Goal: Task Accomplishment & Management: Complete application form

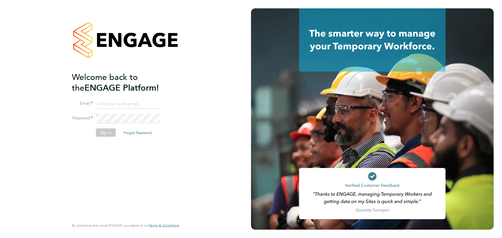
type input "lucy.anderton@integrapeople.com"
click at [117, 148] on div "Welcome back to the ENGAGE Platform! Email lucy.anderton@integrapeople.com Pass…" at bounding box center [123, 145] width 102 height 147
click at [106, 133] on button "Sign In" at bounding box center [106, 132] width 20 height 8
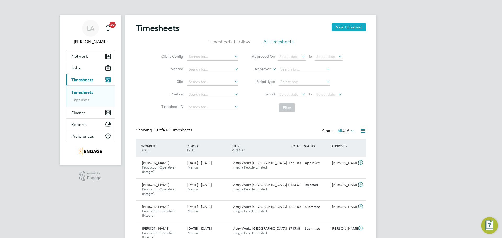
click at [338, 26] on button "New Timesheet" at bounding box center [348, 27] width 34 height 8
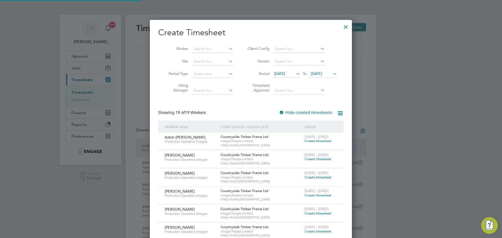
scroll to position [501, 202]
click at [315, 142] on span "Create timesheet" at bounding box center [317, 141] width 27 height 4
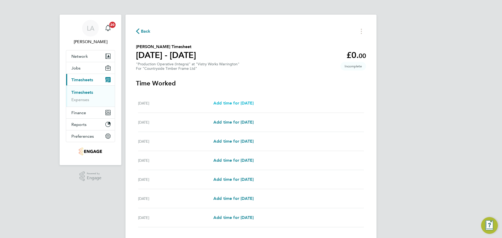
click at [251, 102] on span "Add time for [DATE]" at bounding box center [233, 103] width 40 height 5
select select "15"
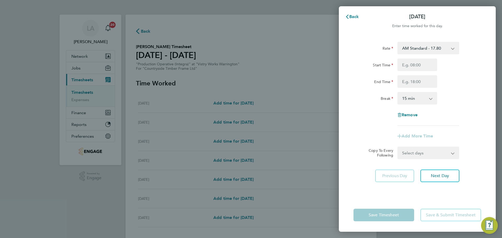
click at [372, 131] on div "Add More Time" at bounding box center [417, 136] width 132 height 13
click at [436, 49] on select "AM Standard - 17.80 BONUS - 13.50 PM OT2 - 38.18 PM OT1 - 28.64 PM Standard - 1…" at bounding box center [425, 47] width 54 height 11
select select "15"
click at [415, 67] on input "Start Time" at bounding box center [417, 65] width 40 height 13
type input "14:00"
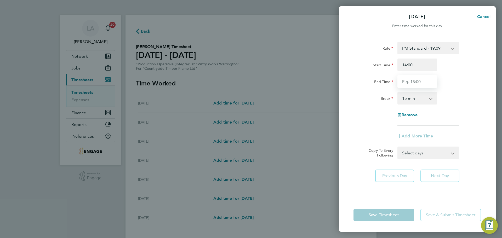
click at [413, 81] on input "End Time" at bounding box center [417, 81] width 40 height 13
type input "00:00"
click at [430, 98] on select "0 min 15 min 30 min 45 min 60 min 75 min 90 min" at bounding box center [414, 97] width 32 height 11
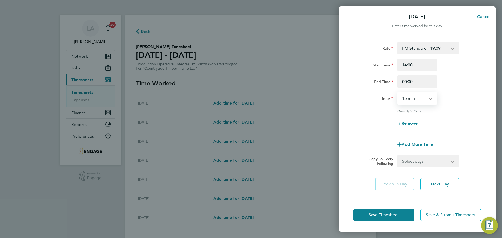
select select "30"
click at [398, 92] on select "0 min 15 min 30 min 45 min 60 min 75 min 90 min" at bounding box center [414, 97] width 32 height 11
click at [462, 112] on div "Quantity: 9.50 hrs" at bounding box center [417, 111] width 132 height 4
click at [432, 159] on select "Select days Day Weekday (Mon-Fri) Weekend (Sat-Sun) Tuesday Wednesday Thursday …" at bounding box center [425, 160] width 55 height 11
select select "WEEKDAY"
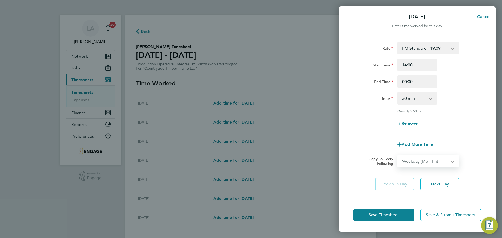
click at [398, 155] on select "Select days Day Weekday (Mon-Fri) Weekend (Sat-Sun) Tuesday Wednesday Thursday …" at bounding box center [425, 160] width 55 height 11
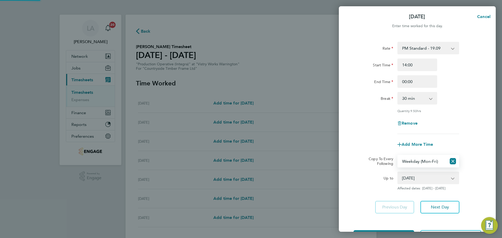
click at [422, 176] on select "23 Sep 2025 24 Sep 2025 25 Sep 2025 26 Sep 2025 27 Sep 2025 28 Sep 2025" at bounding box center [425, 177] width 54 height 11
select select "2025-09-24"
click at [398, 172] on select "23 Sep 2025 24 Sep 2025 25 Sep 2025 26 Sep 2025 27 Sep 2025 28 Sep 2025" at bounding box center [425, 177] width 54 height 11
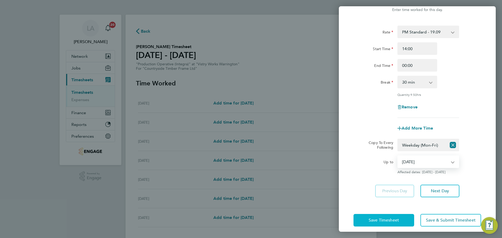
scroll to position [21, 0]
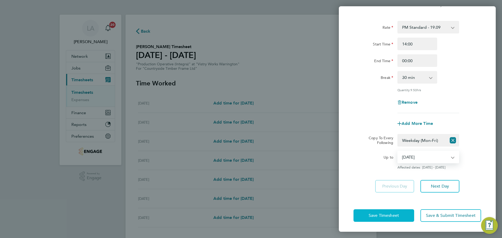
click at [396, 212] on button "Save Timesheet" at bounding box center [383, 215] width 61 height 13
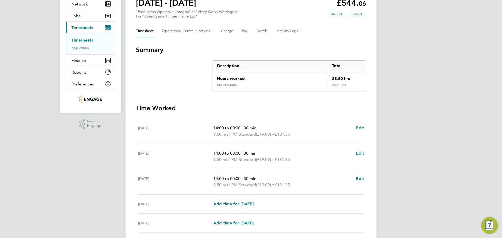
scroll to position [78, 0]
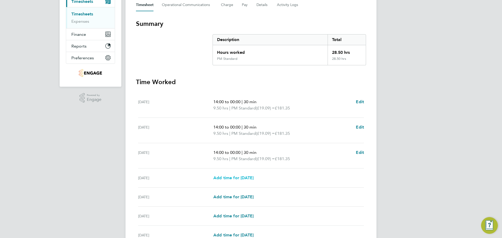
click at [249, 177] on span "Add time for [DATE]" at bounding box center [233, 177] width 40 height 5
select select "15"
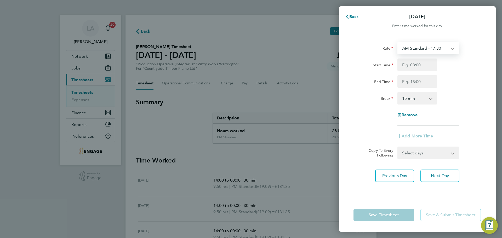
drag, startPoint x: 418, startPoint y: 47, endPoint x: 419, endPoint y: 50, distance: 3.5
click at [418, 47] on select "AM Standard - 17.80 BONUS - 13.50 PM OT2 - 38.18 PM OT1 - 28.64 PM Standard - 1…" at bounding box center [425, 47] width 54 height 11
select select "15"
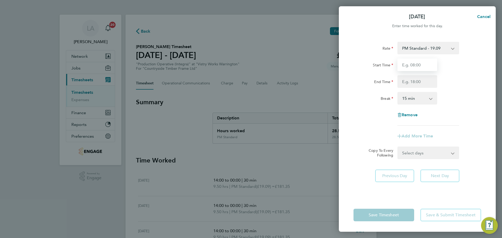
click at [420, 70] on input "Start Time" at bounding box center [417, 65] width 40 height 13
type input "14:00"
click at [413, 82] on input "End Time" at bounding box center [417, 81] width 40 height 13
type input "23:30"
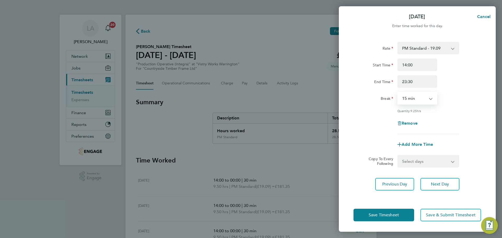
click at [415, 100] on select "0 min 15 min 30 min 45 min 60 min 75 min 90 min" at bounding box center [414, 97] width 32 height 11
select select "30"
click at [398, 92] on select "0 min 15 min 30 min 45 min 60 min 75 min 90 min" at bounding box center [414, 97] width 32 height 11
click at [422, 159] on select "Select days Day Weekend (Sat-Sun) Friday Saturday Sunday" at bounding box center [425, 160] width 55 height 11
click at [414, 160] on select "Select days Day Weekend (Sat-Sun) Friday Saturday Sunday" at bounding box center [425, 160] width 55 height 11
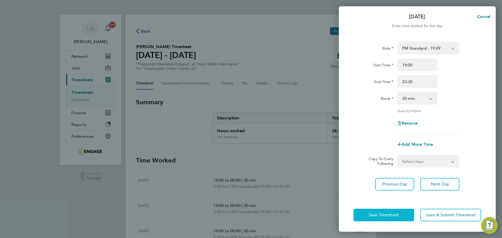
click at [395, 215] on span "Save Timesheet" at bounding box center [383, 214] width 30 height 5
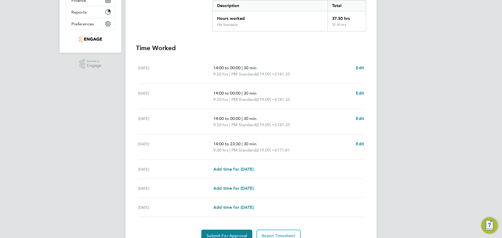
scroll to position [131, 0]
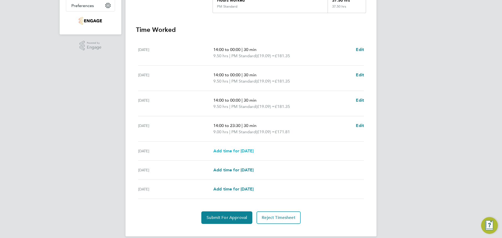
click at [237, 152] on span "Add time for [DATE]" at bounding box center [233, 150] width 40 height 5
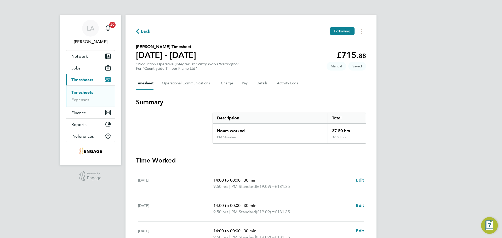
select select "15"
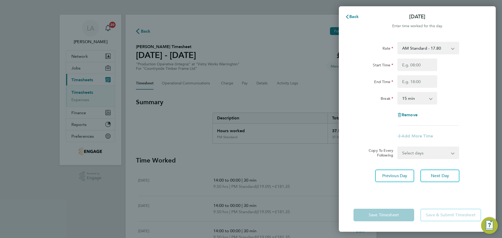
click at [421, 51] on select "AM Standard - 17.80 BONUS - 13.50 PM OT2 - 38.18 PM OT1 - 28.64 PM Standard - 1…" at bounding box center [425, 47] width 54 height 11
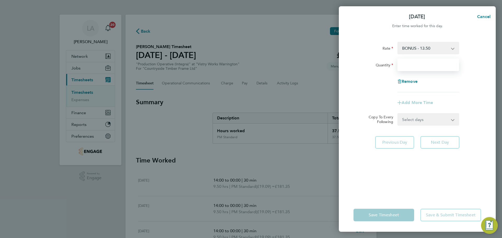
click at [411, 63] on input "Quantity" at bounding box center [428, 65] width 62 height 13
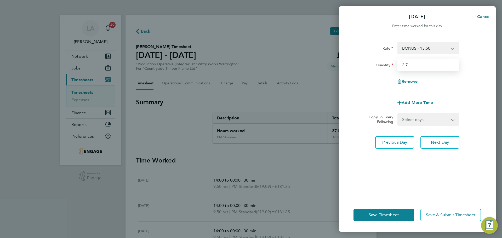
type input "3.7"
click at [367, 87] on div "Remove" at bounding box center [417, 81] width 132 height 13
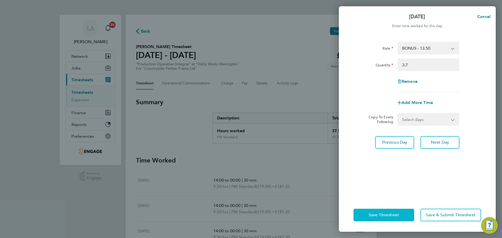
click at [389, 217] on span "Save Timesheet" at bounding box center [383, 214] width 30 height 5
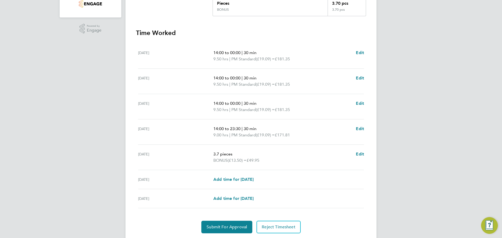
scroll to position [164, 0]
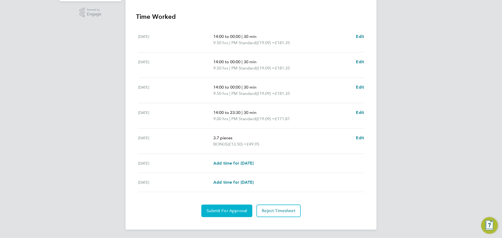
click at [238, 209] on span "Submit For Approval" at bounding box center [226, 210] width 41 height 5
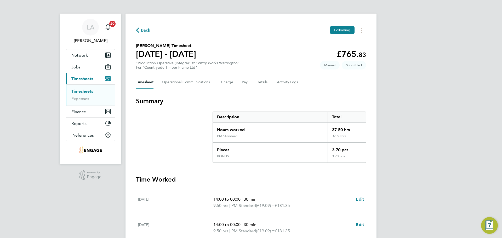
scroll to position [0, 0]
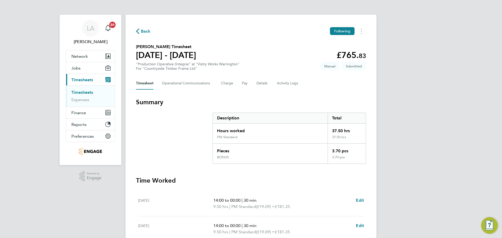
click at [146, 31] on span "Back" at bounding box center [146, 31] width 10 height 6
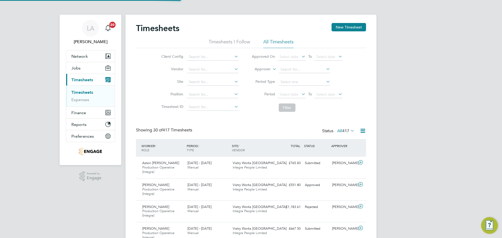
scroll to position [18, 45]
click at [346, 31] on button "New Timesheet" at bounding box center [348, 27] width 34 height 8
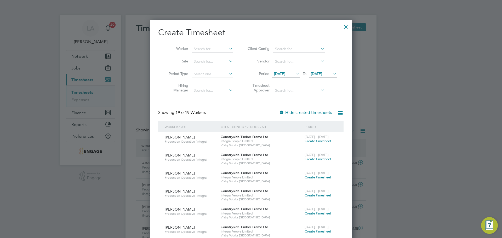
click at [315, 142] on span "Create timesheet" at bounding box center [317, 141] width 27 height 4
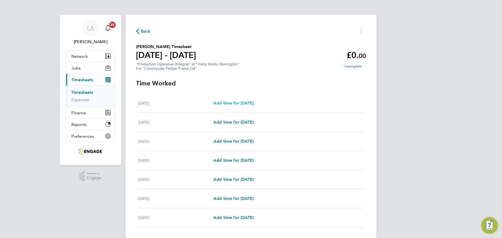
click at [230, 103] on span "Add time for [DATE]" at bounding box center [233, 103] width 40 height 5
select select "15"
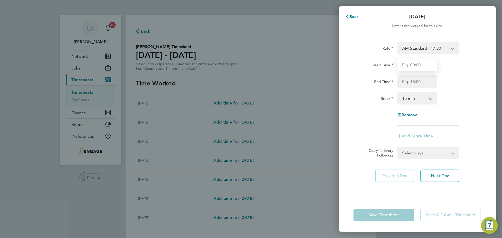
click at [415, 65] on input "Start Time" at bounding box center [417, 65] width 40 height 13
type input "06:00"
click at [413, 83] on input "End Time" at bounding box center [417, 81] width 40 height 13
type input "14:00"
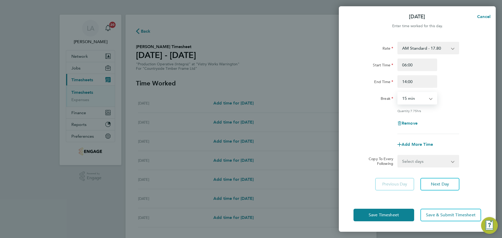
click at [414, 98] on select "0 min 15 min 30 min 45 min 60 min 75 min 90 min" at bounding box center [414, 97] width 32 height 11
select select "30"
click at [398, 92] on select "0 min 15 min 30 min 45 min 60 min 75 min 90 min" at bounding box center [414, 97] width 32 height 11
click at [464, 114] on div "Rate AM Standard - 17.80 BONUS - 13.50 AM OT1 - 26.70 PM OT2 - 38.18 PM Standar…" at bounding box center [417, 88] width 128 height 92
click at [420, 161] on select "Select days Day Weekday (Mon-Fri) Weekend (Sat-Sun) Tuesday Wednesday Thursday …" at bounding box center [425, 160] width 55 height 11
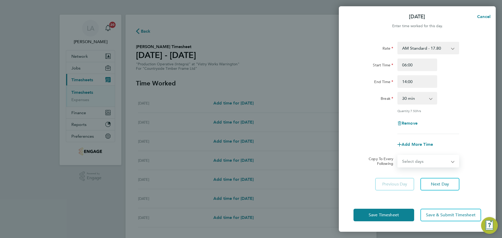
select select "WEEKEND"
click at [398, 155] on select "Select days Day Weekday (Mon-Fri) Weekend (Sat-Sun) Tuesday Wednesday Thursday …" at bounding box center [425, 160] width 55 height 11
select select "[DATE]"
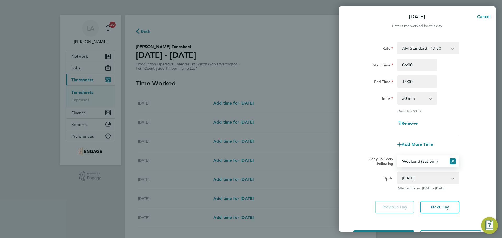
click at [427, 163] on select "Select days Day Weekday (Mon-Fri) Weekend (Sat-Sun) Tuesday Wednesday Thursday …" at bounding box center [422, 160] width 49 height 11
click at [449, 161] on app-icon-cross-button at bounding box center [452, 160] width 13 height 11
click at [449, 161] on icon "Reset selection" at bounding box center [452, 161] width 6 height 6
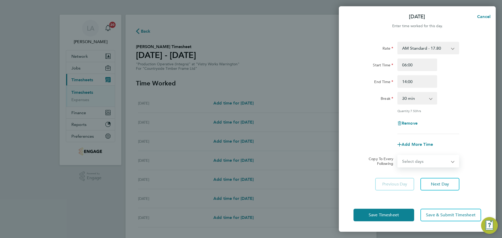
click at [436, 160] on select "Select days Day Weekday (Mon-Fri) Weekend (Sat-Sun) Tuesday Wednesday Thursday …" at bounding box center [425, 160] width 55 height 11
select select "WEEKDAY"
click at [398, 155] on select "Select days Day Weekday (Mon-Fri) Weekend (Sat-Sun) Tuesday Wednesday Thursday …" at bounding box center [425, 160] width 55 height 11
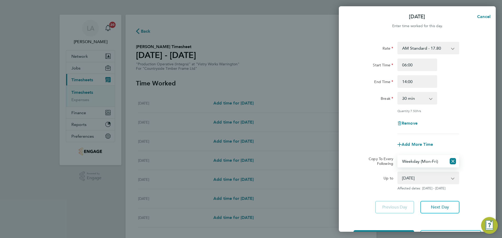
click at [425, 182] on select "23 Sep 2025 24 Sep 2025 25 Sep 2025 26 Sep 2025 27 Sep 2025 28 Sep 2025" at bounding box center [425, 177] width 54 height 11
select select "[DATE]"
click at [398, 172] on select "23 Sep 2025 24 Sep 2025 25 Sep 2025 26 Sep 2025 27 Sep 2025 28 Sep 2025" at bounding box center [425, 177] width 54 height 11
click at [369, 185] on div "Up to" at bounding box center [373, 181] width 44 height 19
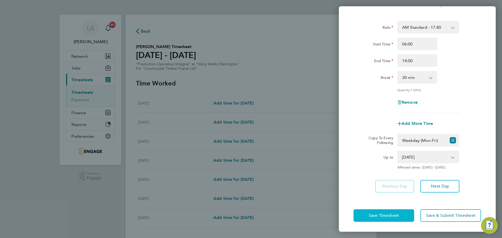
click at [382, 213] on span "Save Timesheet" at bounding box center [383, 215] width 30 height 5
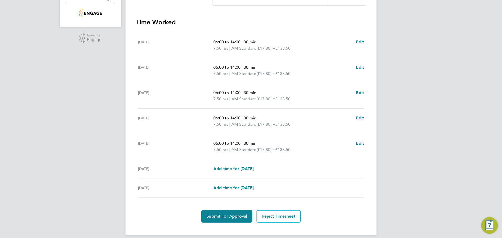
scroll to position [144, 0]
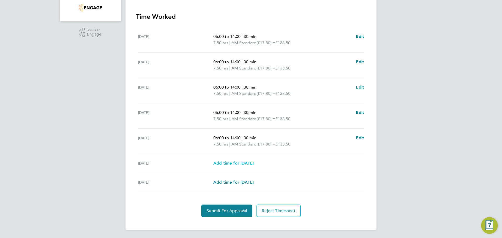
click at [241, 163] on span "Add time for [DATE]" at bounding box center [233, 163] width 40 height 5
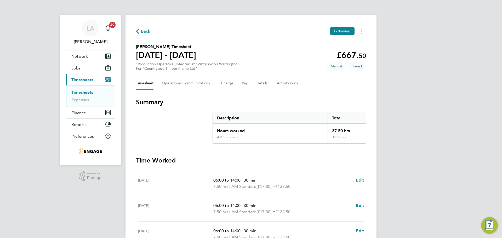
select select "15"
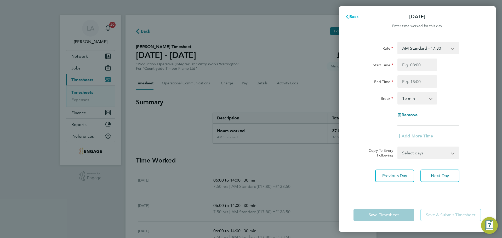
click at [358, 16] on button "Back" at bounding box center [352, 16] width 24 height 10
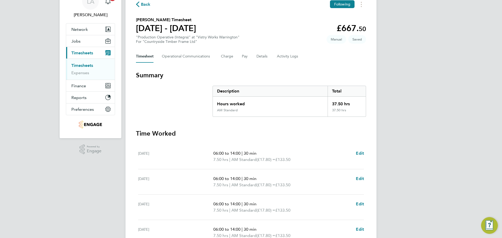
scroll to position [105, 0]
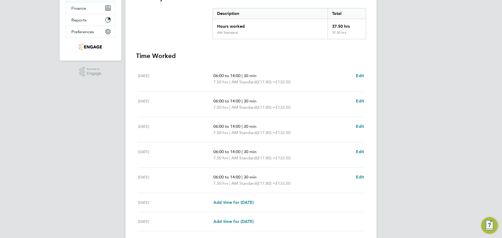
click at [354, 178] on div "06:00 to 14:00 | 30 min 7.50 hrs | AM Standard (£17.80) = £133.50 Edit" at bounding box center [288, 180] width 151 height 13
click at [356, 178] on span "Edit" at bounding box center [360, 177] width 8 height 5
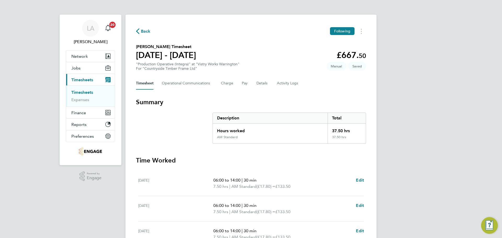
select select "30"
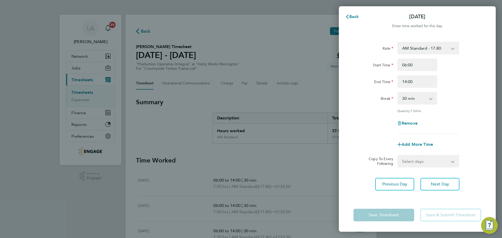
click at [410, 160] on select "Select days Day Weekend (Sat-Sun) Saturday Sunday" at bounding box center [425, 160] width 55 height 11
drag, startPoint x: 376, startPoint y: 161, endPoint x: 379, endPoint y: 157, distance: 5.4
click at [376, 161] on label "Copy To Every Following" at bounding box center [378, 161] width 29 height 9
click at [398, 161] on select "Select days Day Weekend (Sat-Sun) Saturday Sunday" at bounding box center [425, 160] width 55 height 11
click at [405, 145] on span "Add More Time" at bounding box center [416, 144] width 31 height 5
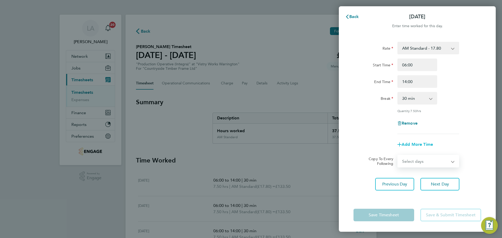
select select "null"
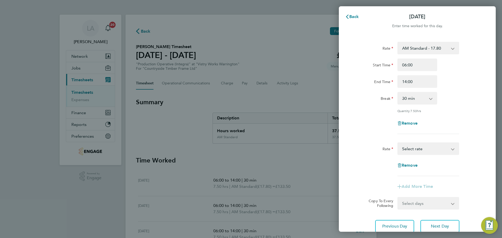
click at [419, 147] on select "BONUS - 13.50 AM Standard - 17.80 AM OT1 - 26.70 PM OT2 - 38.18 PM Standard - 1…" at bounding box center [425, 148] width 54 height 11
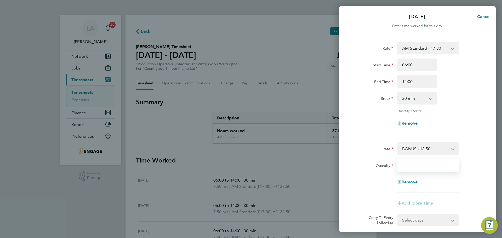
click at [418, 166] on input "Quantity" at bounding box center [428, 165] width 62 height 13
type input "6.1"
click at [360, 186] on div "Remove" at bounding box center [417, 182] width 132 height 13
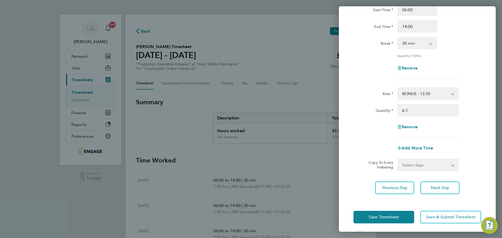
scroll to position [57, 0]
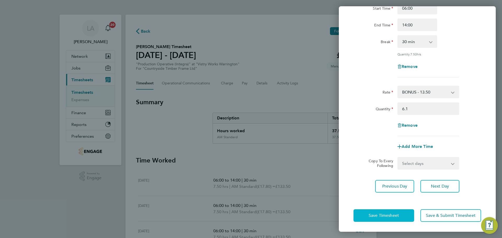
click at [385, 211] on button "Save Timesheet" at bounding box center [383, 215] width 61 height 13
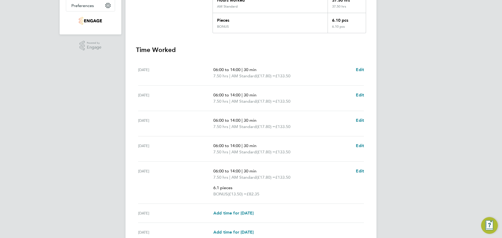
scroll to position [181, 0]
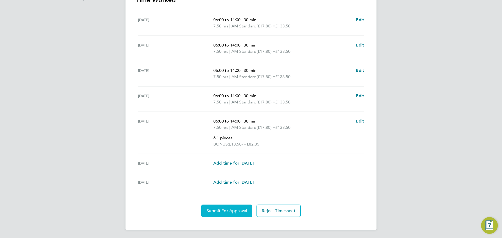
click at [229, 208] on span "Submit For Approval" at bounding box center [226, 210] width 41 height 5
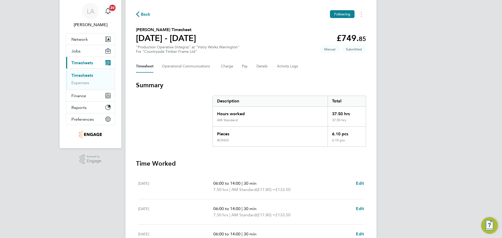
scroll to position [0, 0]
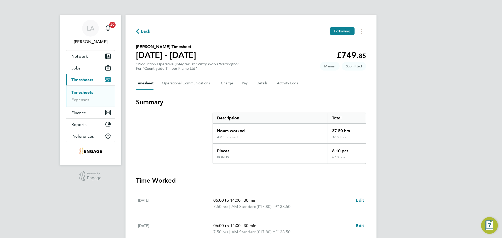
click at [148, 33] on span "Back" at bounding box center [146, 31] width 10 height 6
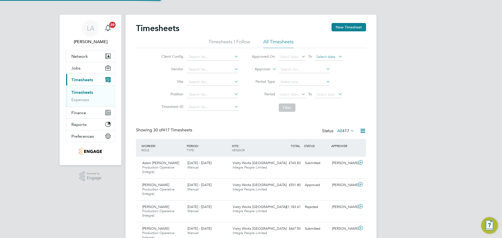
scroll to position [18, 45]
click at [350, 26] on button "New Timesheet" at bounding box center [348, 27] width 34 height 8
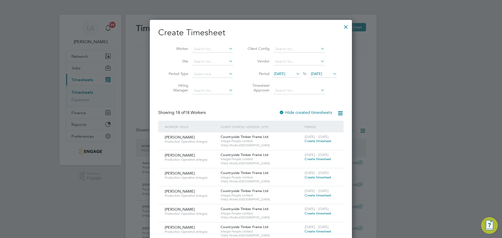
click at [323, 141] on span "Create timesheet" at bounding box center [317, 141] width 27 height 4
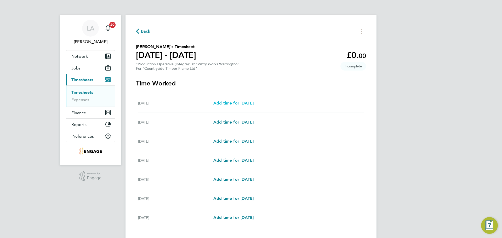
click at [253, 104] on span "Add time for [DATE]" at bounding box center [233, 103] width 40 height 5
select select "15"
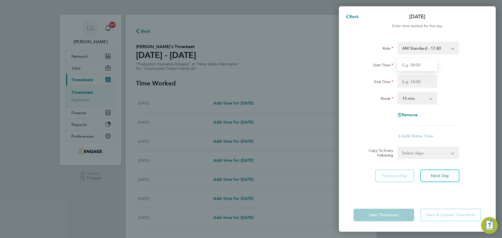
click at [410, 64] on input "Start Time" at bounding box center [417, 65] width 40 height 13
type input "06:00"
click at [414, 82] on input "End Time" at bounding box center [417, 81] width 40 height 13
type input "14:00"
click at [410, 100] on select "0 min 15 min 30 min 45 min 60 min 75 min 90 min" at bounding box center [414, 97] width 32 height 11
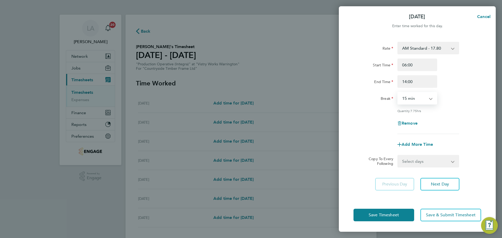
select select "30"
click at [398, 92] on select "0 min 15 min 30 min 45 min 60 min 75 min 90 min" at bounding box center [414, 97] width 32 height 11
click at [457, 100] on div "Break 0 min 15 min 30 min 45 min 60 min 75 min 90 min" at bounding box center [417, 98] width 132 height 13
click at [415, 162] on select "Select days Day Weekday (Mon-Fri) Weekend (Sat-Sun) Tuesday Wednesday Thursday …" at bounding box center [425, 160] width 55 height 11
select select "WEEKDAY"
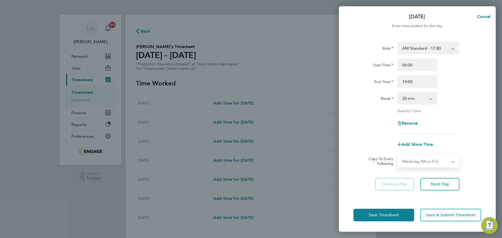
click at [398, 155] on select "Select days Day Weekday (Mon-Fri) Weekend (Sat-Sun) Tuesday Wednesday Thursday …" at bounding box center [425, 160] width 55 height 11
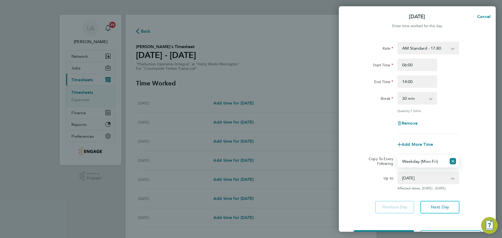
drag, startPoint x: 414, startPoint y: 165, endPoint x: 413, endPoint y: 183, distance: 17.3
click at [413, 183] on select "23 Sep 2025 24 Sep 2025 25 Sep 2025 26 Sep 2025 27 Sep 2025 28 Sep 2025" at bounding box center [425, 177] width 54 height 11
select select "[DATE]"
click at [398, 172] on select "23 Sep 2025 24 Sep 2025 25 Sep 2025 26 Sep 2025 27 Sep 2025 28 Sep 2025" at bounding box center [425, 177] width 54 height 11
click at [371, 190] on div "Up to" at bounding box center [373, 181] width 44 height 19
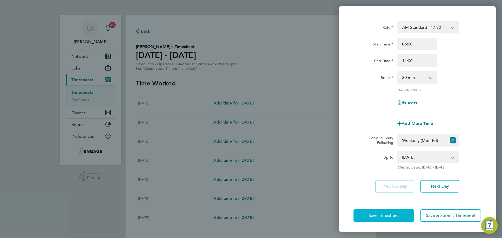
click at [381, 215] on span "Save Timesheet" at bounding box center [383, 215] width 30 height 5
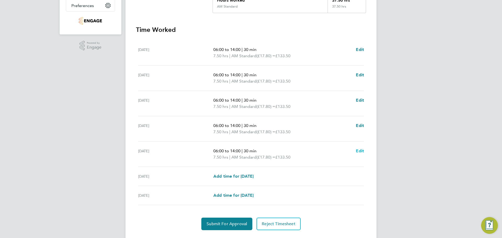
click at [360, 151] on span "Edit" at bounding box center [360, 150] width 8 height 5
select select "30"
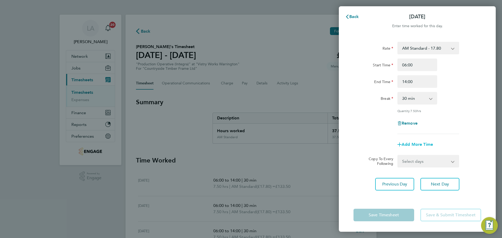
click at [410, 144] on span "Add More Time" at bounding box center [416, 144] width 31 height 5
select select "null"
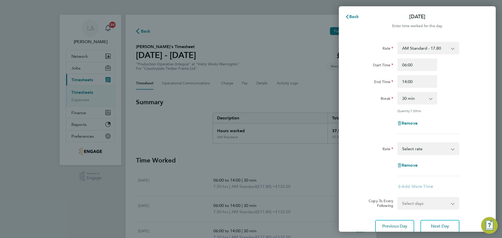
click at [410, 147] on select "BONUS - 13.50 AM Standard - 17.80 PM OT1 - 28.64 AM OT1 - 26.70 PM Standard - 1…" at bounding box center [425, 148] width 54 height 11
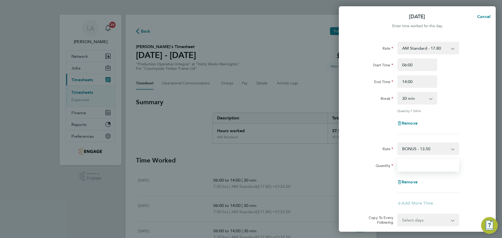
click at [410, 165] on input "Quantity" at bounding box center [428, 165] width 62 height 13
type input "3.4"
click at [389, 179] on div "Remove" at bounding box center [417, 182] width 132 height 13
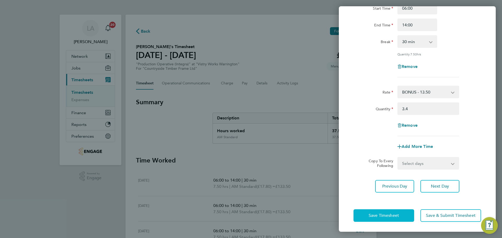
click at [381, 216] on span "Save Timesheet" at bounding box center [383, 215] width 30 height 5
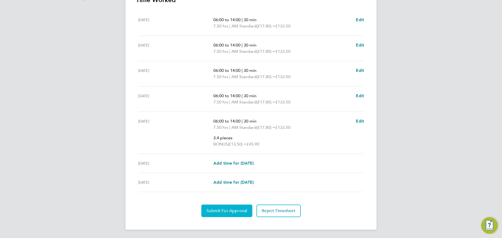
click at [239, 212] on span "Submit For Approval" at bounding box center [226, 210] width 41 height 5
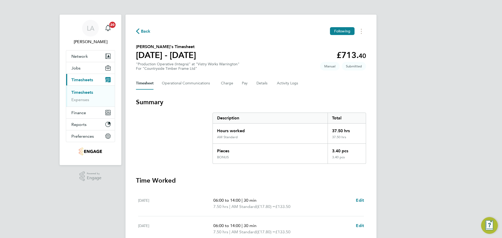
click at [149, 28] on span "Back" at bounding box center [146, 31] width 10 height 6
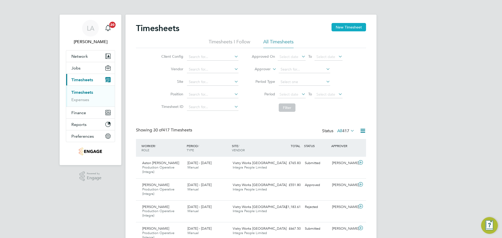
click at [348, 29] on button "New Timesheet" at bounding box center [348, 27] width 34 height 8
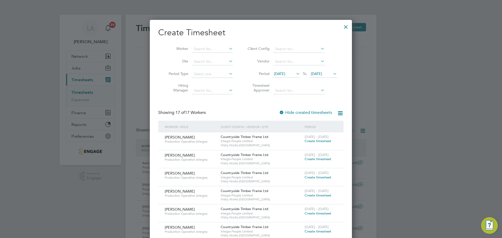
click at [310, 141] on span "Create timesheet" at bounding box center [317, 141] width 27 height 4
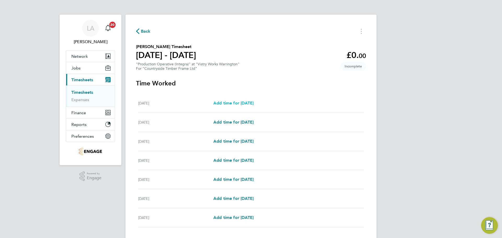
click at [253, 103] on span "Add time for [DATE]" at bounding box center [233, 103] width 40 height 5
select select "15"
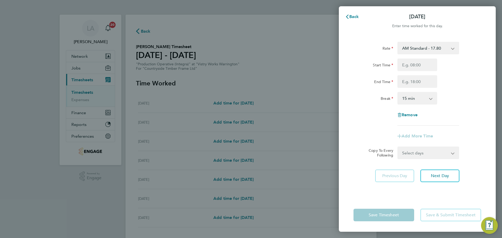
click at [404, 50] on select "AM Standard - 17.80 BONUS - 13.50 PM OT1 - 28.64 PM Standard - 19.09 AM OT1 - 2…" at bounding box center [425, 47] width 54 height 11
select select "15"
drag, startPoint x: 412, startPoint y: 66, endPoint x: 414, endPoint y: 64, distance: 3.2
click at [412, 66] on input "Start Time" at bounding box center [417, 65] width 40 height 13
type input "14:00"
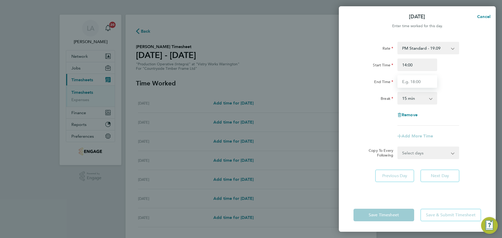
click at [413, 82] on input "End Time" at bounding box center [417, 81] width 40 height 13
type input "00:00"
click at [413, 97] on select "0 min 15 min 30 min 45 min 60 min 75 min 90 min" at bounding box center [414, 97] width 32 height 11
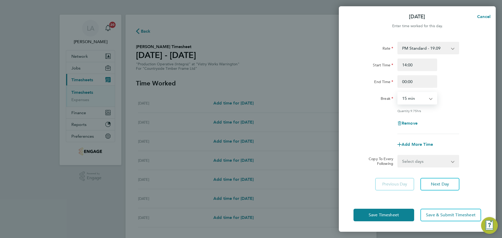
select select "30"
click at [398, 92] on select "0 min 15 min 30 min 45 min 60 min 75 min 90 min" at bounding box center [414, 97] width 32 height 11
click at [455, 110] on div "Quantity: 9.50 hrs" at bounding box center [428, 111] width 62 height 4
click at [417, 162] on select "Select days Day Weekday (Mon-Fri) Weekend (Sat-Sun) Tuesday Wednesday Thursday …" at bounding box center [425, 160] width 55 height 11
select select "WEEKDAY"
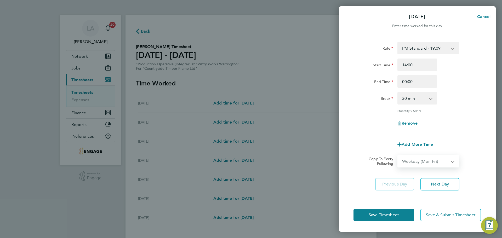
click at [398, 155] on select "Select days Day Weekday (Mon-Fri) Weekend (Sat-Sun) Tuesday Wednesday Thursday …" at bounding box center [425, 160] width 55 height 11
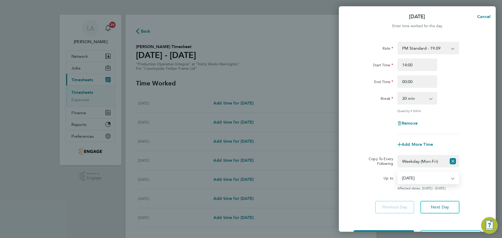
click at [416, 177] on select "23 Sep 2025 24 Sep 2025 25 Sep 2025 26 Sep 2025 27 Sep 2025 28 Sep 2025" at bounding box center [425, 177] width 54 height 11
select select "2025-09-24"
click at [398, 172] on select "23 Sep 2025 24 Sep 2025 25 Sep 2025 26 Sep 2025 27 Sep 2025 28 Sep 2025" at bounding box center [425, 177] width 54 height 11
click at [457, 109] on div "Quantity: 9.50 hrs" at bounding box center [428, 111] width 62 height 4
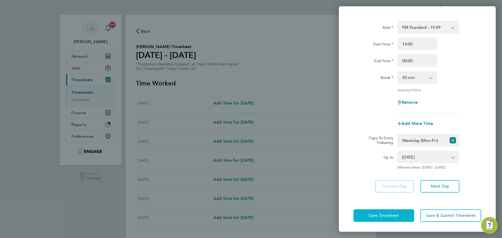
click at [389, 213] on span "Save Timesheet" at bounding box center [383, 215] width 30 height 5
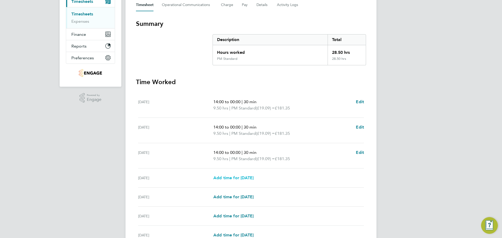
click at [246, 178] on span "Add time for [DATE]" at bounding box center [233, 177] width 40 height 5
select select "15"
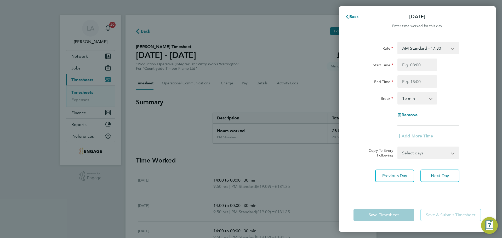
click at [423, 48] on select "AM Standard - 17.80 BONUS - 13.50 PM OT1 - 28.64 PM Standard - 19.09 AM OT1 - 2…" at bounding box center [425, 47] width 54 height 11
select select "15"
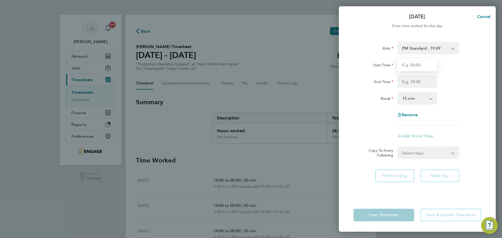
click at [419, 63] on input "Start Time" at bounding box center [417, 65] width 40 height 13
type input "14:00"
click at [411, 82] on input "End Time" at bounding box center [417, 81] width 40 height 13
type input "00:00"
click at [412, 99] on select "0 min 15 min 30 min 45 min 60 min 75 min 90 min" at bounding box center [414, 97] width 32 height 11
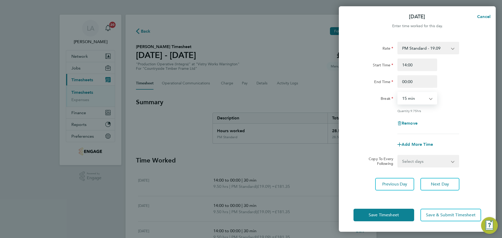
select select "30"
click at [398, 92] on select "0 min 15 min 30 min 45 min 60 min 75 min 90 min" at bounding box center [414, 97] width 32 height 11
click at [452, 117] on div "Remove" at bounding box center [417, 123] width 132 height 13
click at [391, 215] on span "Save Timesheet" at bounding box center [383, 214] width 30 height 5
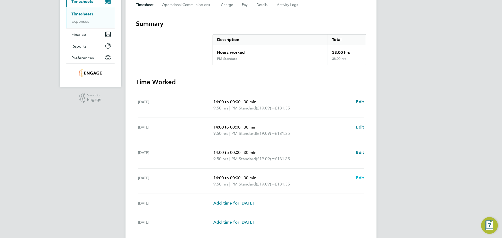
click at [358, 178] on span "Edit" at bounding box center [360, 177] width 8 height 5
select select "30"
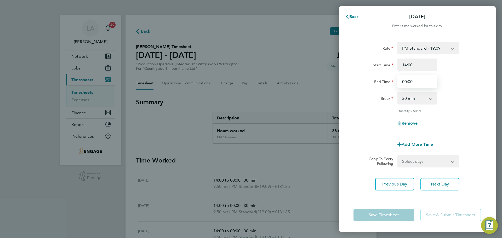
click at [414, 83] on input "00:00" at bounding box center [417, 81] width 40 height 13
drag, startPoint x: 414, startPoint y: 83, endPoint x: 402, endPoint y: 82, distance: 12.3
click at [402, 82] on input "00:00" at bounding box center [417, 81] width 40 height 13
click at [414, 80] on input "End Time" at bounding box center [417, 81] width 40 height 13
type input "23:30"
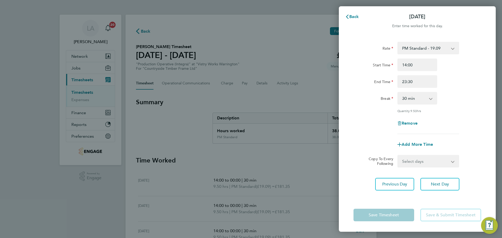
click at [386, 87] on div "End Time" at bounding box center [373, 81] width 44 height 13
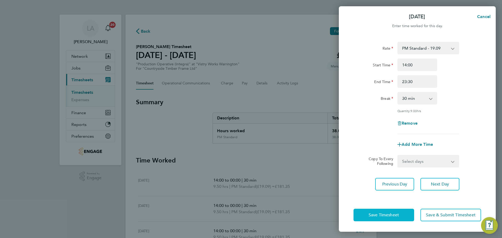
click at [386, 216] on span "Save Timesheet" at bounding box center [383, 214] width 30 height 5
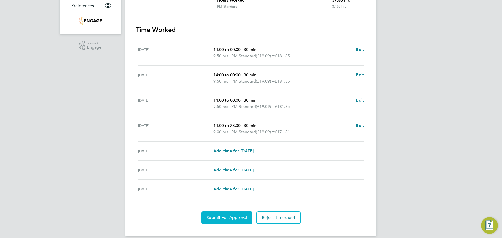
click at [225, 218] on span "Submit For Approval" at bounding box center [226, 217] width 41 height 5
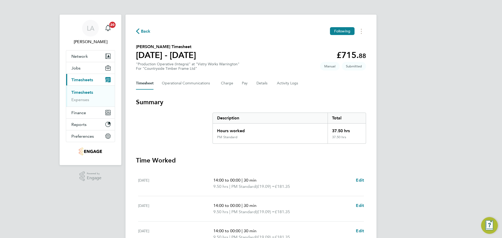
click at [144, 32] on span "Back" at bounding box center [146, 31] width 10 height 6
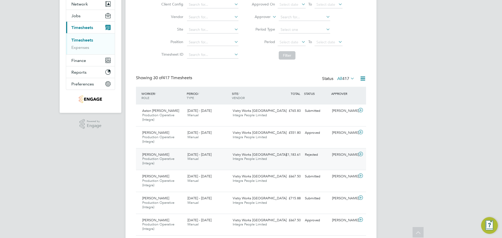
click at [228, 158] on div "22 - 28 Sep 2025 Manual" at bounding box center [207, 157] width 45 height 13
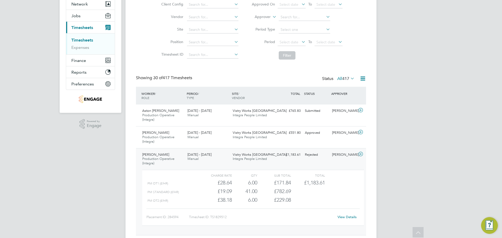
click at [346, 218] on link "View Details" at bounding box center [346, 217] width 19 height 4
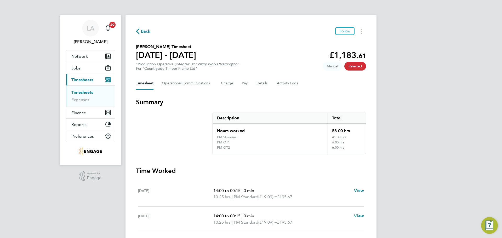
drag, startPoint x: 137, startPoint y: 54, endPoint x: 194, endPoint y: 56, distance: 56.7
click at [194, 56] on h1 "[DATE] - [DATE]" at bounding box center [166, 55] width 60 height 10
click at [193, 56] on h1 "[DATE] - [DATE]" at bounding box center [166, 55] width 60 height 10
click at [145, 33] on span "Back" at bounding box center [146, 31] width 10 height 6
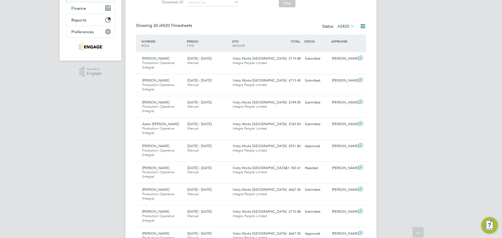
click at [349, 27] on icon at bounding box center [349, 25] width 0 height 7
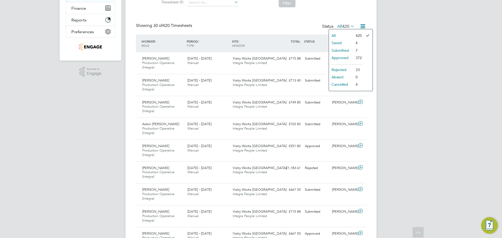
click at [350, 49] on li "Submitted" at bounding box center [341, 50] width 24 height 7
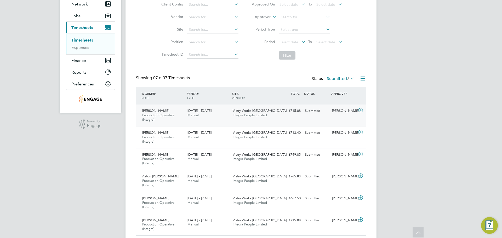
click at [328, 113] on div "Submitted" at bounding box center [316, 111] width 27 height 9
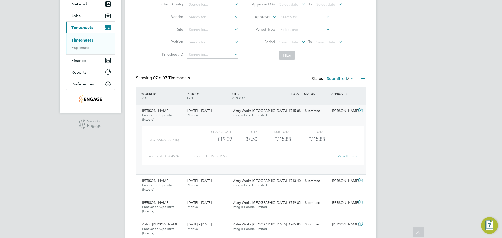
click at [349, 157] on link "View Details" at bounding box center [346, 156] width 19 height 4
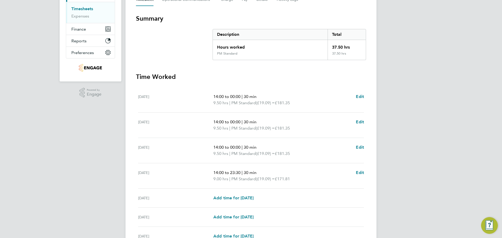
scroll to position [137, 0]
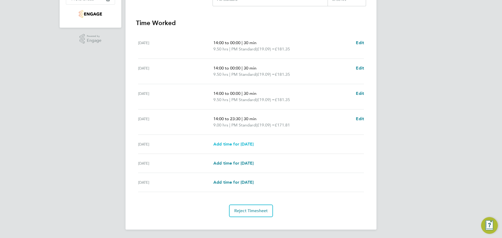
click at [245, 146] on span "Add time for [DATE]" at bounding box center [233, 144] width 40 height 5
select select "15"
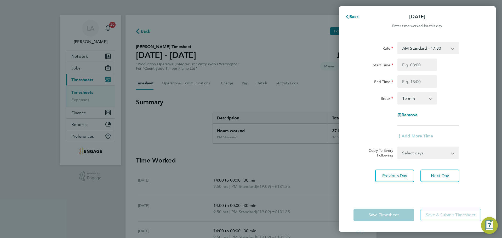
click at [414, 47] on select "AM Standard - 17.80 BONUS - 13.50 PM OT1 - 28.64 PM Standard - 19.09 AM OT1 - 2…" at bounding box center [425, 47] width 54 height 11
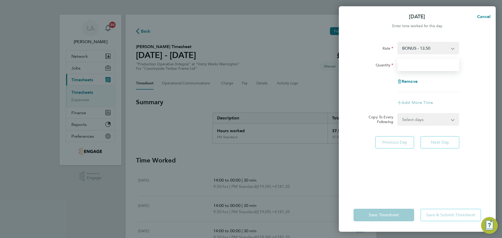
click at [415, 65] on input "Quantity" at bounding box center [428, 65] width 62 height 13
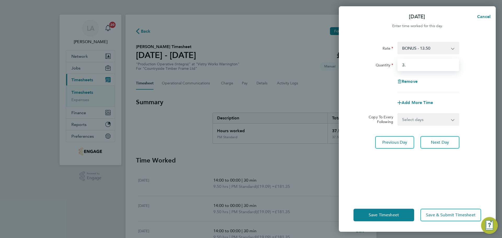
type input "3.7"
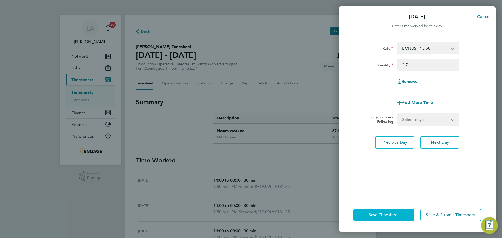
click at [394, 213] on span "Save Timesheet" at bounding box center [383, 214] width 30 height 5
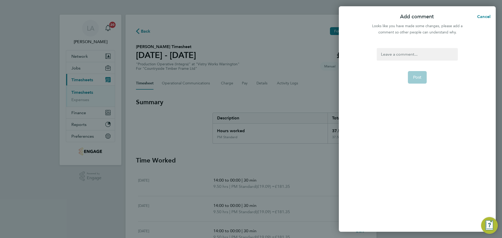
click at [418, 54] on div at bounding box center [417, 54] width 81 height 13
click at [418, 73] on button "Post" at bounding box center [417, 77] width 19 height 13
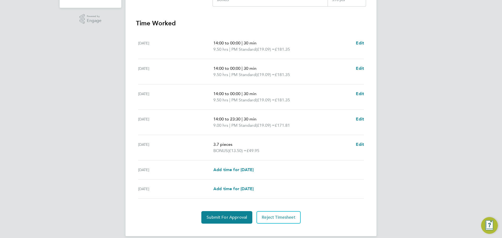
scroll to position [164, 0]
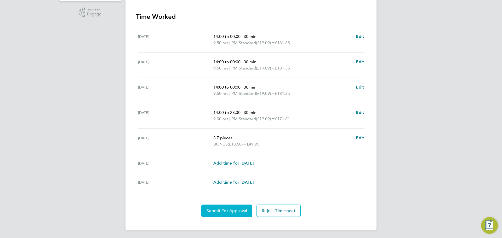
click at [228, 213] on button "Submit For Approval" at bounding box center [226, 211] width 51 height 13
click at [228, 213] on app-form-button "Submit For Approval Loading" at bounding box center [227, 211] width 53 height 13
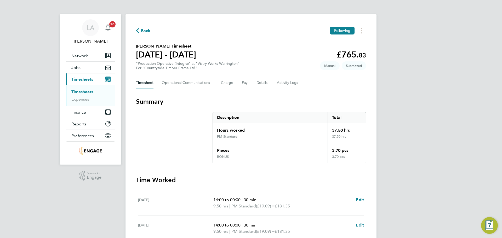
scroll to position [0, 0]
click at [146, 27] on div "Back Following Wayne Molloy's Timesheet 22 - 28 Sept 2025 £765. 83 "Production …" at bounding box center [250, 204] width 251 height 379
click at [146, 32] on span "Back" at bounding box center [146, 31] width 10 height 6
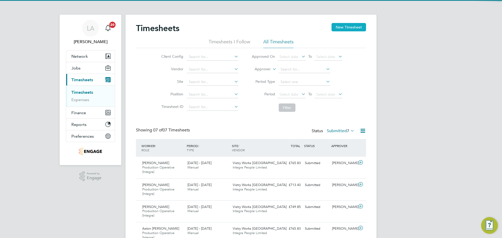
click at [339, 29] on button "New Timesheet" at bounding box center [348, 27] width 34 height 8
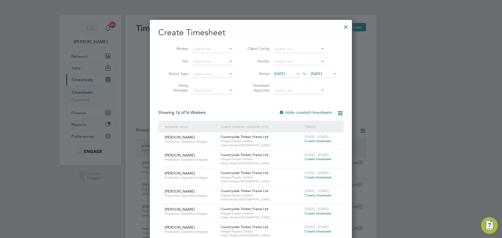
click at [310, 141] on span "Create timesheet" at bounding box center [317, 141] width 27 height 4
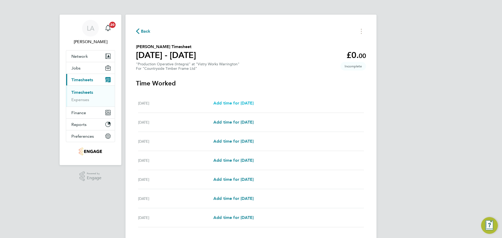
click at [241, 104] on span "Add time for [DATE]" at bounding box center [233, 103] width 40 height 5
select select "15"
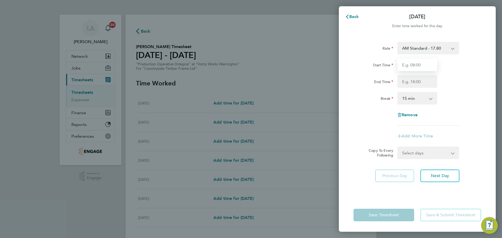
click at [413, 66] on input "Start Time" at bounding box center [417, 65] width 40 height 13
type input "06:00"
click at [399, 80] on input "End Time" at bounding box center [417, 81] width 40 height 13
type input "10:00"
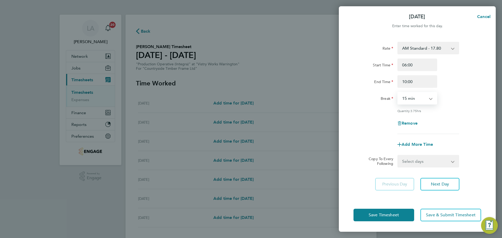
click at [416, 94] on select "0 min 15 min 30 min 45 min 60 min 75 min 90 min" at bounding box center [414, 97] width 32 height 11
select select "0"
click at [398, 92] on select "0 min 15 min 30 min 45 min 60 min 75 min 90 min" at bounding box center [414, 97] width 32 height 11
click at [448, 115] on div "Rate AM Standard - 17.80 Bonus - 13.50 PM OT1 - 28.64 AM OT1 - 26.70 AM OT2 - 3…" at bounding box center [417, 88] width 128 height 92
click at [399, 214] on button "Save Timesheet" at bounding box center [383, 215] width 61 height 13
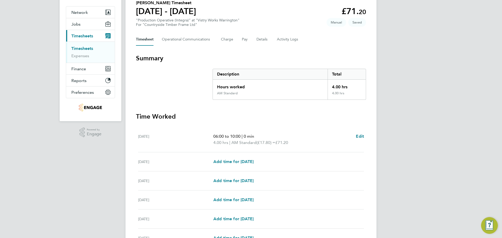
scroll to position [52, 0]
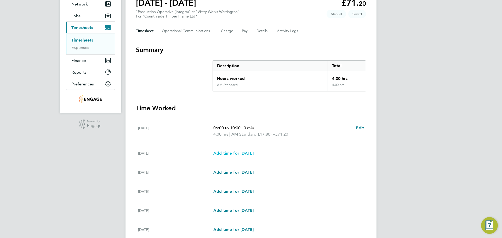
click at [236, 154] on span "Add time for [DATE]" at bounding box center [233, 153] width 40 height 5
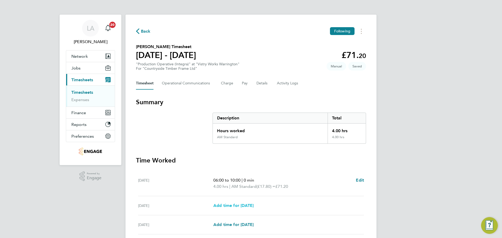
select select "15"
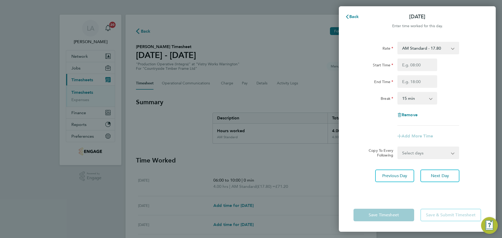
click at [412, 152] on select "Select days Day Weekday (Mon-Fri) Weekend (Sat-Sun) [DATE] [DATE] [DATE] [DATE]…" at bounding box center [425, 152] width 55 height 11
select select "WEEKDAY"
click at [398, 147] on select "Select days Day Weekday (Mon-Fri) Weekend (Sat-Sun) [DATE] [DATE] [DATE] [DATE]…" at bounding box center [425, 152] width 55 height 11
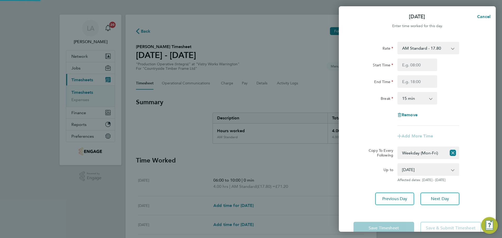
click at [411, 176] on div "[DATE] [DATE] [DATE] [DATE] [DATE]" at bounding box center [428, 169] width 62 height 13
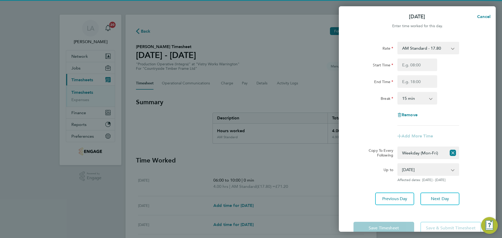
click at [418, 174] on select "[DATE] [DATE] [DATE] [DATE] [DATE]" at bounding box center [425, 169] width 54 height 11
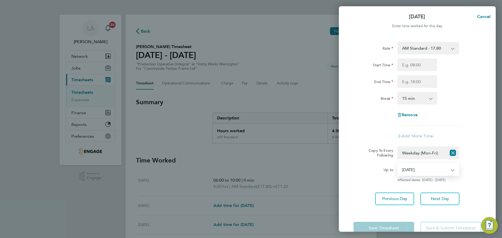
select select "[DATE]"
click at [398, 164] on select "[DATE] [DATE] [DATE] [DATE] [DATE]" at bounding box center [425, 169] width 54 height 11
click at [420, 50] on select "AM Standard - 17.80 Bonus - 13.50 PM OT1 - 28.64 AM OT1 - 26.70 AM OT2 - 35.60 …" at bounding box center [425, 47] width 54 height 11
click at [369, 64] on div "Start Time" at bounding box center [373, 64] width 40 height 10
click at [414, 64] on input "Start Time" at bounding box center [417, 65] width 40 height 13
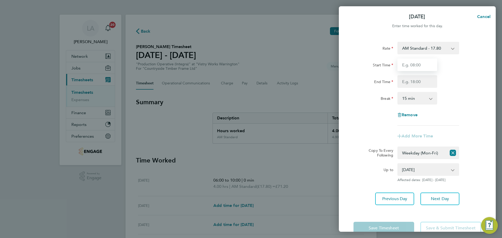
type input "06:00"
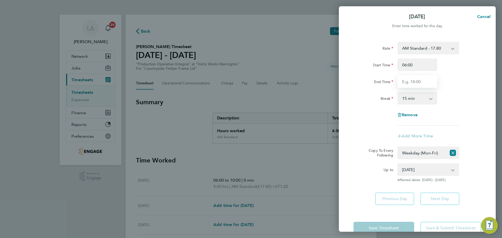
click at [411, 82] on input "End Time" at bounding box center [417, 81] width 40 height 13
type input "14:00"
click at [374, 92] on div "Break" at bounding box center [373, 97] width 40 height 10
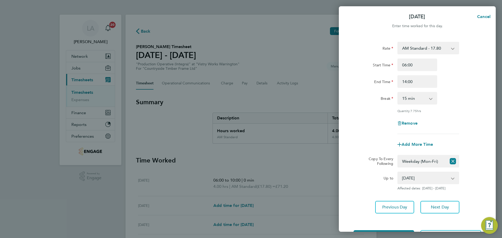
drag, startPoint x: 418, startPoint y: 98, endPoint x: 417, endPoint y: 104, distance: 5.5
click at [418, 98] on select "0 min 15 min 30 min 45 min 60 min 75 min 90 min" at bounding box center [414, 97] width 32 height 11
select select "30"
click at [398, 92] on select "0 min 15 min 30 min 45 min 60 min 75 min 90 min" at bounding box center [414, 97] width 32 height 11
drag, startPoint x: 370, startPoint y: 110, endPoint x: 361, endPoint y: 110, distance: 8.9
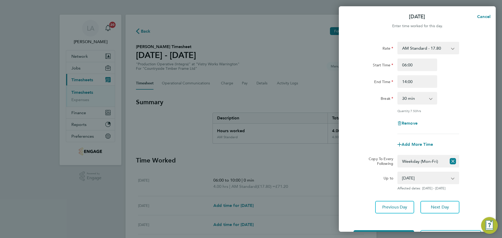
click at [361, 110] on div "Quantity: 7.50 hrs" at bounding box center [417, 111] width 132 height 4
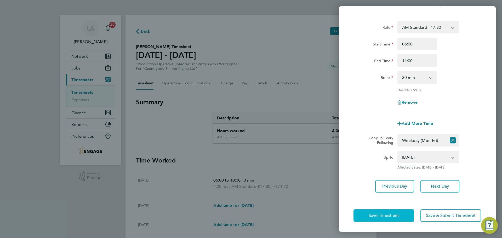
click at [388, 213] on span "Save Timesheet" at bounding box center [383, 215] width 30 height 5
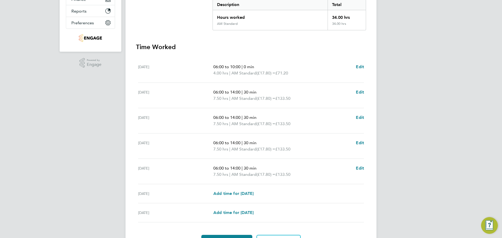
scroll to position [144, 0]
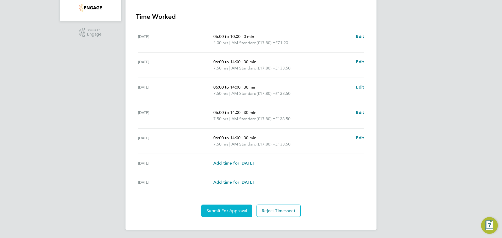
click at [238, 210] on span "Submit For Approval" at bounding box center [226, 210] width 41 height 5
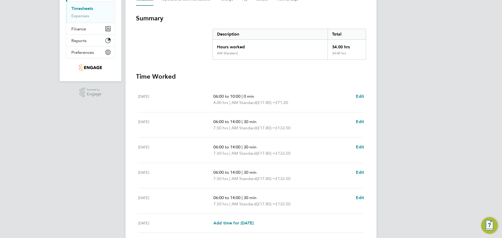
scroll to position [13, 0]
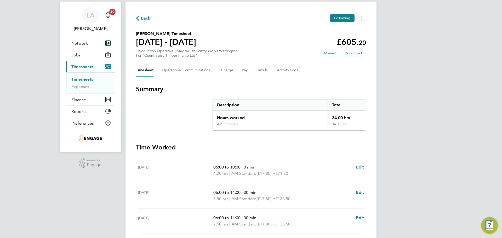
click at [147, 19] on span "Back" at bounding box center [146, 18] width 10 height 6
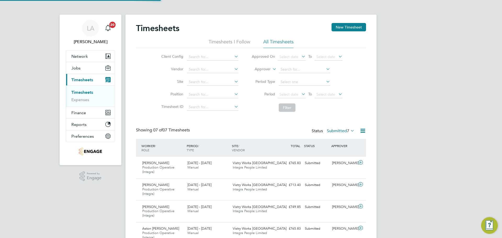
scroll to position [3, 3]
click at [352, 28] on button "New Timesheet" at bounding box center [348, 27] width 34 height 8
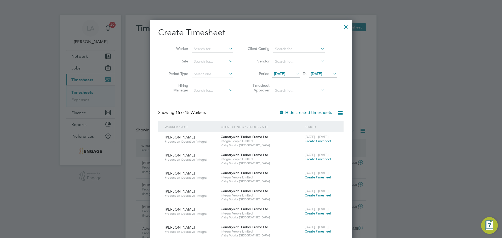
click at [316, 141] on span "Create timesheet" at bounding box center [317, 141] width 27 height 4
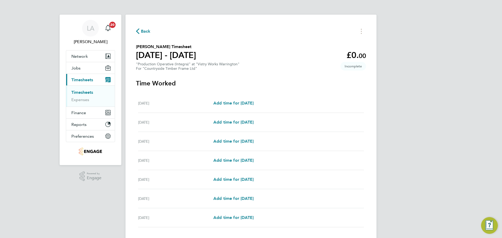
click at [141, 30] on span "Back" at bounding box center [146, 31] width 10 height 6
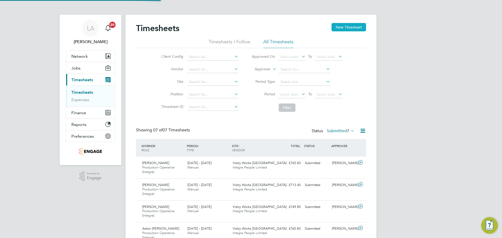
click at [339, 26] on button "New Timesheet" at bounding box center [348, 27] width 34 height 8
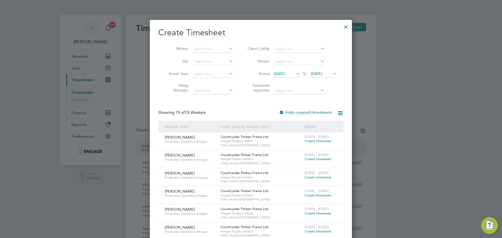
click at [296, 113] on label "Hide created timesheets" at bounding box center [305, 112] width 53 height 5
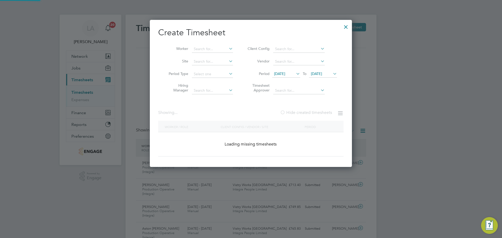
click at [292, 112] on label "Hide created timesheets" at bounding box center [306, 112] width 52 height 5
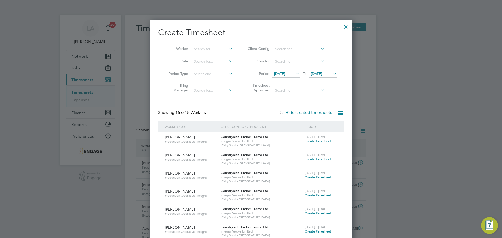
click at [290, 112] on label "Hide created timesheets" at bounding box center [305, 112] width 53 height 5
click at [203, 47] on input at bounding box center [212, 48] width 41 height 7
click at [212, 55] on li "Trevor Tavlin" at bounding box center [224, 56] width 65 height 7
type input "[PERSON_NAME]"
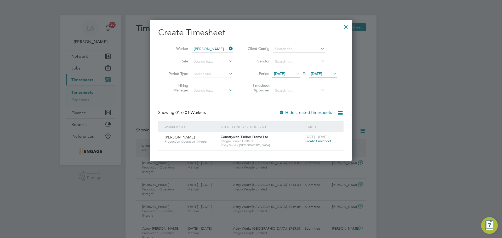
click at [309, 111] on label "Hide created timesheets" at bounding box center [305, 112] width 53 height 5
click at [299, 112] on label "Hide created timesheets" at bounding box center [305, 112] width 53 height 5
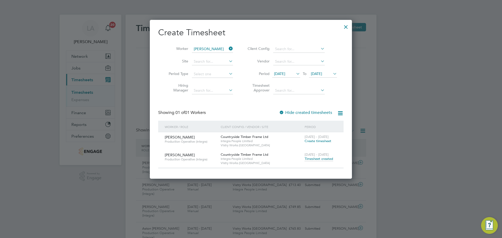
click at [310, 159] on span "Timesheet created" at bounding box center [318, 159] width 28 height 5
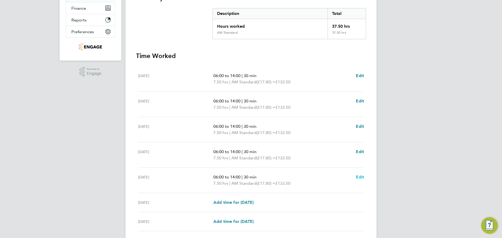
click at [358, 177] on span "Edit" at bounding box center [360, 177] width 8 height 5
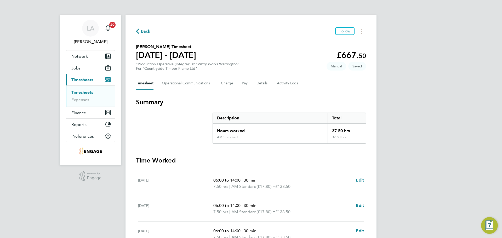
select select "30"
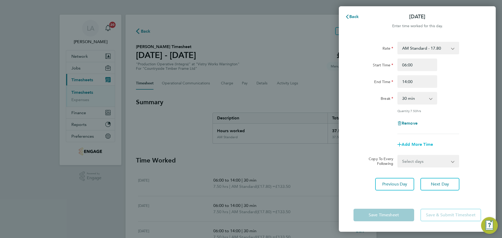
click at [414, 145] on span "Add More Time" at bounding box center [416, 144] width 31 height 5
select select "null"
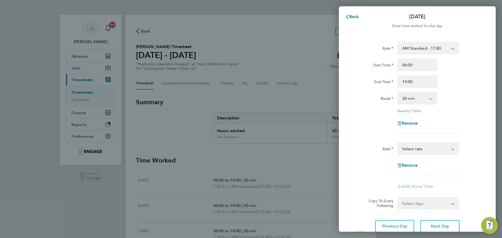
click at [410, 146] on select "BONUS - 13.50 AM Standard - 17.80 PM Standard - 19.09 PM OT2 - 38.18 AM OT2 - 3…" at bounding box center [425, 148] width 54 height 11
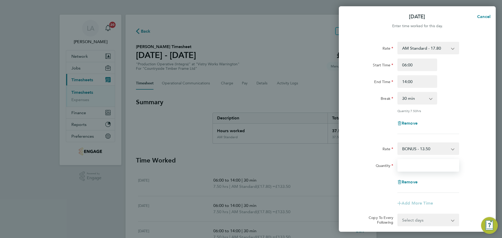
click at [412, 163] on input "Quantity" at bounding box center [428, 165] width 62 height 13
type input "3.4"
click at [333, 166] on div "Fri 26 Sep Cancel Enter time worked for this day. Rate AM Standard - 17.80 BONU…" at bounding box center [251, 119] width 502 height 238
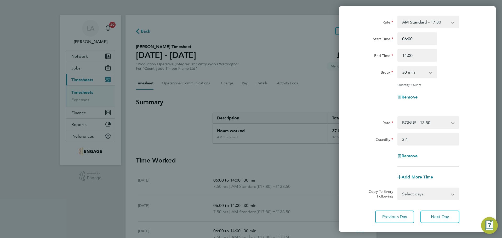
click at [385, 184] on form "Rate AM Standard - 17.80 BONUS - 13.50 PM Standard - 19.09 PM OT2 - 38.18 AM OT…" at bounding box center [417, 108] width 128 height 184
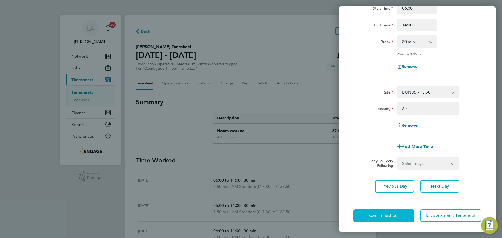
click at [391, 213] on span "Save Timesheet" at bounding box center [383, 215] width 30 height 5
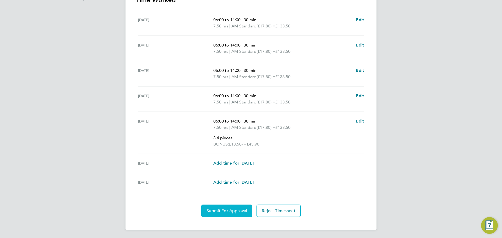
click at [237, 216] on button "Submit For Approval" at bounding box center [226, 211] width 51 height 13
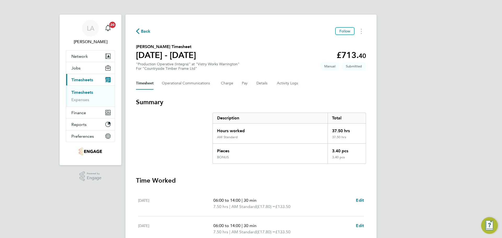
click at [144, 33] on span "Back" at bounding box center [146, 31] width 10 height 6
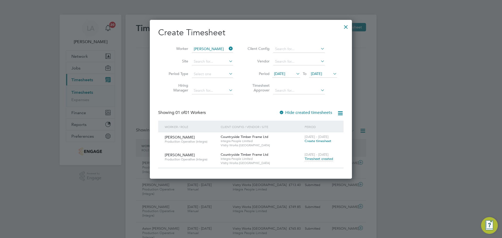
click at [345, 27] on div at bounding box center [345, 25] width 9 height 9
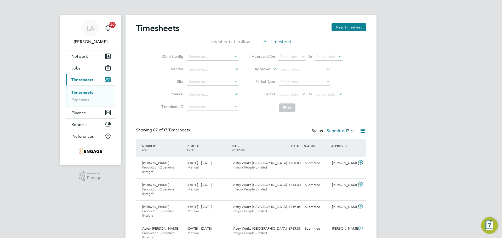
click at [353, 26] on button "New Timesheet" at bounding box center [348, 27] width 34 height 8
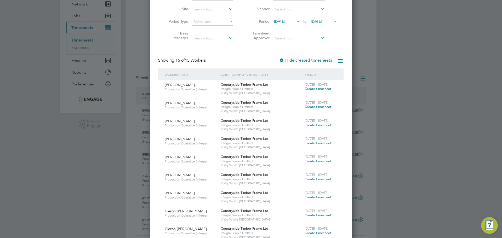
click at [315, 144] on span "Create timesheet" at bounding box center [317, 143] width 27 height 4
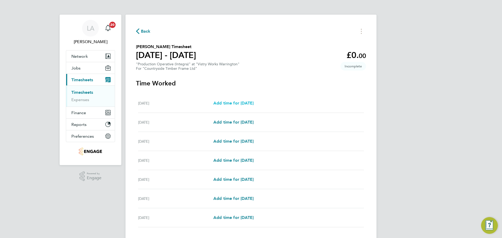
click at [239, 104] on span "Add time for [DATE]" at bounding box center [233, 103] width 40 height 5
select select "15"
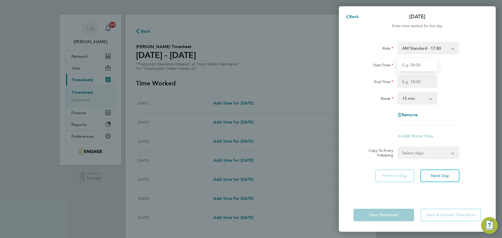
click at [418, 65] on input "Start Time" at bounding box center [417, 65] width 40 height 13
type input "06:00"
click at [415, 82] on input "End Time" at bounding box center [417, 81] width 40 height 13
type input "14:00"
click at [417, 97] on select "0 min 15 min 30 min 45 min 60 min 75 min 90 min" at bounding box center [414, 97] width 32 height 11
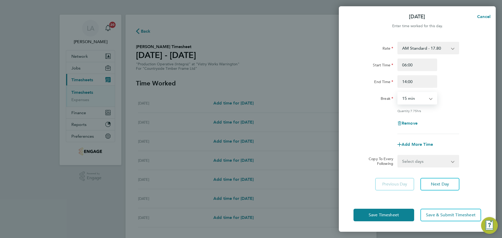
select select "30"
click at [398, 92] on select "0 min 15 min 30 min 45 min 60 min 75 min 90 min" at bounding box center [414, 97] width 32 height 11
drag, startPoint x: 463, startPoint y: 121, endPoint x: 440, endPoint y: 155, distance: 40.9
click at [462, 121] on div "Remove" at bounding box center [417, 123] width 132 height 13
drag, startPoint x: 423, startPoint y: 161, endPoint x: 421, endPoint y: 159, distance: 2.9
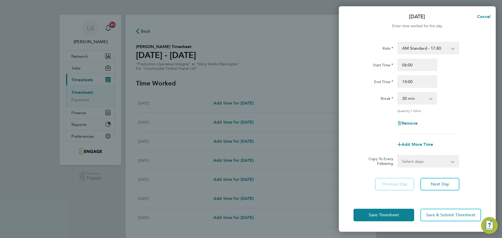
click at [423, 161] on select "Select days Day Weekday (Mon-Fri) Weekend (Sat-Sun) Tuesday Wednesday Thursday …" at bounding box center [425, 160] width 55 height 11
select select "WEEKDAY"
click at [398, 155] on select "Select days Day Weekday (Mon-Fri) Weekend (Sat-Sun) Tuesday Wednesday Thursday …" at bounding box center [425, 160] width 55 height 11
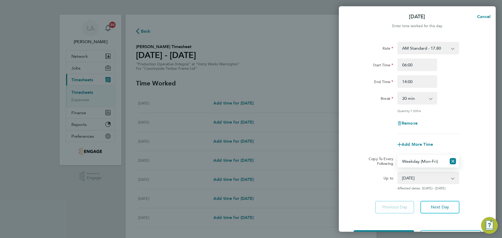
click at [415, 181] on select "23 Sep 2025 24 Sep 2025 25 Sep 2025 26 Sep 2025 27 Sep 2025 28 Sep 2025" at bounding box center [425, 177] width 54 height 11
select select "2025-09-24"
click at [398, 172] on select "23 Sep 2025 24 Sep 2025 25 Sep 2025 26 Sep 2025 27 Sep 2025 28 Sep 2025" at bounding box center [425, 177] width 54 height 11
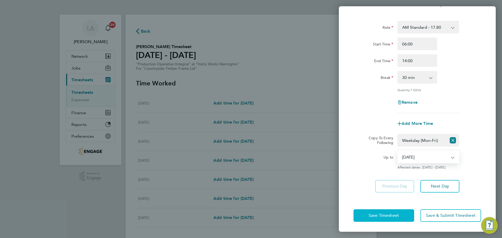
click at [402, 213] on button "Save Timesheet" at bounding box center [383, 215] width 61 height 13
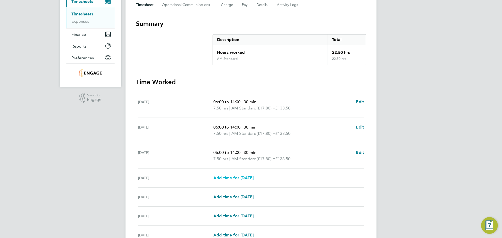
click at [245, 177] on span "Add time for [DATE]" at bounding box center [233, 177] width 40 height 5
select select "15"
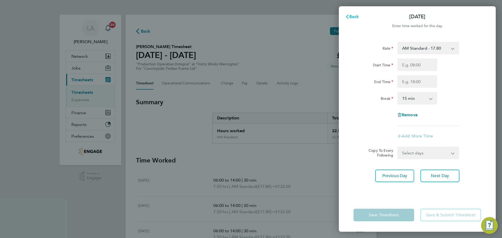
click at [354, 17] on span "Back" at bounding box center [354, 16] width 10 height 5
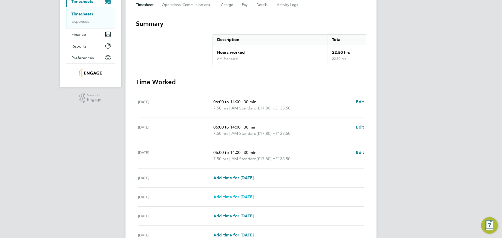
click at [228, 197] on span "Add time for [DATE]" at bounding box center [233, 196] width 40 height 5
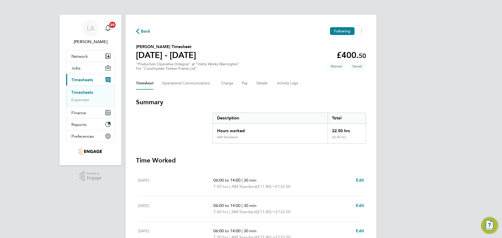
select select "15"
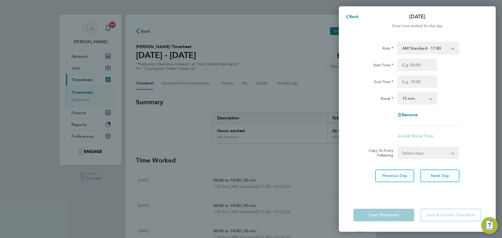
click at [406, 53] on select "AM Standard - 17.80 BONUS - 13.50 AM OT1 - 26.70 PM Standard - 19.09 PM OT2 - 3…" at bounding box center [425, 47] width 54 height 11
click at [408, 49] on select "AM Standard - 17.80 BONUS - 13.50 AM OT1 - 26.70 PM Standard - 19.09 PM OT2 - 3…" at bounding box center [425, 47] width 54 height 11
click at [412, 66] on input "Start Time" at bounding box center [417, 65] width 40 height 13
type input "06:00"
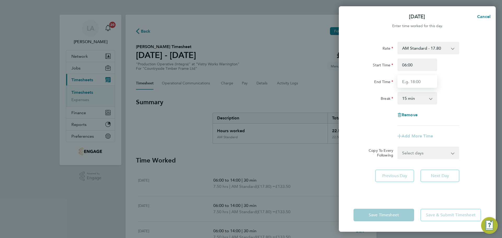
click at [413, 83] on input "End Time" at bounding box center [417, 81] width 40 height 13
type input "14:00"
click at [419, 98] on select "0 min 15 min 30 min 45 min 60 min 75 min 90 min" at bounding box center [414, 97] width 32 height 11
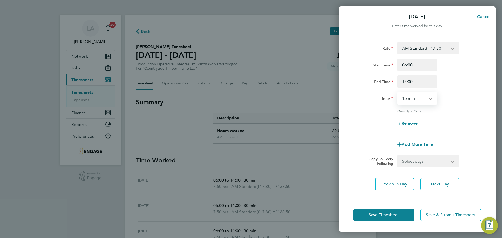
select select "30"
click at [398, 92] on select "0 min 15 min 30 min 45 min 60 min 75 min 90 min" at bounding box center [414, 97] width 32 height 11
click at [451, 114] on div "Rate AM Standard - 17.80 BONUS - 13.50 AM OT1 - 26.70 PM Standard - 19.09 PM OT…" at bounding box center [417, 88] width 128 height 92
click at [395, 213] on span "Save Timesheet" at bounding box center [383, 214] width 30 height 5
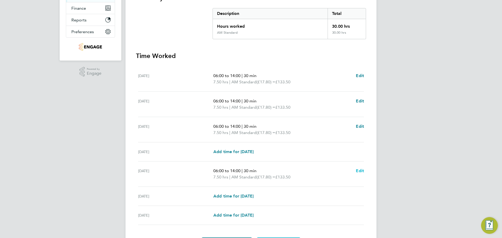
click at [363, 170] on span "Edit" at bounding box center [360, 170] width 8 height 5
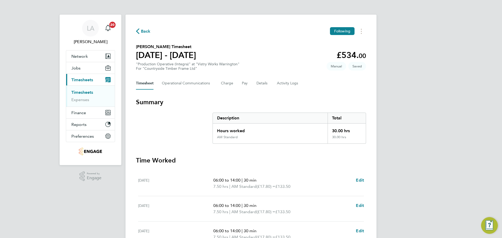
select select "30"
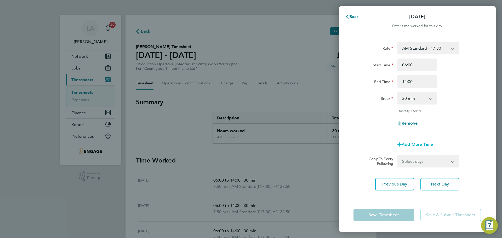
click at [417, 144] on span "Add More Time" at bounding box center [416, 144] width 31 height 5
select select "null"
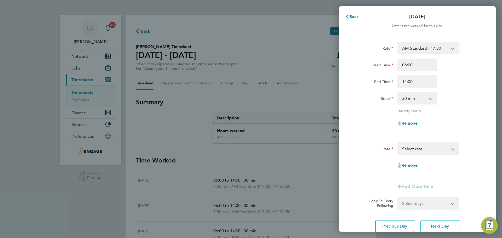
click at [414, 149] on select "BONUS - 13.50 AM Standard - 17.80 AM OT1 - 26.70 PM Standard - 19.09 PM OT2 - 3…" at bounding box center [425, 148] width 54 height 11
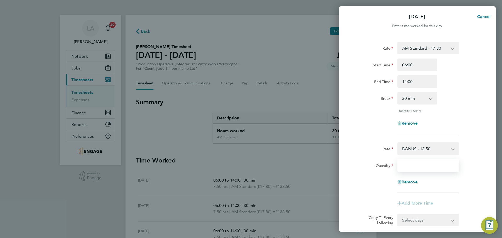
click at [414, 166] on input "Quantity" at bounding box center [428, 165] width 62 height 13
type input "4.8"
click at [371, 161] on div "Quantity" at bounding box center [373, 164] width 40 height 10
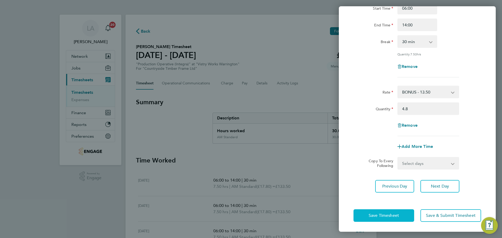
drag, startPoint x: 398, startPoint y: 209, endPoint x: 308, endPoint y: 157, distance: 104.3
click at [398, 209] on button "Save Timesheet" at bounding box center [383, 215] width 61 height 13
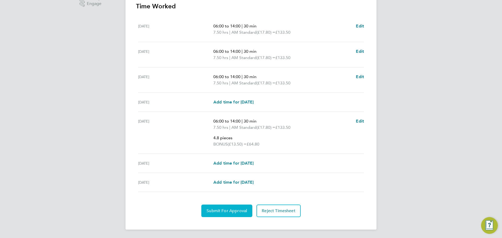
click at [242, 208] on button "Submit For Approval" at bounding box center [226, 211] width 51 height 13
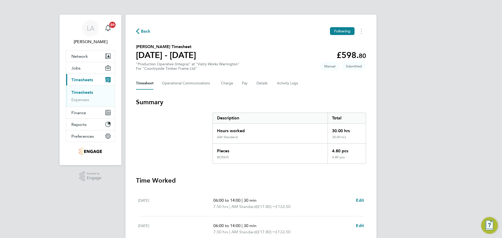
click at [148, 34] on span "Back" at bounding box center [146, 31] width 10 height 6
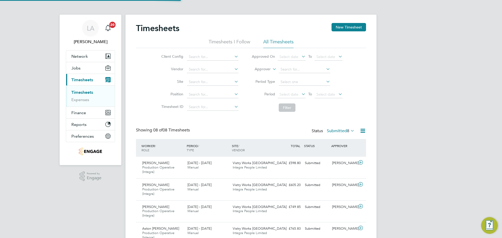
scroll to position [18, 45]
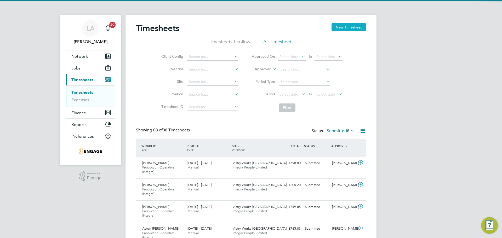
click at [345, 27] on button "New Timesheet" at bounding box center [348, 27] width 34 height 8
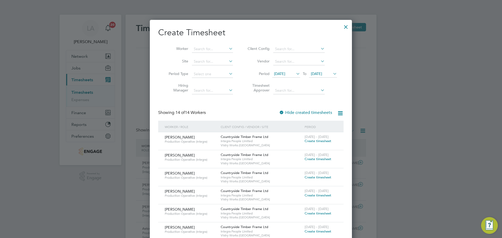
click at [313, 158] on span "Create timesheet" at bounding box center [317, 159] width 27 height 4
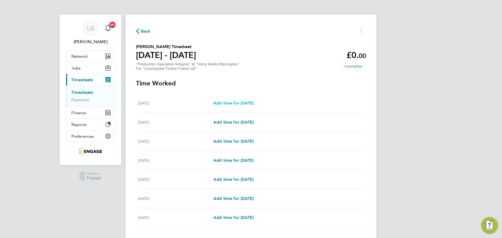
click at [238, 101] on span "Add time for [DATE]" at bounding box center [233, 103] width 40 height 5
select select "15"
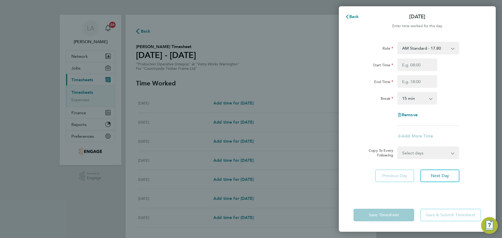
drag, startPoint x: 437, startPoint y: 49, endPoint x: 435, endPoint y: 52, distance: 3.3
click at [437, 49] on select "AM Standard - 17.80 BONUS - 13.50 AM OT2 - 35.60 AM OT1 - 26.70 PM Standard - 1…" at bounding box center [425, 47] width 54 height 11
select select "15"
click at [414, 65] on input "Start Time" at bounding box center [417, 65] width 40 height 13
type input "14:00"
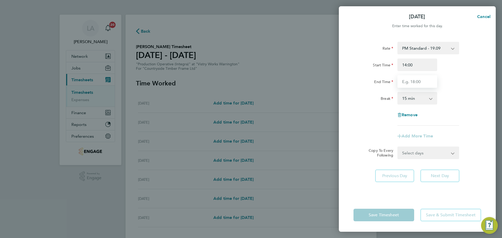
drag, startPoint x: 412, startPoint y: 79, endPoint x: 413, endPoint y: 83, distance: 4.1
click at [412, 79] on input "End Time" at bounding box center [417, 81] width 40 height 13
type input "00:00"
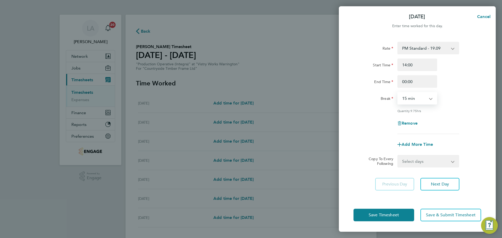
click at [413, 97] on select "0 min 15 min 30 min 45 min 60 min 75 min 90 min" at bounding box center [414, 97] width 32 height 11
select select "30"
click at [398, 92] on select "0 min 15 min 30 min 45 min 60 min 75 min 90 min" at bounding box center [414, 97] width 32 height 11
click at [456, 114] on div "Rate PM Standard - 19.09 BONUS - 13.50 AM Standard - 17.80 AM OT2 - 35.60 AM OT…" at bounding box center [417, 88] width 128 height 92
click at [420, 162] on select "Select days Day Weekday (Mon-Fri) Weekend (Sat-Sun) Tuesday Wednesday Thursday …" at bounding box center [425, 160] width 55 height 11
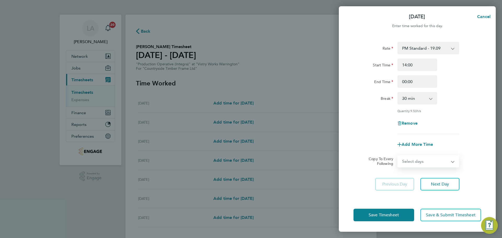
select select "WEEKDAY"
click at [398, 155] on select "Select days Day Weekday (Mon-Fri) Weekend (Sat-Sun) Tuesday Wednesday Thursday …" at bounding box center [425, 160] width 55 height 11
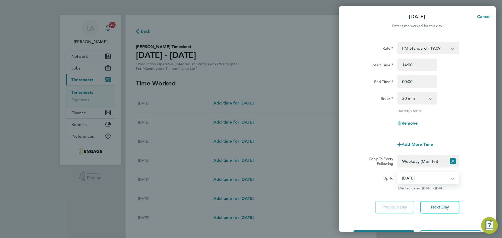
click at [416, 178] on select "23 Sep 2025 24 Sep 2025 25 Sep 2025 26 Sep 2025 27 Sep 2025 28 Sep 2025" at bounding box center [425, 177] width 54 height 11
select select "2025-09-24"
click at [398, 172] on select "23 Sep 2025 24 Sep 2025 25 Sep 2025 26 Sep 2025 27 Sep 2025 28 Sep 2025" at bounding box center [425, 177] width 54 height 11
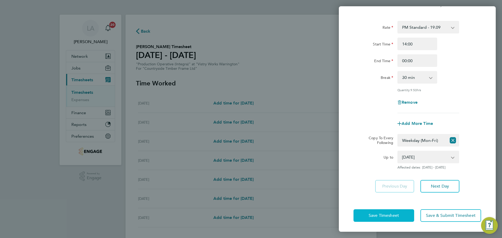
click at [398, 215] on span "Save Timesheet" at bounding box center [383, 215] width 30 height 5
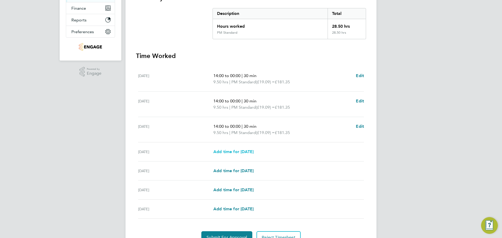
click at [232, 151] on span "Add time for [DATE]" at bounding box center [233, 151] width 40 height 5
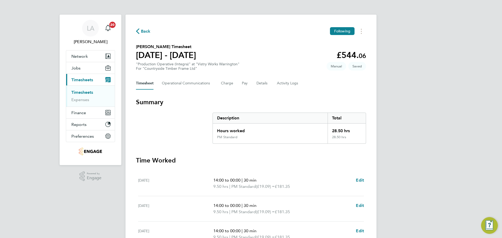
select select "15"
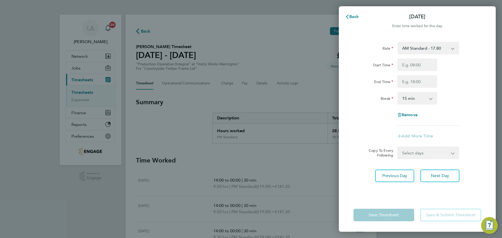
drag, startPoint x: 417, startPoint y: 48, endPoint x: 415, endPoint y: 52, distance: 4.3
click at [417, 48] on select "AM Standard - 17.80 BONUS - 13.50 AM OT2 - 35.60 AM OT1 - 26.70 PM Standard - 1…" at bounding box center [425, 47] width 54 height 11
select select "15"
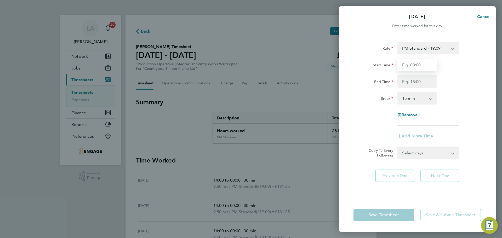
click at [412, 62] on input "Start Time" at bounding box center [417, 65] width 40 height 13
type input "14:00"
click at [413, 82] on input "End Time" at bounding box center [417, 81] width 40 height 13
type input "23:30"
drag, startPoint x: 412, startPoint y: 99, endPoint x: 412, endPoint y: 103, distance: 4.2
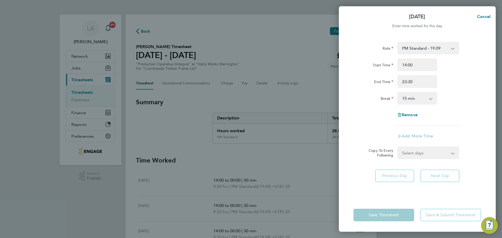
click at [412, 99] on select "0 min 15 min 30 min 45 min 60 min 75 min 90 min" at bounding box center [414, 97] width 32 height 11
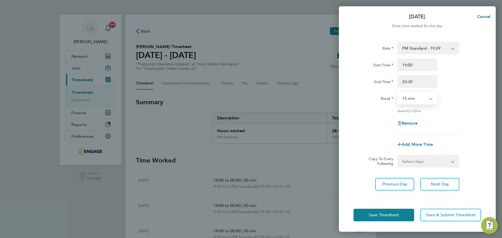
select select "30"
click at [398, 92] on select "0 min 15 min 30 min 45 min 60 min 75 min 90 min" at bounding box center [414, 97] width 32 height 11
click at [372, 199] on div "Save Timesheet Save & Submit Timesheet" at bounding box center [417, 214] width 157 height 33
click at [389, 213] on span "Save Timesheet" at bounding box center [383, 214] width 30 height 5
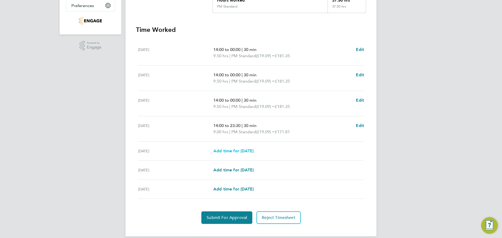
click at [238, 151] on span "Add time for [DATE]" at bounding box center [233, 150] width 40 height 5
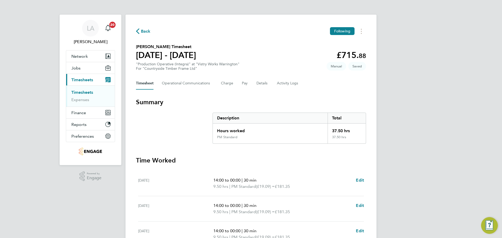
select select "15"
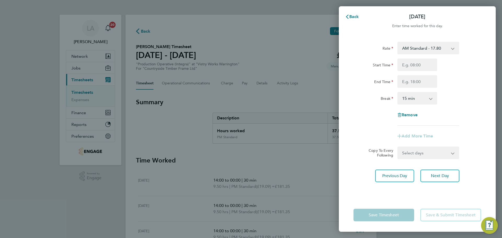
click at [416, 50] on select "AM Standard - 17.80 BONUS - 13.50 AM OT2 - 35.60 AM OT1 - 26.70 PM Standard - 1…" at bounding box center [425, 47] width 54 height 11
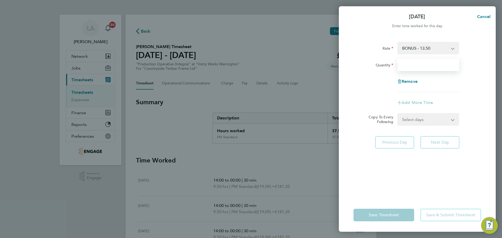
click at [411, 66] on input "Quantity" at bounding box center [428, 65] width 62 height 13
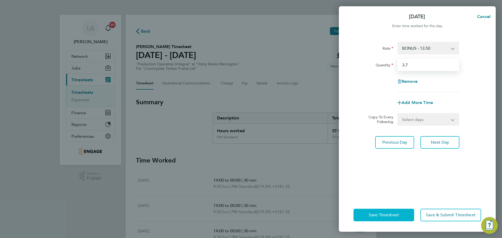
type input "3.7"
click at [379, 210] on button "Save Timesheet" at bounding box center [383, 215] width 61 height 13
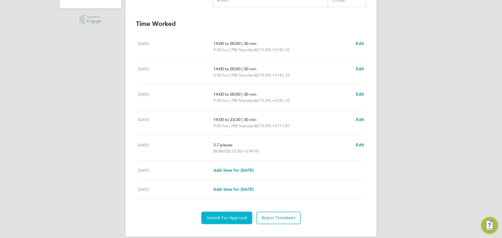
click at [233, 215] on span "Submit For Approval" at bounding box center [226, 217] width 41 height 5
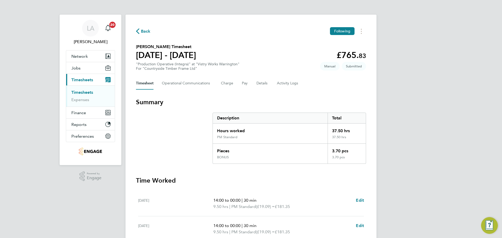
click at [144, 33] on span "Back" at bounding box center [146, 31] width 10 height 6
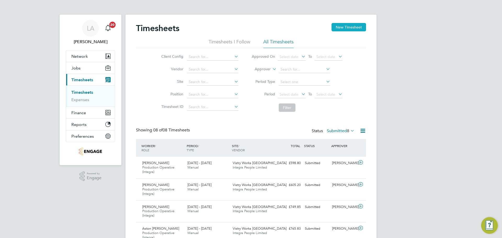
click at [365, 25] on button "New Timesheet" at bounding box center [348, 27] width 34 height 8
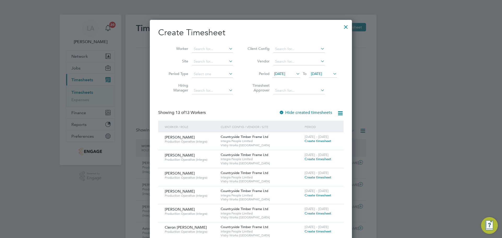
click at [311, 158] on span "Create timesheet" at bounding box center [317, 159] width 27 height 4
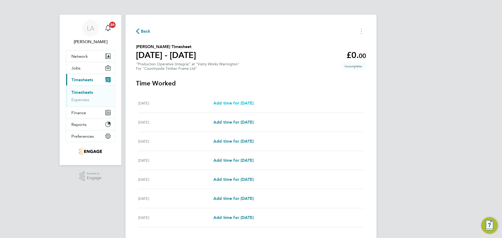
click at [252, 105] on span "Add time for [DATE]" at bounding box center [233, 103] width 40 height 5
select select "15"
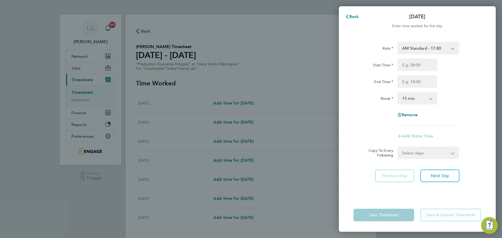
click at [415, 52] on select "AM Standard - 17.80 BONUS - 13.50 AM OT1 - 26.70 AM OT2 - 35.60 PM Standard - 1…" at bounding box center [425, 47] width 54 height 11
select select "15"
drag, startPoint x: 418, startPoint y: 65, endPoint x: 417, endPoint y: 71, distance: 6.1
click at [418, 65] on input "Start Time" at bounding box center [417, 65] width 40 height 13
type input "14:00"
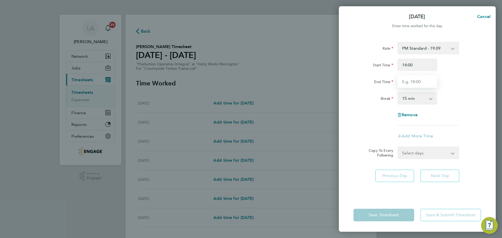
click at [411, 82] on input "End Time" at bounding box center [417, 81] width 40 height 13
type input "00:00"
click at [416, 101] on select "0 min 15 min 30 min 45 min 60 min 75 min 90 min" at bounding box center [414, 97] width 32 height 11
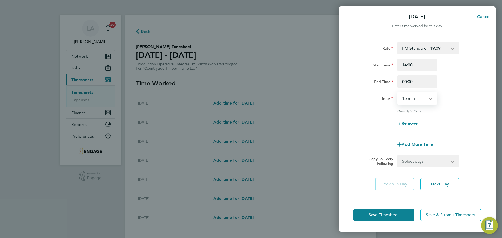
select select "30"
click at [398, 92] on select "0 min 15 min 30 min 45 min 60 min 75 min 90 min" at bounding box center [414, 97] width 32 height 11
click at [374, 125] on div "Remove" at bounding box center [417, 123] width 132 height 13
drag, startPoint x: 414, startPoint y: 158, endPoint x: 417, endPoint y: 158, distance: 3.1
click at [414, 158] on select "Select days Day Weekday (Mon-Fri) Weekend (Sat-Sun) Tuesday Wednesday Thursday …" at bounding box center [425, 160] width 55 height 11
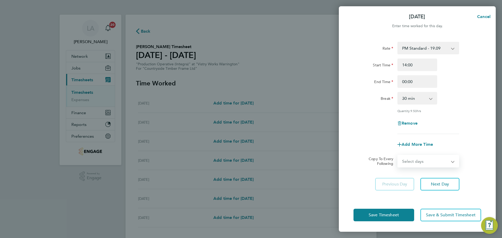
select select "WEEKDAY"
click at [398, 155] on select "Select days Day Weekday (Mon-Fri) Weekend (Sat-Sun) Tuesday Wednesday Thursday …" at bounding box center [425, 160] width 55 height 11
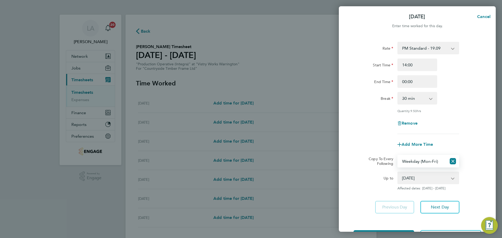
click at [418, 179] on select "23 Sep 2025 24 Sep 2025 25 Sep 2025 26 Sep 2025 27 Sep 2025 28 Sep 2025" at bounding box center [425, 177] width 54 height 11
select select "2025-09-24"
click at [398, 172] on select "23 Sep 2025 24 Sep 2025 25 Sep 2025 26 Sep 2025 27 Sep 2025 28 Sep 2025" at bounding box center [425, 177] width 54 height 11
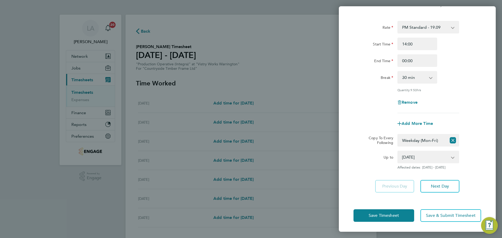
click at [370, 201] on div "Save Timesheet Save & Submit Timesheet" at bounding box center [417, 215] width 157 height 33
click at [384, 217] on span "Save Timesheet" at bounding box center [383, 215] width 30 height 5
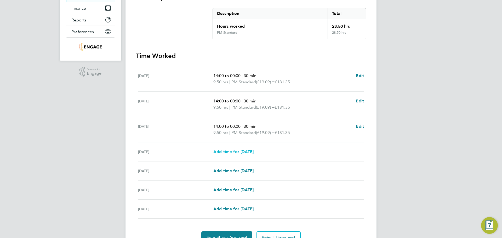
click at [242, 151] on span "Add time for [DATE]" at bounding box center [233, 151] width 40 height 5
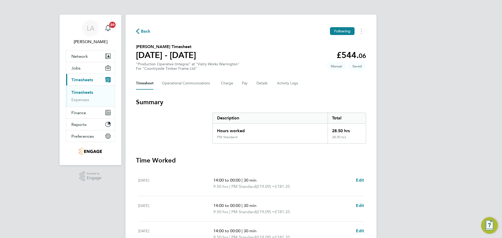
select select "15"
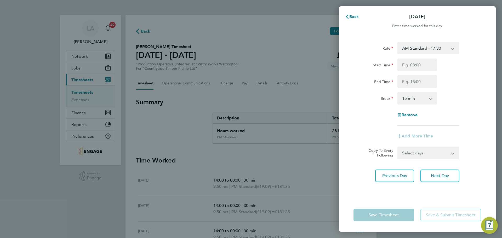
drag, startPoint x: 440, startPoint y: 48, endPoint x: 438, endPoint y: 54, distance: 5.8
click at [440, 48] on select "AM Standard - 17.80 BONUS - 13.50 AM OT1 - 26.70 AM OT2 - 35.60 PM Standard - 1…" at bounding box center [425, 47] width 54 height 11
select select "15"
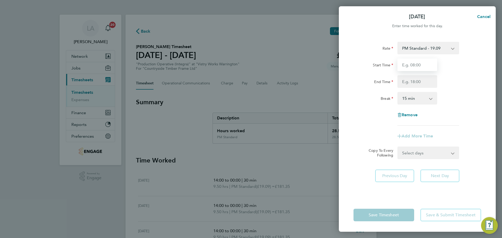
click at [419, 67] on input "Start Time" at bounding box center [417, 65] width 40 height 13
type input "14:00"
click at [412, 85] on input "End Time" at bounding box center [417, 81] width 40 height 13
type input "23:30"
click at [411, 96] on select "0 min 15 min 30 min 45 min 60 min 75 min 90 min" at bounding box center [414, 97] width 32 height 11
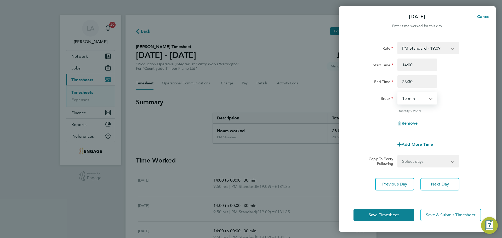
select select "30"
click at [398, 92] on select "0 min 15 min 30 min 45 min 60 min 75 min 90 min" at bounding box center [414, 97] width 32 height 11
click at [378, 153] on form "Rate PM Standard - 19.09 BONUS - 13.50 AM Standard - 17.80 AM OT1 - 26.70 AM OT…" at bounding box center [417, 105] width 128 height 126
click at [396, 219] on button "Save Timesheet" at bounding box center [383, 215] width 61 height 13
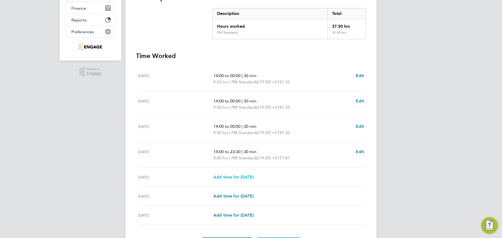
click at [245, 177] on span "Add time for [DATE]" at bounding box center [233, 177] width 40 height 5
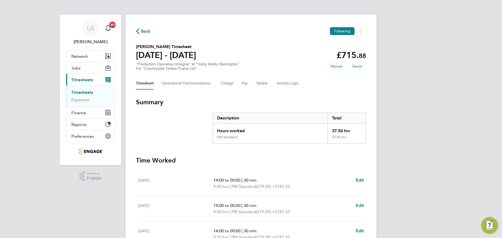
select select "15"
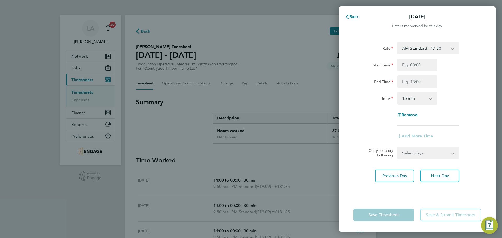
click at [418, 48] on select "AM Standard - 17.80 BONUS - 13.50 AM OT1 - 26.70 AM OT2 - 35.60 PM Standard - 1…" at bounding box center [425, 47] width 54 height 11
select select "15"
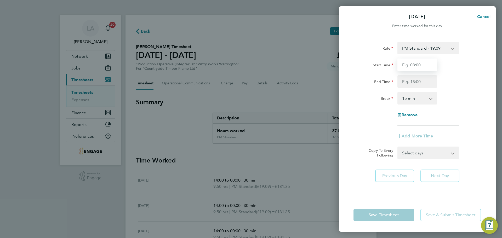
click at [425, 67] on input "Start Time" at bounding box center [417, 65] width 40 height 13
type input "14:00"
click at [417, 83] on input "End Time" at bounding box center [417, 81] width 40 height 13
type input "16:00"
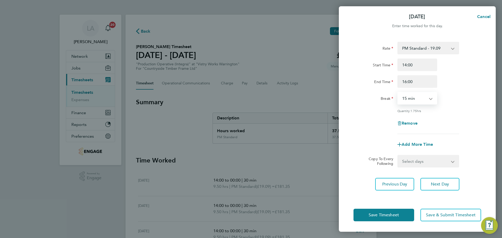
click at [418, 102] on select "0 min 15 min 30 min 45 min 60 min 75 min 90 min" at bounding box center [414, 97] width 32 height 11
select select "0"
click at [398, 92] on select "0 min 15 min 30 min 45 min 60 min 75 min 90 min" at bounding box center [414, 97] width 32 height 11
drag, startPoint x: 424, startPoint y: 81, endPoint x: 379, endPoint y: 81, distance: 45.5
click at [379, 81] on div "End Time 16:00" at bounding box center [417, 81] width 132 height 13
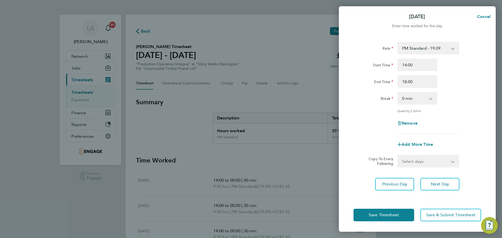
type input "18:00"
click at [379, 219] on button "Save Timesheet" at bounding box center [383, 215] width 61 height 13
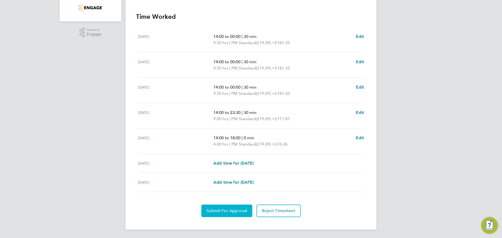
click at [243, 208] on button "Submit For Approval" at bounding box center [226, 211] width 51 height 13
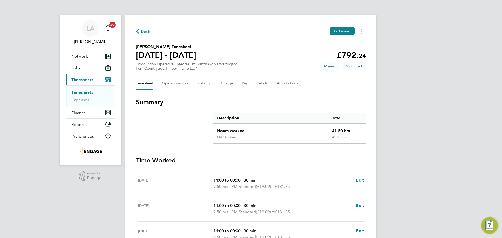
click at [148, 28] on span "Back" at bounding box center [146, 31] width 10 height 6
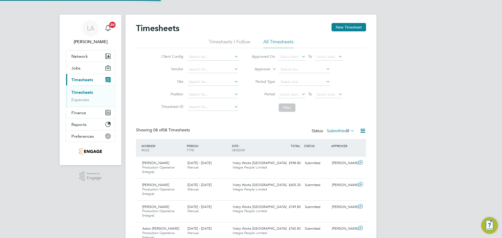
scroll to position [18, 45]
click at [344, 26] on button "New Timesheet" at bounding box center [348, 27] width 34 height 8
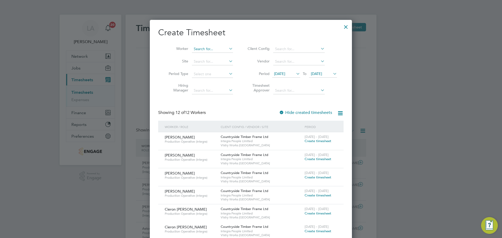
click at [215, 49] on input at bounding box center [212, 48] width 41 height 7
click at [210, 56] on li "Anth ony Judson" at bounding box center [213, 56] width 42 height 7
type input "Anthony Judson"
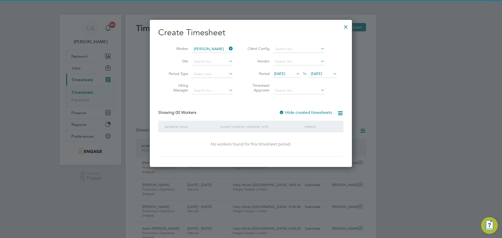
click at [296, 114] on label "Hide created timesheets" at bounding box center [305, 112] width 53 height 5
click at [284, 113] on div at bounding box center [281, 112] width 5 height 5
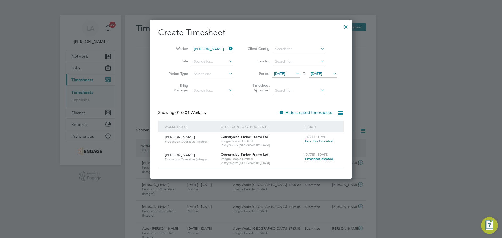
click at [312, 159] on span "Timesheet created" at bounding box center [318, 159] width 28 height 5
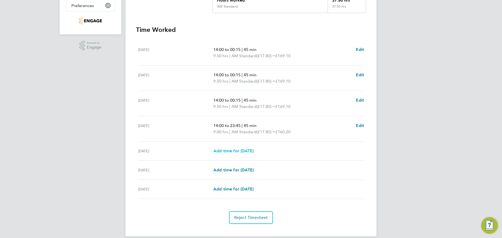
click at [237, 148] on span "Add time for [DATE]" at bounding box center [233, 150] width 40 height 5
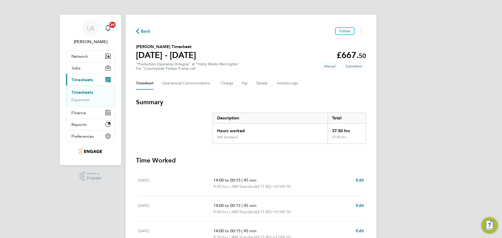
select select "15"
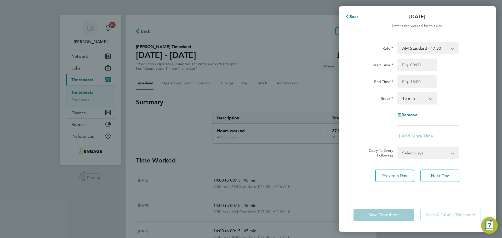
drag, startPoint x: 417, startPoint y: 45, endPoint x: 417, endPoint y: 50, distance: 4.3
click at [417, 45] on select "AM Standard - 17.80 BONUS - 13.50 PM OT1 - 28.64 PM Standard - 19.09 AM OT1 - 2…" at bounding box center [425, 47] width 54 height 11
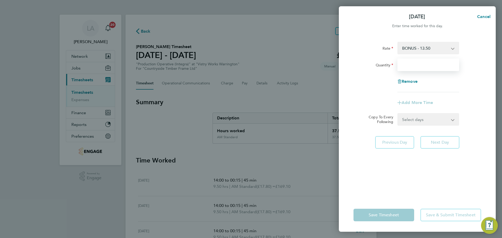
click at [418, 63] on input "Quantity" at bounding box center [428, 65] width 62 height 13
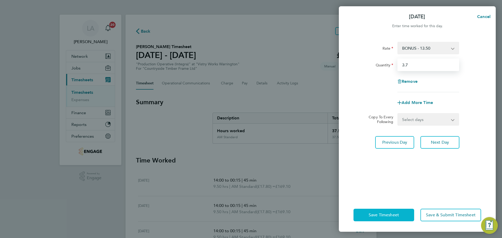
type input "3.7"
click at [404, 213] on button "Save Timesheet" at bounding box center [383, 215] width 61 height 13
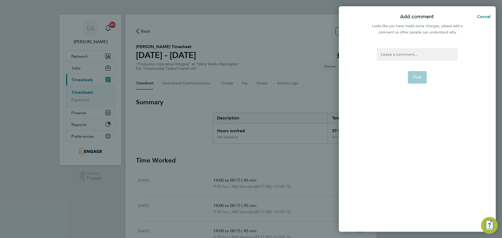
click at [397, 52] on div at bounding box center [417, 54] width 81 height 13
click at [403, 54] on div at bounding box center [417, 54] width 81 height 13
click at [415, 73] on button "Post" at bounding box center [417, 77] width 19 height 13
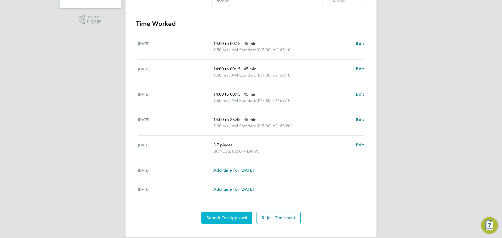
click at [234, 216] on span "Submit For Approval" at bounding box center [226, 217] width 41 height 5
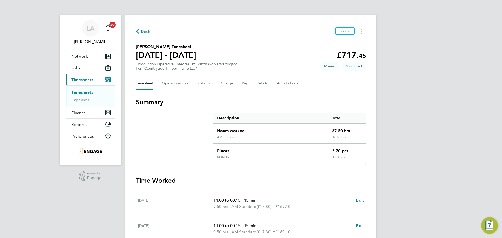
click at [145, 32] on span "Back" at bounding box center [146, 31] width 10 height 6
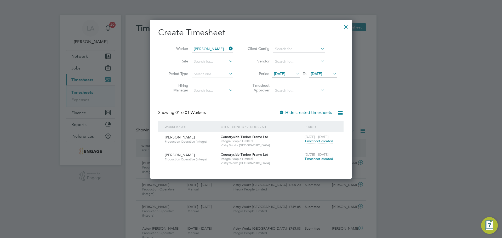
click at [347, 27] on div at bounding box center [345, 25] width 9 height 9
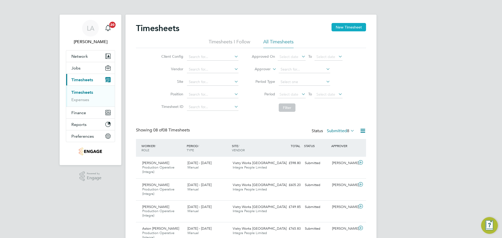
click at [340, 30] on button "New Timesheet" at bounding box center [348, 27] width 34 height 8
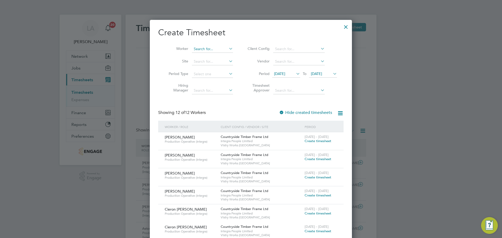
click at [209, 48] on input at bounding box center [212, 48] width 41 height 7
click at [206, 63] on li "Callum Hunter" at bounding box center [215, 63] width 46 height 7
type input "Callum Hunter"
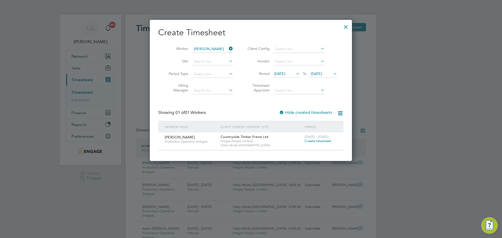
click at [319, 142] on span "Create timesheet" at bounding box center [317, 141] width 27 height 4
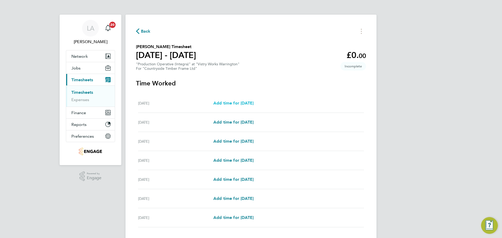
click at [248, 103] on span "Add time for [DATE]" at bounding box center [233, 103] width 40 height 5
select select "15"
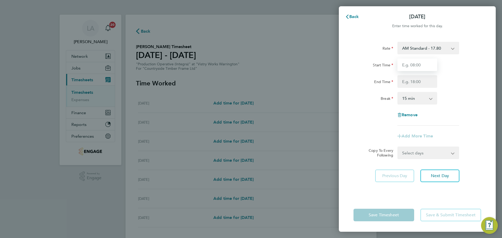
drag, startPoint x: 418, startPoint y: 62, endPoint x: 423, endPoint y: 65, distance: 5.9
click at [418, 62] on input "Start Time" at bounding box center [417, 65] width 40 height 13
type input "06:00"
click at [407, 82] on input "End Time" at bounding box center [417, 81] width 40 height 13
type input "14:00"
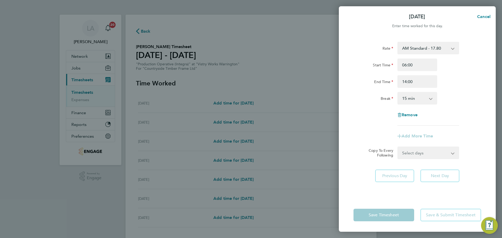
click at [446, 76] on div "End Time 14:00" at bounding box center [417, 81] width 132 height 13
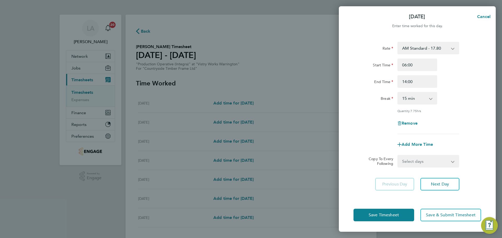
click at [426, 97] on select "0 min 15 min 30 min 45 min 60 min 75 min 90 min" at bounding box center [414, 97] width 32 height 11
select select "30"
click at [398, 92] on select "0 min 15 min 30 min 45 min 60 min 75 min 90 min" at bounding box center [414, 97] width 32 height 11
click at [459, 107] on div "Rate AM Standard - 17.80 BONUS - 13.50 PM OT1 - 28.64 AM OT1 - 26.70 AM OT2 - 3…" at bounding box center [417, 88] width 128 height 92
drag, startPoint x: 460, startPoint y: 113, endPoint x: 459, endPoint y: 107, distance: 6.3
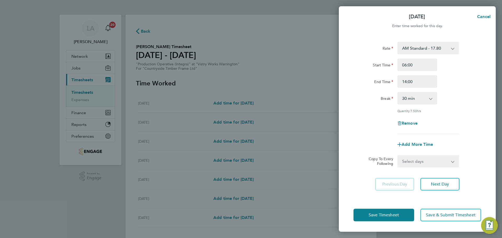
drag, startPoint x: 459, startPoint y: 107, endPoint x: 460, endPoint y: 100, distance: 7.1
click at [460, 100] on div "Break 0 min 15 min 30 min 45 min 60 min 75 min 90 min" at bounding box center [417, 98] width 132 height 13
click at [421, 163] on select "Select days Day Weekday (Mon-Fri) Weekend (Sat-Sun) Tuesday Wednesday Thursday …" at bounding box center [425, 160] width 55 height 11
select select "WEEKDAY"
click at [398, 155] on select "Select days Day Weekday (Mon-Fri) Weekend (Sat-Sun) Tuesday Wednesday Thursday …" at bounding box center [425, 160] width 55 height 11
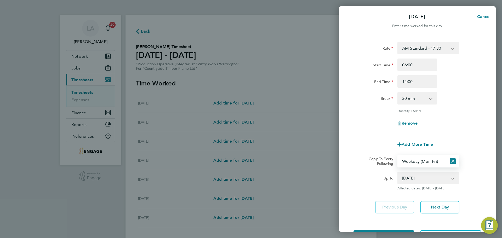
click at [414, 180] on select "23 Sep 2025 24 Sep 2025 25 Sep 2025 26 Sep 2025 27 Sep 2025 28 Sep 2025" at bounding box center [425, 177] width 54 height 11
select select "[DATE]"
click at [398, 172] on select "23 Sep 2025 24 Sep 2025 25 Sep 2025 26 Sep 2025 27 Sep 2025 28 Sep 2025" at bounding box center [425, 177] width 54 height 11
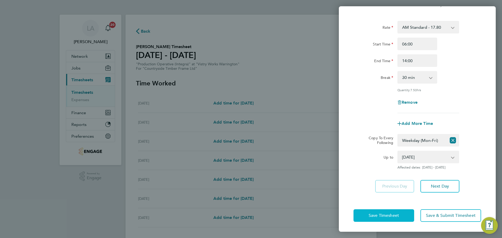
click at [391, 217] on span "Save Timesheet" at bounding box center [383, 215] width 30 height 5
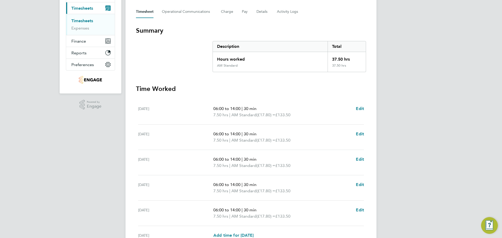
scroll to position [105, 0]
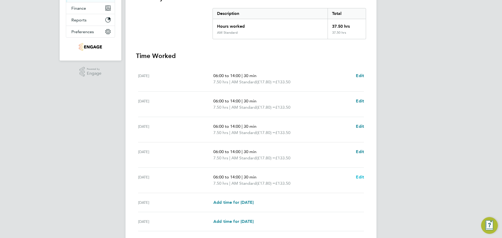
click at [357, 176] on span "Edit" at bounding box center [360, 177] width 8 height 5
select select "30"
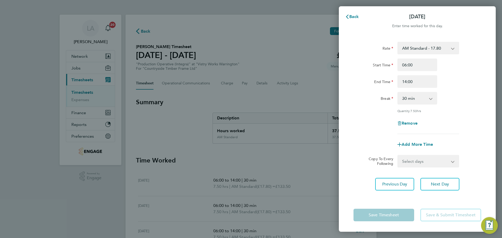
click at [416, 50] on select "AM Standard - 17.80 BONUS - 13.50 PM OT1 - 28.64 AM OT1 - 26.70 AM OT2 - 35.60 …" at bounding box center [425, 47] width 54 height 11
drag, startPoint x: 363, startPoint y: 74, endPoint x: 363, endPoint y: 93, distance: 18.6
click at [363, 74] on div "Start Time 06:00 End Time 14:00" at bounding box center [417, 73] width 132 height 29
click at [404, 140] on div "Add More Time" at bounding box center [417, 144] width 44 height 13
click at [406, 143] on span "Add More Time" at bounding box center [416, 144] width 31 height 5
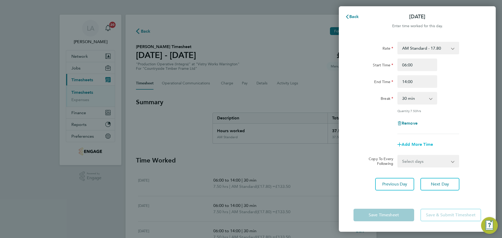
select select "null"
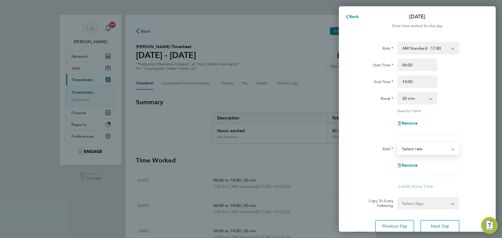
click at [411, 149] on select "BONUS - 13.50 PM OT1 - 28.64 AM OT1 - 26.70 AM Standard - 17.80 AM OT2 - 35.60 …" at bounding box center [425, 148] width 54 height 11
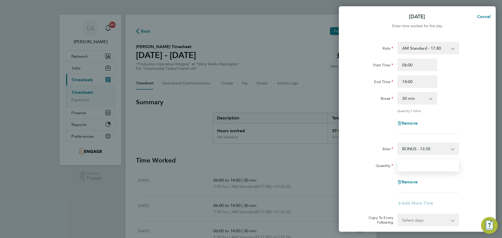
click at [413, 164] on input "Quantity" at bounding box center [428, 165] width 62 height 13
type input "3.4"
click at [479, 185] on div "Remove" at bounding box center [417, 182] width 132 height 13
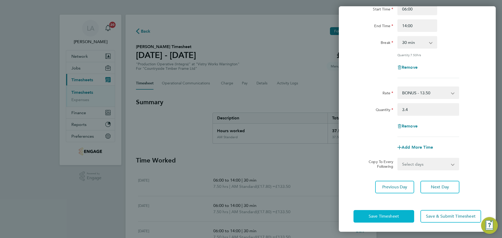
scroll to position [57, 0]
click at [389, 213] on span "Save Timesheet" at bounding box center [383, 215] width 30 height 5
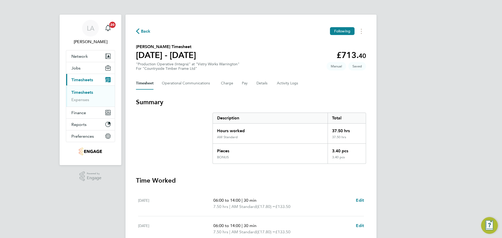
scroll to position [157, 0]
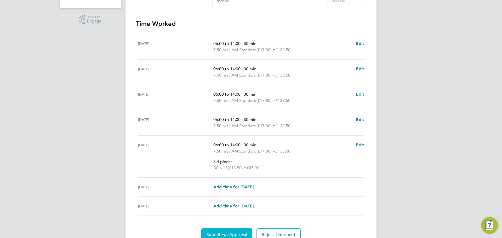
click at [224, 231] on button "Submit For Approval" at bounding box center [226, 234] width 51 height 13
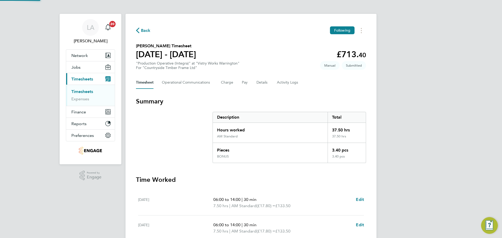
scroll to position [0, 0]
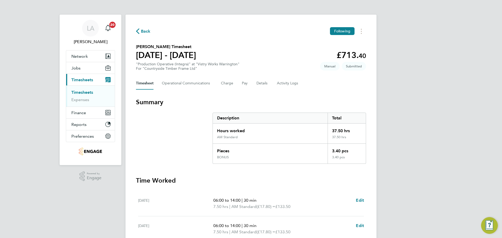
click at [140, 29] on span "Back" at bounding box center [143, 30] width 15 height 5
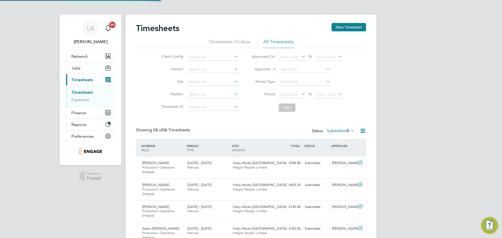
scroll to position [18, 45]
click at [346, 27] on button "New Timesheet" at bounding box center [348, 27] width 34 height 8
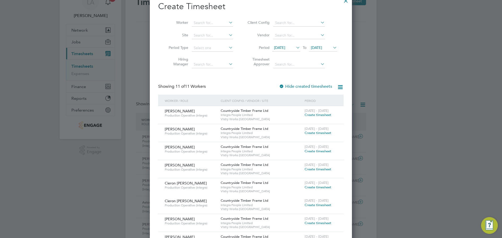
click at [315, 153] on span "Create timesheet" at bounding box center [317, 151] width 27 height 4
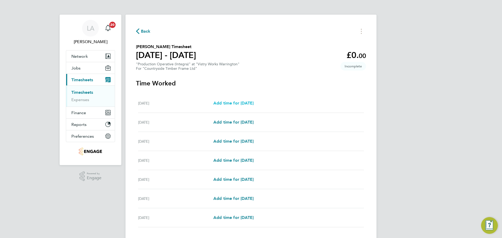
click at [246, 104] on span "Add time for [DATE]" at bounding box center [233, 103] width 40 height 5
select select "15"
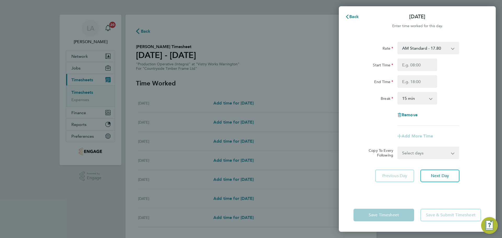
drag, startPoint x: 420, startPoint y: 47, endPoint x: 423, endPoint y: 49, distance: 4.3
click at [420, 47] on select "AM Standard - 17.80 BONUS - 13.50 PM Standard - 19.09 PM OT2 - 38.18 AM OT2 - 3…" at bounding box center [425, 47] width 54 height 11
select select "15"
click at [416, 68] on input "Start Time" at bounding box center [417, 65] width 40 height 13
type input "14:00"
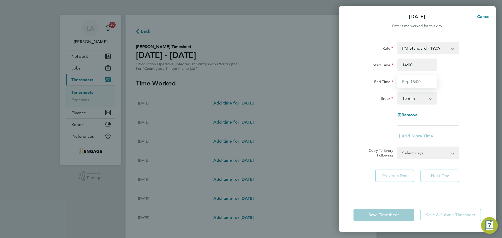
click at [410, 81] on input "End Time" at bounding box center [417, 81] width 40 height 13
type input "00:00"
click at [416, 97] on select "0 min 15 min 30 min 45 min 60 min 75 min 90 min" at bounding box center [414, 97] width 32 height 11
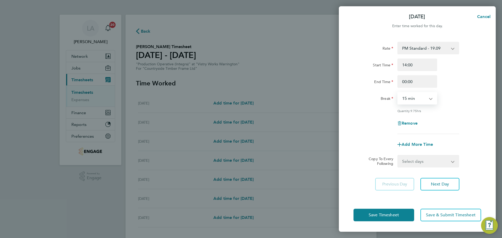
select select "30"
click at [398, 92] on select "0 min 15 min 30 min 45 min 60 min 75 min 90 min" at bounding box center [414, 97] width 32 height 11
drag, startPoint x: 468, startPoint y: 112, endPoint x: 465, endPoint y: 108, distance: 5.4
click at [465, 108] on div "Rate PM Standard - 19.09 BONUS - 13.50 AM Standard - 17.80 PM OT2 - 38.18 AM OT…" at bounding box center [417, 88] width 128 height 92
click at [424, 159] on select "Select days Day Weekday (Mon-Fri) Weekend (Sat-Sun) Tuesday Wednesday Thursday …" at bounding box center [425, 160] width 55 height 11
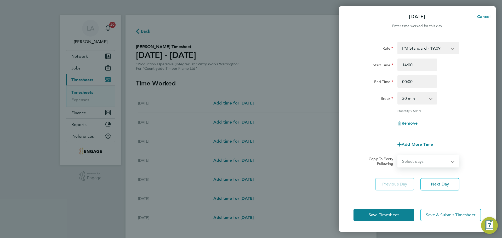
select select "WEEKDAY"
click at [398, 155] on select "Select days Day Weekday (Mon-Fri) Weekend (Sat-Sun) Tuesday Wednesday Thursday …" at bounding box center [425, 160] width 55 height 11
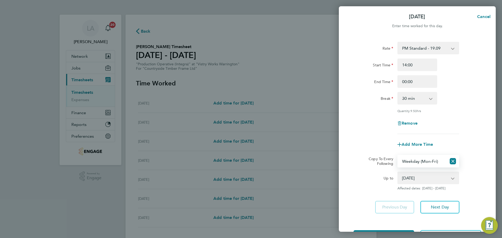
click at [413, 181] on select "23 Sep 2025 24 Sep 2025 25 Sep 2025 26 Sep 2025 27 Sep 2025 28 Sep 2025" at bounding box center [425, 177] width 54 height 11
select select "2025-09-24"
click at [398, 172] on select "23 Sep 2025 24 Sep 2025 25 Sep 2025 26 Sep 2025 27 Sep 2025 28 Sep 2025" at bounding box center [425, 177] width 54 height 11
click at [398, 221] on div "Save Timesheet Save & Submit Timesheet" at bounding box center [417, 236] width 157 height 33
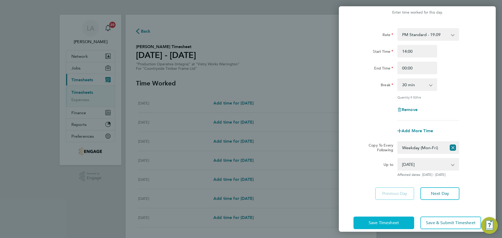
scroll to position [21, 0]
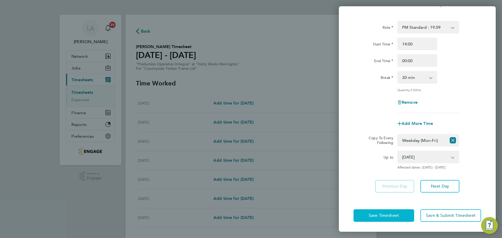
click at [398, 213] on span "Save Timesheet" at bounding box center [383, 215] width 30 height 5
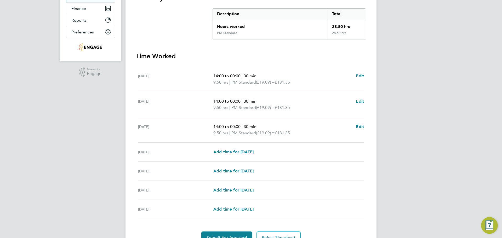
scroll to position [105, 0]
click at [248, 152] on span "Add time for [DATE]" at bounding box center [233, 151] width 40 height 5
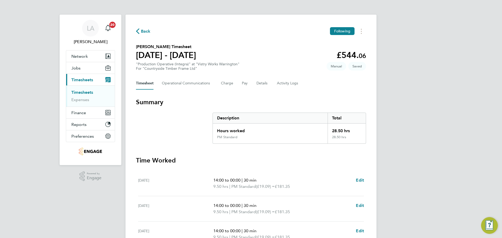
select select "15"
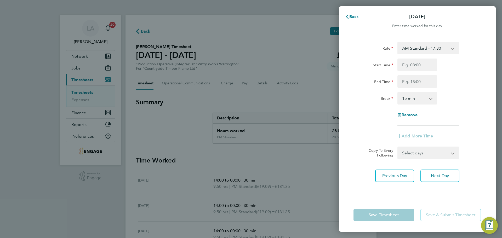
click at [415, 49] on select "AM Standard - 17.80 BONUS - 13.50 PM Standard - 19.09 PM OT2 - 38.18 AM OT2 - 3…" at bounding box center [425, 47] width 54 height 11
select select "15"
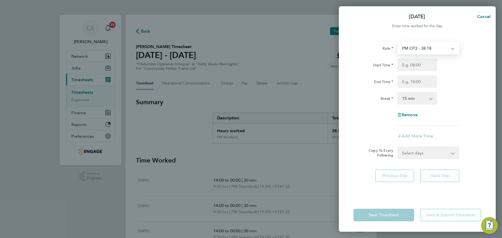
click at [420, 49] on select "PM OT2 - 38.18 BONUS - 13.50 AM Standard - 17.80 PM Standard - 19.09 AM OT2 - 3…" at bounding box center [425, 47] width 54 height 11
select select "15"
click at [415, 64] on input "Start Time" at bounding box center [417, 65] width 40 height 13
type input "14:00"
click at [414, 80] on input "End Time" at bounding box center [417, 81] width 40 height 13
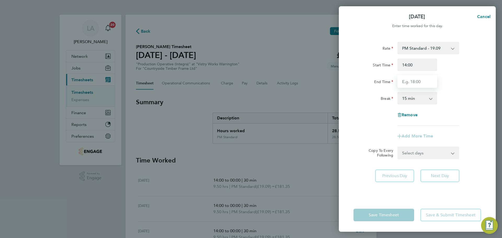
type input "23:30"
click at [416, 99] on select "0 min 15 min 30 min 45 min 60 min 75 min 90 min" at bounding box center [414, 97] width 32 height 11
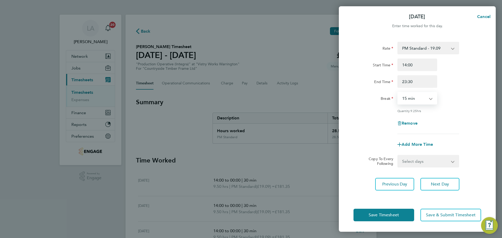
select select "30"
click at [398, 92] on select "0 min 15 min 30 min 45 min 60 min 75 min 90 min" at bounding box center [414, 97] width 32 height 11
drag, startPoint x: 454, startPoint y: 108, endPoint x: 445, endPoint y: 112, distance: 9.6
click at [454, 108] on div "Rate PM Standard - 19.09 BONUS - 13.50 AM Standard - 17.80 PM OT2 - 38.18 AM OT…" at bounding box center [417, 88] width 128 height 92
click at [384, 216] on span "Save Timesheet" at bounding box center [383, 214] width 30 height 5
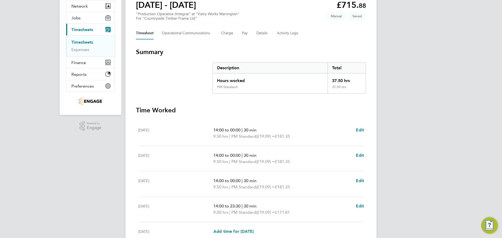
scroll to position [137, 0]
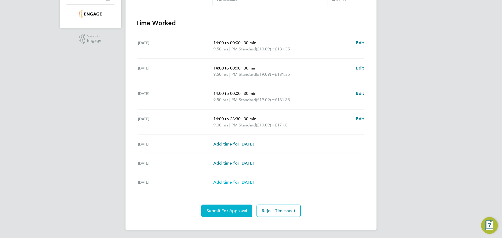
drag, startPoint x: 235, startPoint y: 208, endPoint x: 232, endPoint y: 182, distance: 26.1
click at [235, 205] on button "Submit For Approval" at bounding box center [226, 211] width 51 height 13
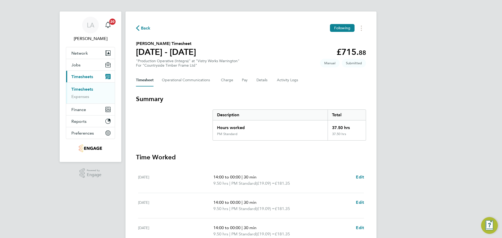
scroll to position [0, 0]
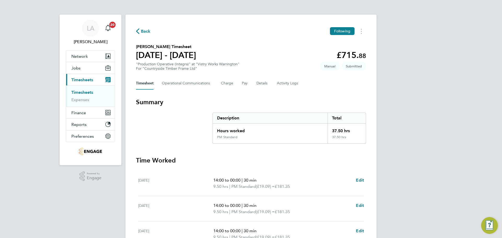
click at [147, 30] on span "Back" at bounding box center [146, 31] width 10 height 6
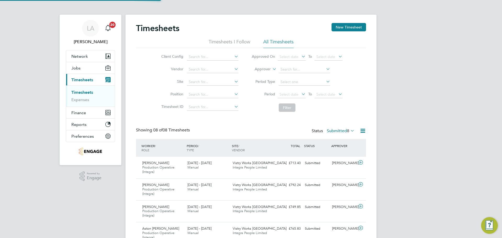
scroll to position [18, 45]
click at [354, 27] on button "New Timesheet" at bounding box center [348, 27] width 34 height 8
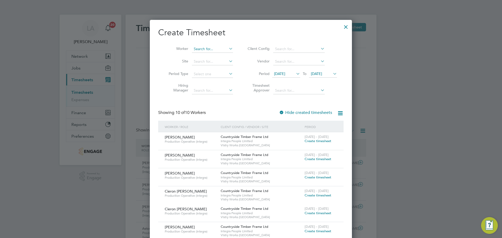
click at [210, 49] on input at bounding box center [212, 48] width 41 height 7
click at [208, 57] on li "Jiri M atas" at bounding box center [213, 56] width 42 height 7
type input "Jiri Matas"
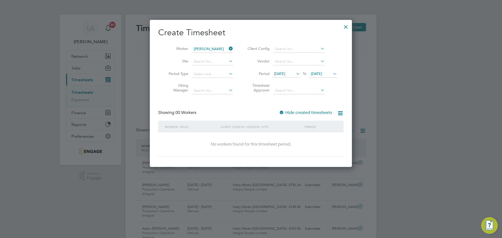
click at [344, 28] on div at bounding box center [345, 25] width 9 height 9
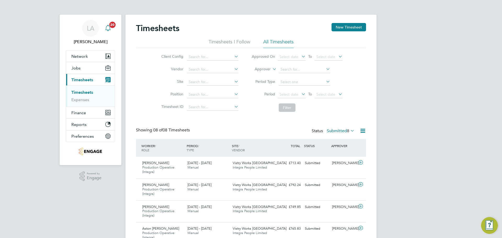
click at [110, 27] on app-alerts-badge "20" at bounding box center [112, 24] width 7 height 7
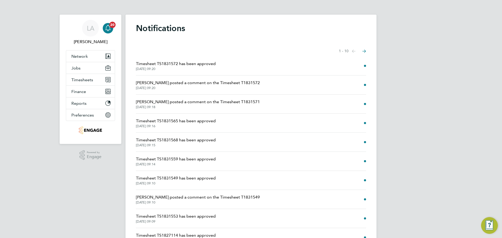
click at [184, 84] on span "Naomi Mutter posted a comment on the Timesheet T1831572" at bounding box center [198, 83] width 124 height 6
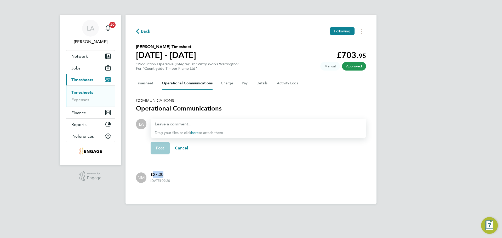
drag, startPoint x: 163, startPoint y: 174, endPoint x: 153, endPoint y: 173, distance: 10.2
click at [153, 173] on p "£27.00" at bounding box center [160, 174] width 19 height 6
click at [157, 174] on p "£27.00" at bounding box center [160, 174] width 19 height 6
click at [147, 83] on button "Timesheet" at bounding box center [145, 83] width 18 height 13
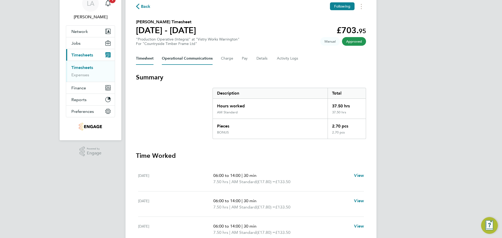
click at [179, 60] on Communications-tab "Operational Communications" at bounding box center [187, 58] width 51 height 13
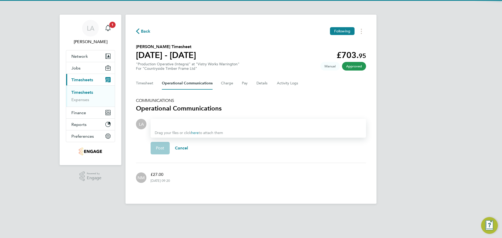
click at [178, 131] on span "Drag your files or click here to attach them" at bounding box center [189, 133] width 68 height 4
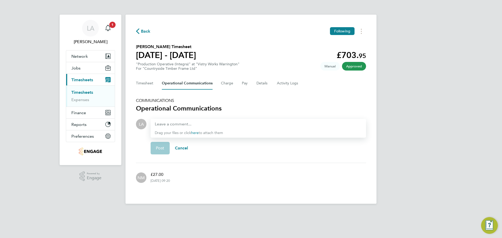
click at [182, 124] on div at bounding box center [258, 124] width 207 height 6
click at [167, 121] on div at bounding box center [258, 124] width 207 height 6
click at [156, 146] on span "Post" at bounding box center [160, 148] width 9 height 5
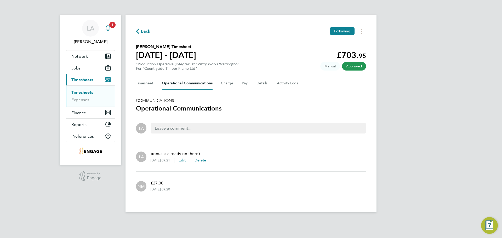
click at [108, 31] on icon "Main navigation" at bounding box center [107, 30] width 1 height 1
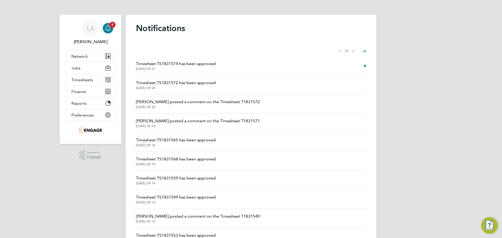
click at [208, 120] on span "Naomi Mutter posted a comment on the Timesheet T1831571" at bounding box center [198, 121] width 124 height 6
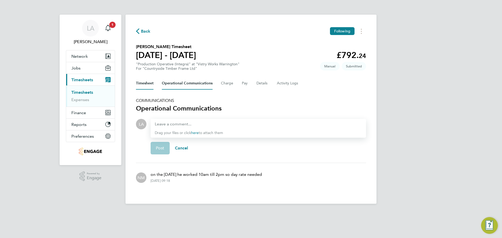
click at [150, 84] on button "Timesheet" at bounding box center [145, 83] width 18 height 13
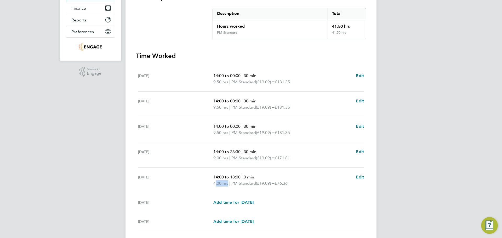
drag, startPoint x: 214, startPoint y: 184, endPoint x: 227, endPoint y: 186, distance: 12.7
click at [227, 186] on span "4.00 hrs" at bounding box center [220, 183] width 15 height 5
click at [220, 184] on span "4.00 hrs" at bounding box center [220, 183] width 15 height 5
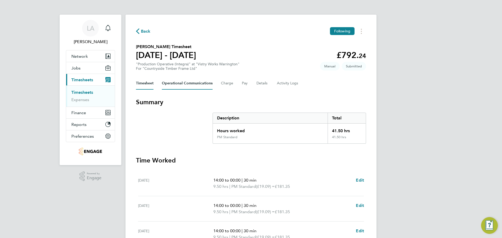
click at [198, 80] on Communications-tab "Operational Communications" at bounding box center [187, 83] width 51 height 13
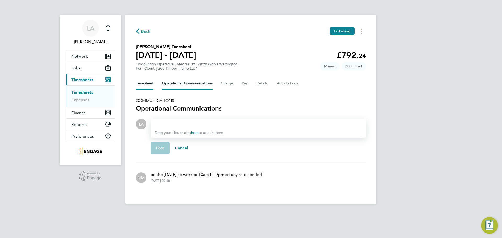
click at [152, 83] on button "Timesheet" at bounding box center [145, 83] width 18 height 13
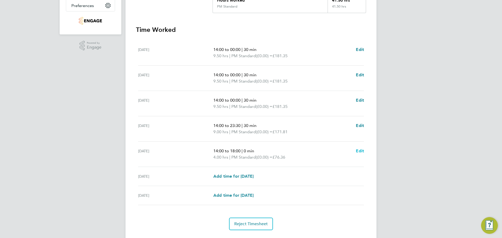
click at [360, 154] on link "Edit" at bounding box center [360, 151] width 8 height 6
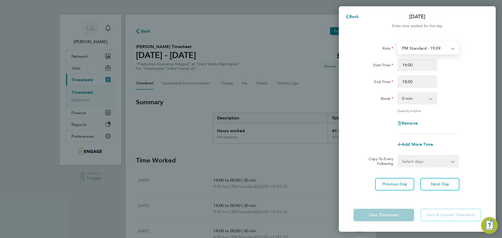
click at [423, 52] on select "PM Standard - 19.09 BONUS - 13.50 AM Standard - 17.80 AM OT1 - 26.70 AM OT2 - 3…" at bounding box center [425, 47] width 54 height 11
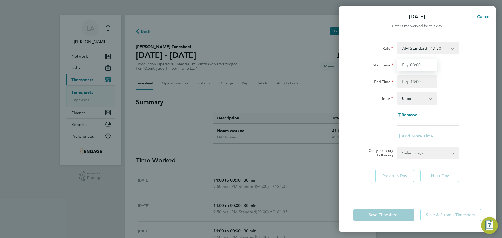
click at [414, 65] on input "Start Time" at bounding box center [417, 65] width 40 height 13
type input "10:00"
type input "14:00"
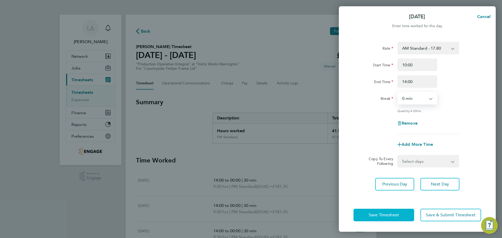
click at [398, 213] on span "Save Timesheet" at bounding box center [383, 214] width 30 height 5
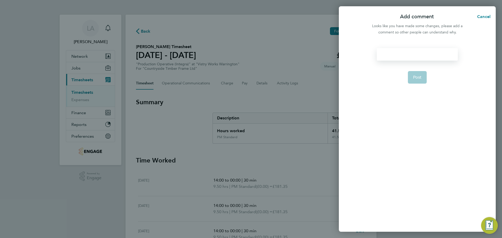
click at [411, 54] on div at bounding box center [417, 54] width 81 height 13
click at [402, 53] on div at bounding box center [417, 54] width 81 height 13
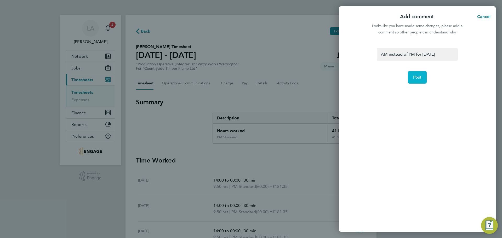
click at [419, 78] on span "Post" at bounding box center [417, 77] width 9 height 5
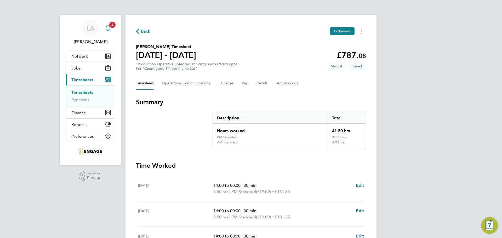
click at [111, 28] on icon "Main navigation" at bounding box center [108, 28] width 6 height 6
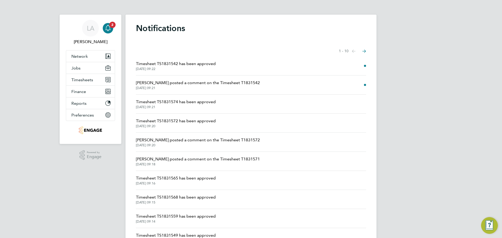
scroll to position [28, 0]
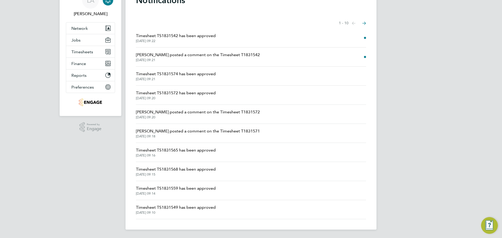
click at [211, 59] on span "30 Sep 2025, 09:21" at bounding box center [198, 60] width 124 height 4
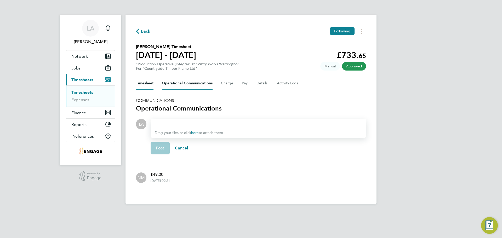
click at [146, 83] on button "Timesheet" at bounding box center [145, 83] width 18 height 13
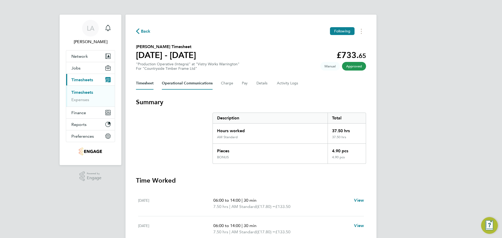
click at [170, 83] on Communications-tab "Operational Communications" at bounding box center [187, 83] width 51 height 13
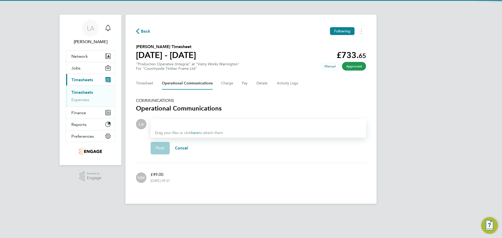
click at [173, 122] on div at bounding box center [258, 124] width 207 height 6
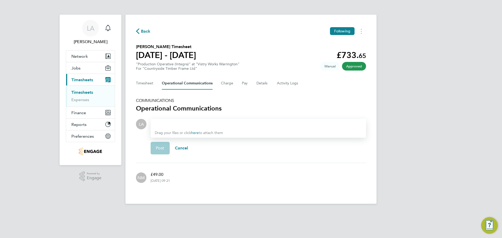
click at [166, 123] on div at bounding box center [258, 124] width 207 height 6
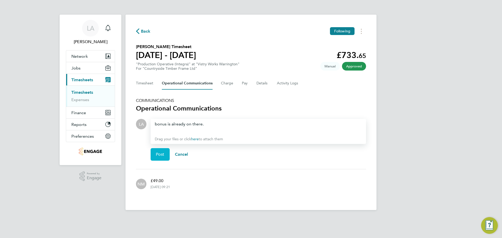
click at [158, 159] on button "Post" at bounding box center [160, 154] width 19 height 13
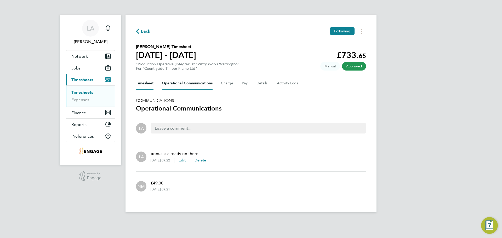
click at [147, 84] on button "Timesheet" at bounding box center [145, 83] width 18 height 13
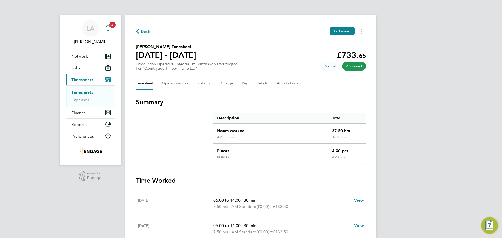
click at [111, 29] on icon "Main navigation" at bounding box center [108, 28] width 6 height 6
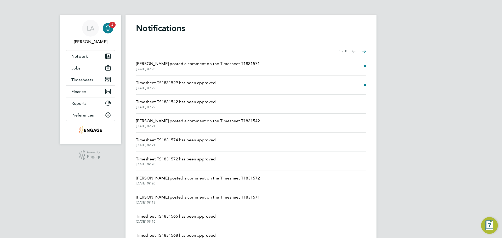
click at [209, 64] on span "Naomi Mutter posted a comment on the Timesheet T1831571" at bounding box center [198, 64] width 124 height 6
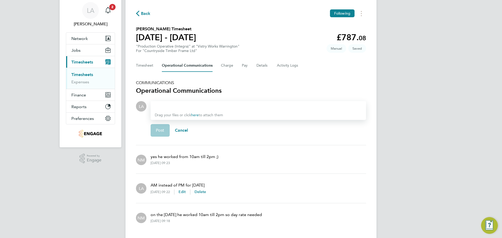
scroll to position [26, 0]
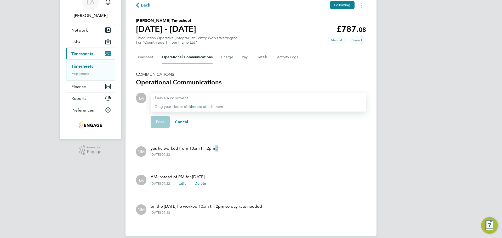
drag, startPoint x: 219, startPoint y: 151, endPoint x: 214, endPoint y: 149, distance: 5.9
click at [214, 149] on div "NM yes he worked from 10am till 2pm ;) 30 Sep 2025, 09:23" at bounding box center [251, 151] width 230 height 20
click at [223, 150] on div "NM yes he worked from 10am till 2pm ;) 30 Sep 2025, 09:23" at bounding box center [251, 151] width 230 height 20
drag, startPoint x: 245, startPoint y: 149, endPoint x: 242, endPoint y: 149, distance: 3.2
drag, startPoint x: 242, startPoint y: 149, endPoint x: 234, endPoint y: 149, distance: 8.4
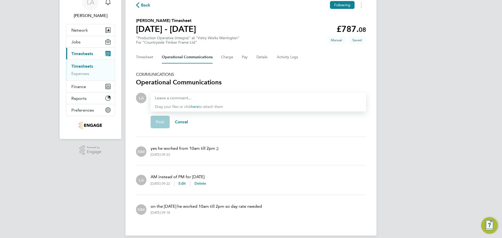
click at [233, 150] on div "NM yes he worked from 10am till 2pm ;) 30 Sep 2025, 09:23" at bounding box center [251, 151] width 230 height 20
drag, startPoint x: 239, startPoint y: 147, endPoint x: 229, endPoint y: 148, distance: 10.2
click at [229, 148] on div "NM yes he worked from 10am till 2pm ;) 30 Sep 2025, 09:23" at bounding box center [251, 151] width 230 height 20
click at [188, 125] on button "Cancel" at bounding box center [182, 122] width 24 height 13
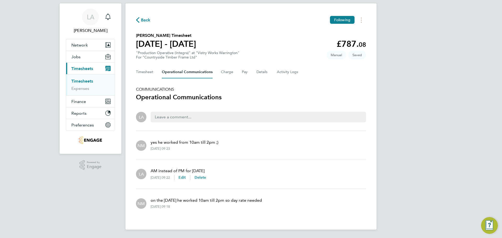
scroll to position [11, 0]
click at [148, 74] on button "Timesheet" at bounding box center [145, 72] width 18 height 13
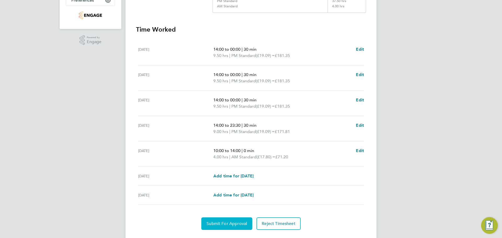
scroll to position [149, 0]
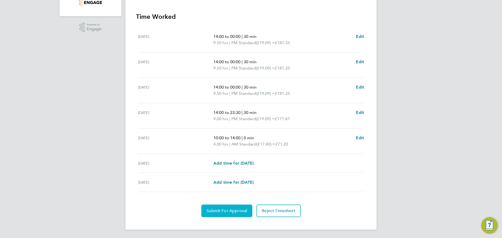
drag, startPoint x: 229, startPoint y: 207, endPoint x: 220, endPoint y: 176, distance: 32.0
click at [229, 207] on button "Submit For Approval" at bounding box center [226, 211] width 51 height 13
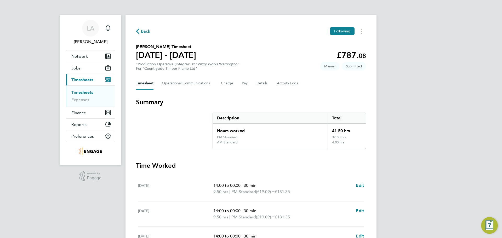
click at [145, 30] on span "Back" at bounding box center [146, 31] width 10 height 6
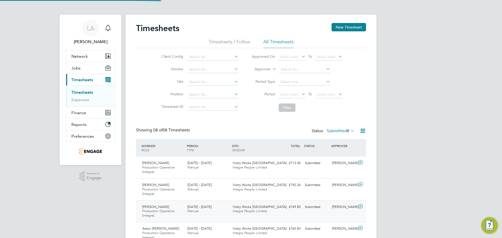
scroll to position [18, 45]
click at [222, 54] on input at bounding box center [212, 56] width 51 height 7
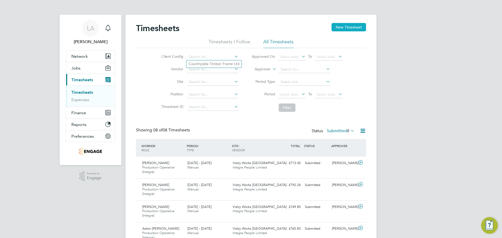
click at [358, 27] on button "New Timesheet" at bounding box center [348, 27] width 34 height 8
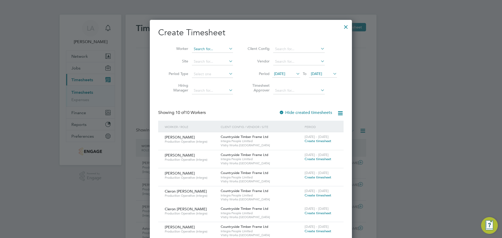
click at [212, 50] on input at bounding box center [212, 48] width 41 height 7
click at [211, 54] on li "Jiri Mat as" at bounding box center [213, 56] width 42 height 7
type input "Jiri Matas"
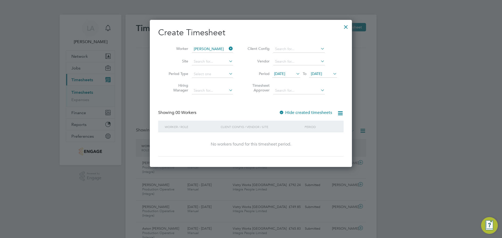
click at [286, 116] on div "Showing 00 Workers Hide created timesheets" at bounding box center [250, 115] width 185 height 11
click at [285, 112] on label "Hide created timesheets" at bounding box center [305, 112] width 53 height 5
click at [282, 112] on div at bounding box center [281, 112] width 5 height 5
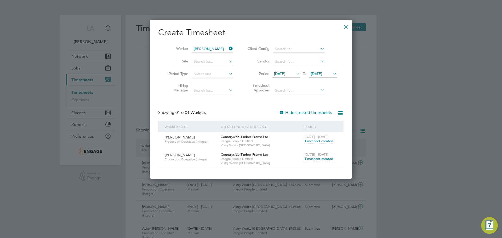
click at [310, 159] on span "Timesheet created" at bounding box center [318, 159] width 28 height 5
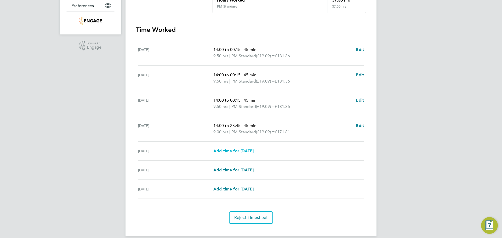
click at [236, 149] on span "Add time for [DATE]" at bounding box center [233, 150] width 40 height 5
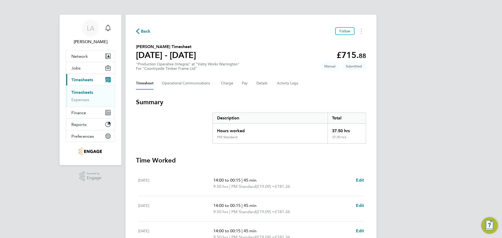
select select "15"
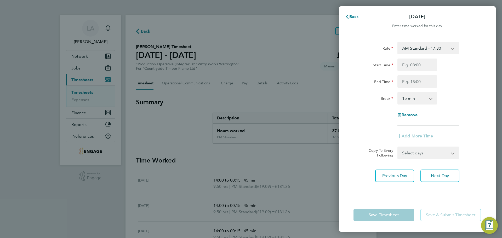
click at [416, 51] on select "AM Standard - 17.80 BONUS - 13.50 AM OT2 - 35.60 PM OT2 - 38.18 PM Standard - 1…" at bounding box center [425, 47] width 54 height 11
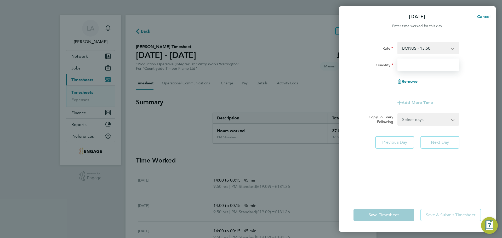
click at [414, 65] on input "Quantity" at bounding box center [428, 65] width 62 height 13
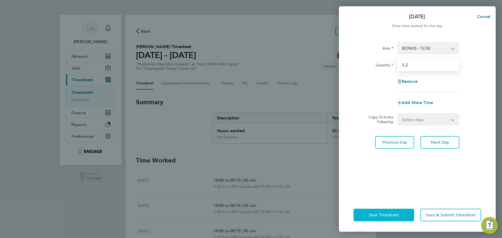
type input "5.2"
click at [399, 213] on button "Save Timesheet" at bounding box center [383, 215] width 61 height 13
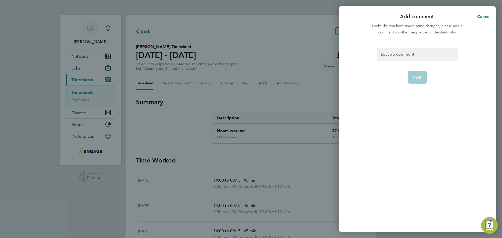
click at [411, 56] on div at bounding box center [417, 54] width 81 height 13
click at [400, 56] on div at bounding box center [417, 54] width 81 height 13
click at [413, 77] on span "Post" at bounding box center [417, 77] width 9 height 5
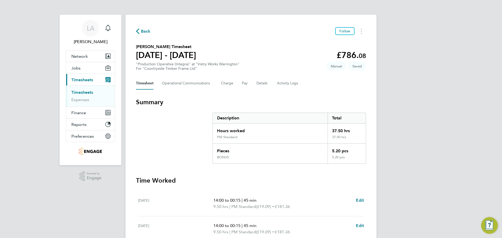
drag, startPoint x: 425, startPoint y: 120, endPoint x: 417, endPoint y: 123, distance: 8.8
drag, startPoint x: 417, startPoint y: 123, endPoint x: 407, endPoint y: 131, distance: 12.4
click at [407, 131] on div "LA Lucy Anderton Notifications Applications: Network Team Members Businesses Si…" at bounding box center [251, 201] width 502 height 402
click at [200, 86] on Communications-tab "Operational Communications" at bounding box center [187, 83] width 51 height 13
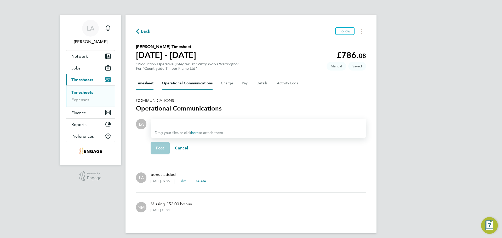
click at [147, 84] on button "Timesheet" at bounding box center [145, 83] width 18 height 13
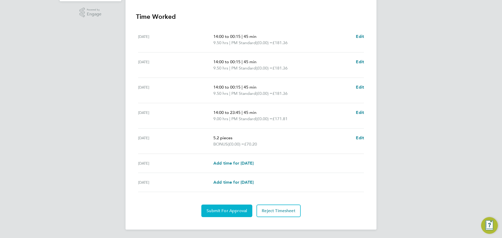
click at [228, 210] on span "Submit For Approval" at bounding box center [226, 210] width 41 height 5
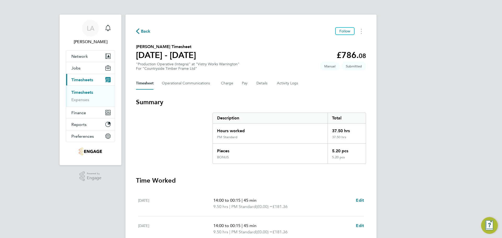
click at [143, 31] on span "Back" at bounding box center [146, 31] width 10 height 6
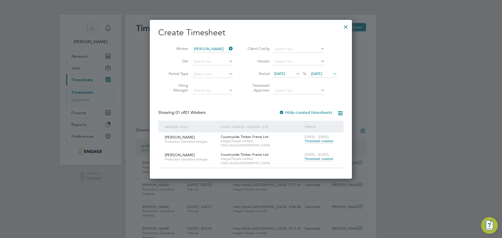
click at [228, 49] on icon at bounding box center [228, 48] width 0 height 7
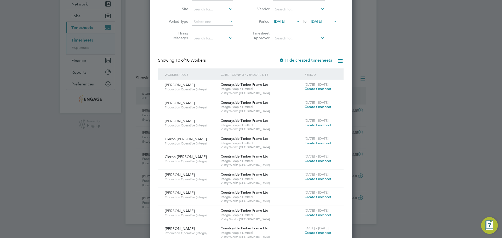
click at [313, 126] on span "Create timesheet" at bounding box center [317, 125] width 27 height 4
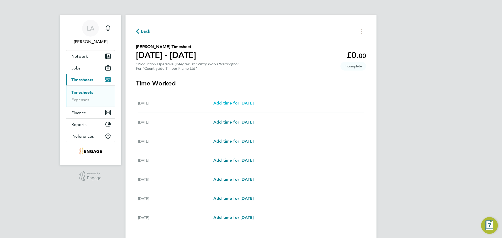
click at [238, 101] on span "Add time for [DATE]" at bounding box center [233, 103] width 40 height 5
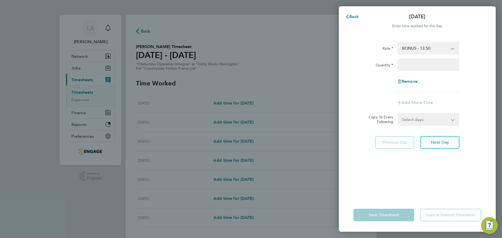
click at [418, 49] on select "BONUS - 13.50 AM Standard - 17.80 PM Standard - 19.09 AM OT2 - 35.60 PM OT2 - 3…" at bounding box center [425, 47] width 54 height 11
select select "15"
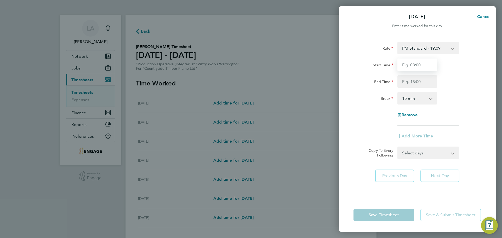
click at [415, 66] on input "Start Time" at bounding box center [417, 65] width 40 height 13
type input "14:00"
click at [411, 81] on input "End Time" at bounding box center [417, 81] width 40 height 13
type input "00:00"
click at [413, 97] on select "0 min 15 min 30 min 45 min 60 min 75 min 90 min" at bounding box center [414, 97] width 32 height 11
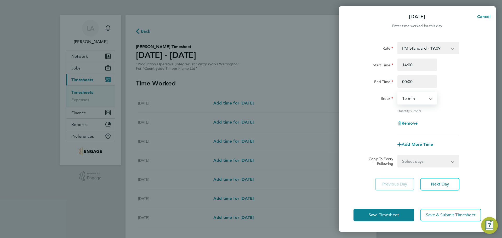
select select "30"
click at [398, 92] on select "0 min 15 min 30 min 45 min 60 min 75 min 90 min" at bounding box center [414, 97] width 32 height 11
click at [383, 135] on app-timesheet-line-form-group "Rate PM Standard - 19.09 BONUS - 13.50 AM Standard - 17.80 AM OT2 - 35.60 PM OT…" at bounding box center [417, 96] width 128 height 109
click at [413, 163] on select "Select days Day Weekday (Mon-Fri) Weekend (Sat-Sun) Tuesday Wednesday Thursday …" at bounding box center [425, 160] width 55 height 11
select select "WEEKDAY"
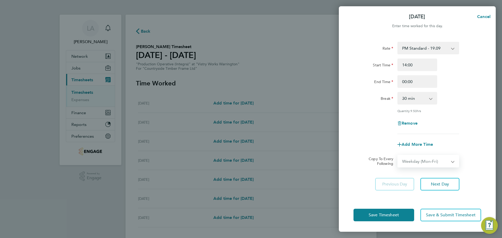
click at [398, 155] on select "Select days Day Weekday (Mon-Fri) Weekend (Sat-Sun) Tuesday Wednesday Thursday …" at bounding box center [425, 160] width 55 height 11
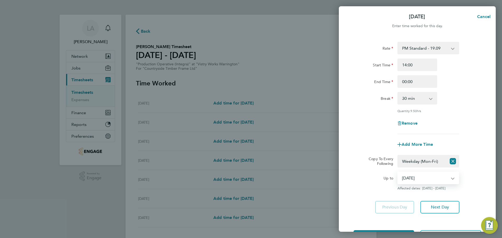
drag, startPoint x: 416, startPoint y: 180, endPoint x: 419, endPoint y: 182, distance: 3.7
click at [416, 180] on select "23 Sep 2025 24 Sep 2025 25 Sep 2025 26 Sep 2025 27 Sep 2025 28 Sep 2025" at bounding box center [425, 177] width 54 height 11
select select "2025-09-24"
click at [398, 172] on select "23 Sep 2025 24 Sep 2025 25 Sep 2025 26 Sep 2025 27 Sep 2025 28 Sep 2025" at bounding box center [425, 177] width 54 height 11
click at [402, 230] on button "Save Timesheet" at bounding box center [383, 236] width 61 height 13
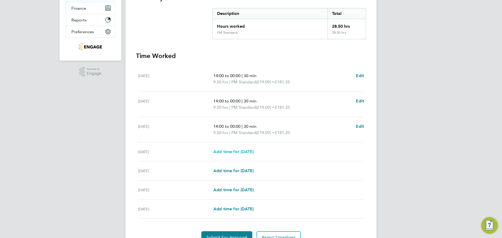
click at [234, 152] on span "Add time for [DATE]" at bounding box center [233, 151] width 40 height 5
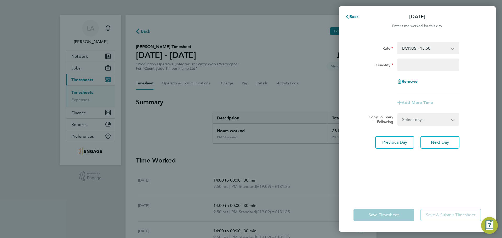
click at [409, 50] on select "BONUS - 13.50 AM Standard - 17.80 PM Standard - 19.09 AM OT2 - 35.60 PM OT2 - 3…" at bounding box center [425, 47] width 54 height 11
select select "15"
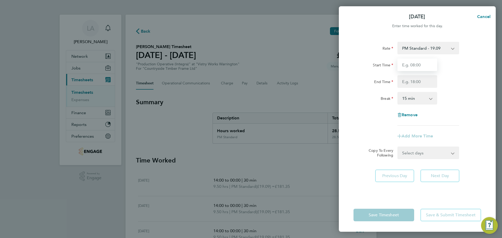
click at [412, 69] on input "Start Time" at bounding box center [417, 65] width 40 height 13
type input "14:00"
click at [408, 80] on input "End Time" at bounding box center [417, 81] width 40 height 13
type input "23:30"
click at [409, 96] on select "0 min 15 min 30 min 45 min 60 min 75 min 90 min" at bounding box center [414, 97] width 32 height 11
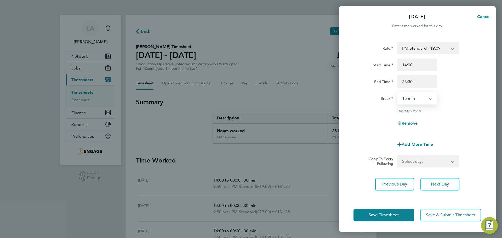
select select "30"
click at [398, 92] on select "0 min 15 min 30 min 45 min 60 min 75 min 90 min" at bounding box center [414, 97] width 32 height 11
click at [391, 216] on span "Save Timesheet" at bounding box center [383, 214] width 30 height 5
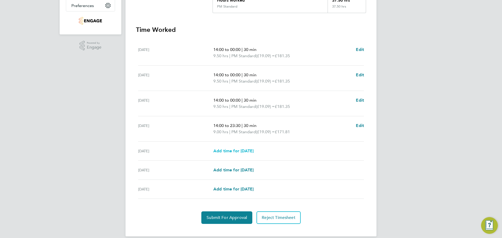
click at [251, 152] on span "Add time for [DATE]" at bounding box center [233, 150] width 40 height 5
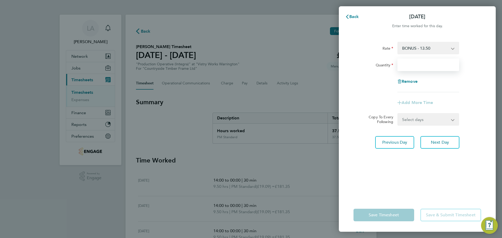
click at [414, 65] on input "Quantity" at bounding box center [428, 65] width 62 height 13
click at [419, 48] on select "BONUS - 13.50 AM Standard - 17.80 PM Standard - 19.09 AM OT2 - 35.60 PM OT2 - 3…" at bounding box center [425, 47] width 54 height 11
click at [383, 56] on div "Rate BONUS - 13.50 AM Standard - 17.80 PM Standard - 19.09 AM OT2 - 35.60 PM OT…" at bounding box center [417, 67] width 128 height 50
click at [415, 63] on input "Quantity" at bounding box center [428, 65] width 62 height 13
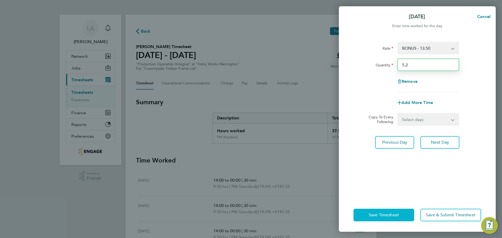
type input "5.2"
click at [395, 220] on button "Save Timesheet" at bounding box center [383, 215] width 61 height 13
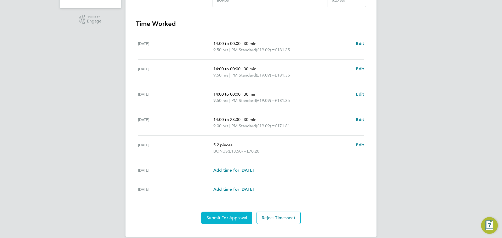
click at [246, 217] on span "Submit For Approval" at bounding box center [226, 217] width 41 height 5
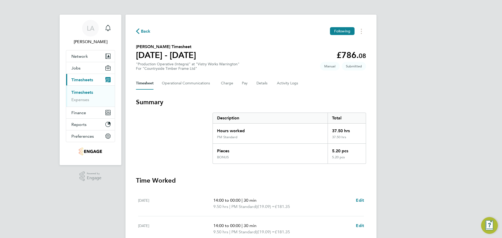
click at [144, 31] on span "Back" at bounding box center [146, 31] width 10 height 6
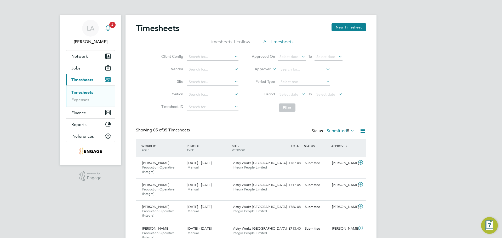
click at [107, 27] on icon "Main navigation" at bounding box center [108, 28] width 6 height 6
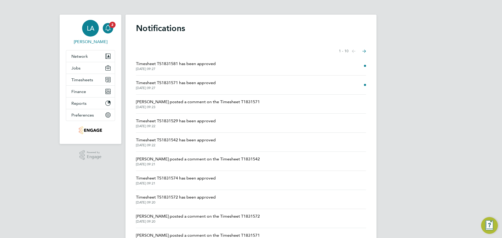
click at [88, 35] on div "LA" at bounding box center [90, 28] width 17 height 17
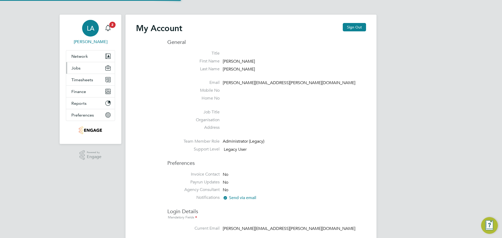
type input "[PERSON_NAME][EMAIL_ADDRESS][PERSON_NAME][DOMAIN_NAME]"
click at [85, 77] on span "Timesheets" at bounding box center [82, 79] width 22 height 5
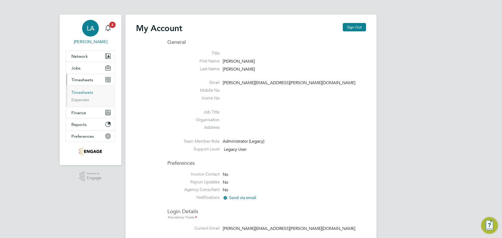
click at [90, 94] on link "Timesheets" at bounding box center [82, 92] width 22 height 5
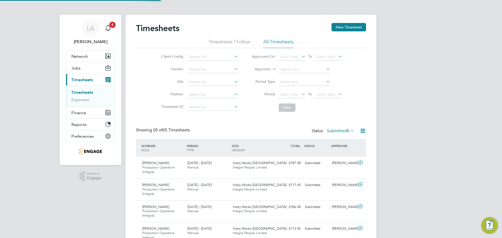
scroll to position [18, 45]
click at [339, 28] on button "New Timesheet" at bounding box center [348, 27] width 34 height 8
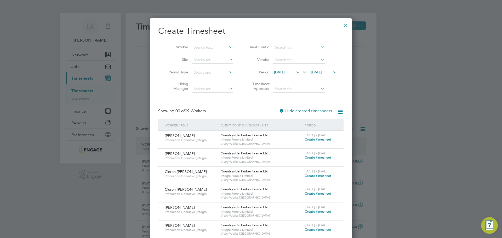
scroll to position [26, 0]
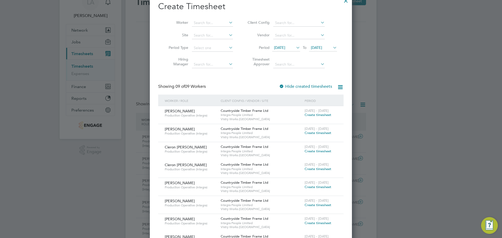
click at [321, 186] on span "Create timesheet" at bounding box center [317, 187] width 27 height 4
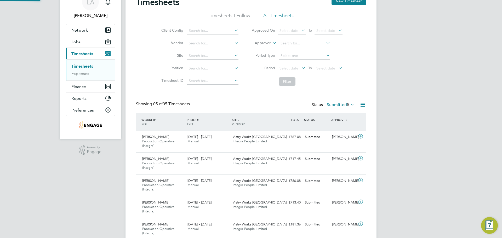
scroll to position [17, 0]
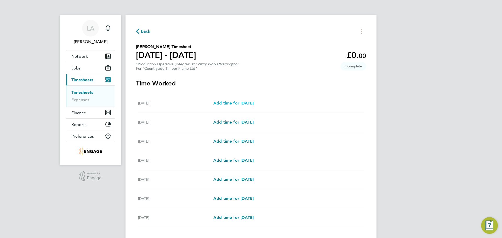
click at [238, 104] on span "Add time for [DATE]" at bounding box center [233, 103] width 40 height 5
select select "15"
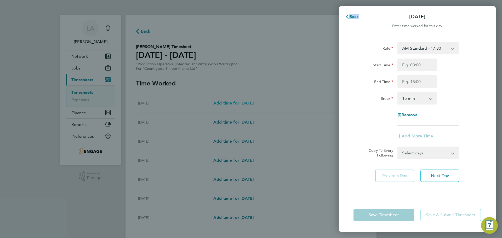
click at [238, 104] on div "Back Mon 22 Sep Enter time worked for this day. Rate AM Standard - 17.80 PM Sta…" at bounding box center [251, 119] width 502 height 238
click at [406, 48] on select "AM Standard - 17.80 PM Standard - 19.09 AM OT2 - 35.60 PM OT1 - 28.64 PM OT2 - …" at bounding box center [425, 47] width 54 height 11
select select "15"
drag, startPoint x: 417, startPoint y: 64, endPoint x: 416, endPoint y: 70, distance: 5.8
click at [417, 64] on input "Start Time" at bounding box center [417, 65] width 40 height 13
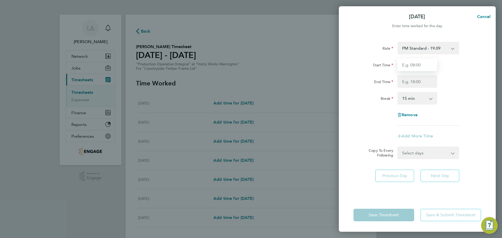
type input "14:00"
click at [412, 83] on input "End Time" at bounding box center [417, 81] width 40 height 13
type input "00:00"
click at [410, 97] on select "0 min 15 min 30 min 45 min 60 min 75 min 90 min" at bounding box center [414, 97] width 32 height 11
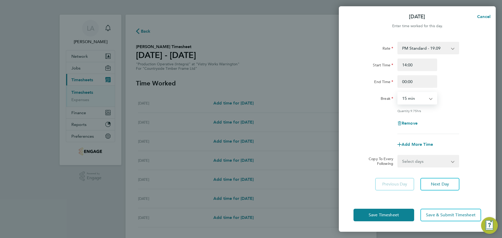
select select "30"
click at [398, 92] on select "0 min 15 min 30 min 45 min 60 min 75 min 90 min" at bounding box center [414, 97] width 32 height 11
click at [379, 222] on div "Save Timesheet Save & Submit Timesheet" at bounding box center [417, 214] width 157 height 33
click at [376, 209] on div "Save Timesheet Save & Submit Timesheet" at bounding box center [417, 214] width 157 height 33
click at [391, 215] on span "Save Timesheet" at bounding box center [383, 214] width 30 height 5
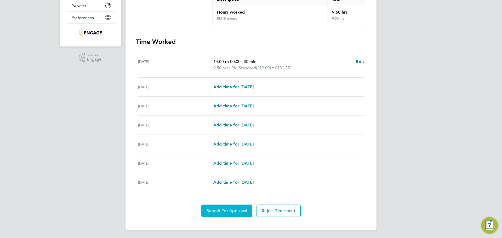
click at [233, 215] on button "Submit For Approval" at bounding box center [226, 211] width 51 height 13
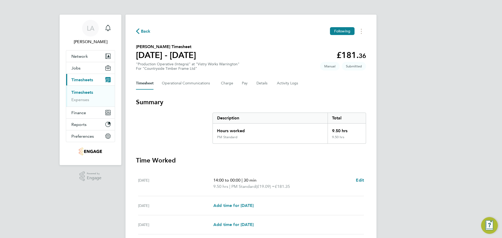
click at [142, 31] on span "Back" at bounding box center [146, 31] width 10 height 6
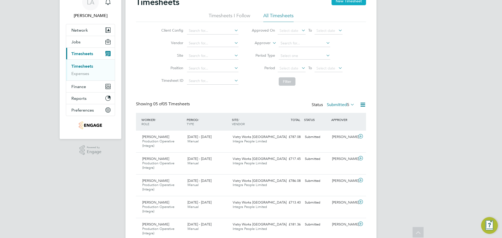
click at [332, 1] on button "New Timesheet" at bounding box center [348, 1] width 34 height 8
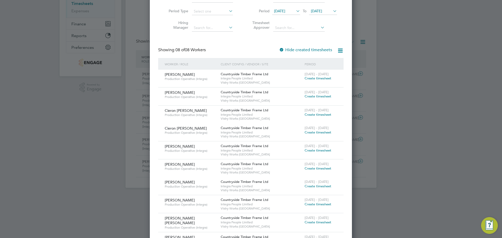
drag, startPoint x: 265, startPoint y: 133, endPoint x: 269, endPoint y: 145, distance: 12.5
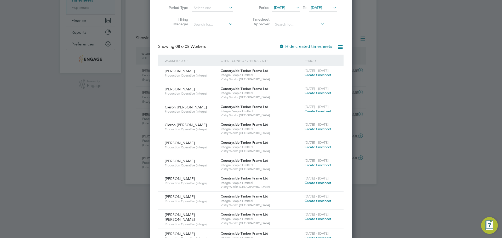
click at [325, 146] on span "Create timesheet" at bounding box center [317, 147] width 27 height 4
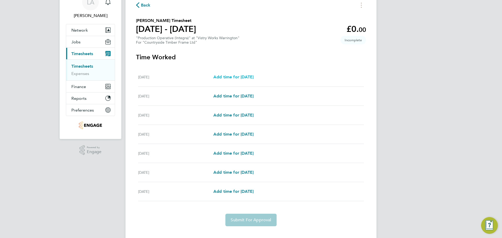
click at [253, 76] on span "Add time for [DATE]" at bounding box center [233, 76] width 40 height 5
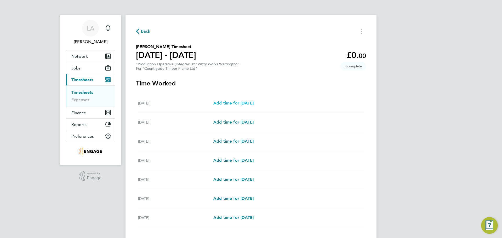
select select "15"
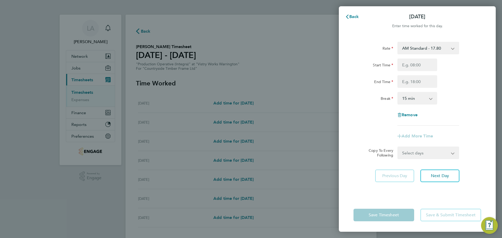
drag, startPoint x: 423, startPoint y: 49, endPoint x: 423, endPoint y: 53, distance: 3.7
click at [423, 49] on select "AM Standard - 17.80 BONUS - 13.50 PM Standard - 19.09 AM OT1 - 26.70 AM OT2 - 3…" at bounding box center [425, 47] width 54 height 11
select select "15"
click at [415, 63] on input "Start Time" at bounding box center [417, 65] width 40 height 13
type input "14:00"
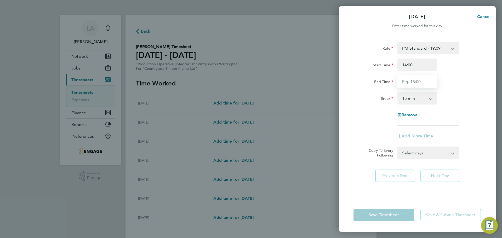
click at [408, 81] on input "End Time" at bounding box center [417, 81] width 40 height 13
type input "00:00"
drag, startPoint x: 412, startPoint y: 98, endPoint x: 414, endPoint y: 103, distance: 5.6
click at [412, 98] on select "0 min 15 min 30 min 45 min 60 min 75 min 90 min" at bounding box center [414, 97] width 32 height 11
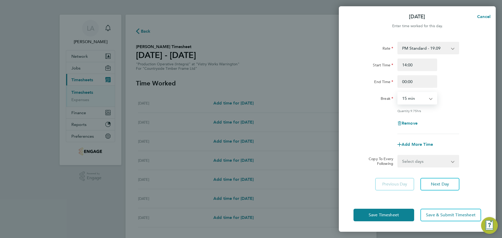
select select "30"
click at [398, 92] on select "0 min 15 min 30 min 45 min 60 min 75 min 90 min" at bounding box center [414, 97] width 32 height 11
click at [369, 145] on div "Add More Time" at bounding box center [417, 144] width 132 height 13
click at [402, 159] on select "Select days Day Weekday (Mon-Fri) Weekend (Sat-Sun) Tuesday Wednesday Thursday …" at bounding box center [425, 160] width 55 height 11
select select "WEEKDAY"
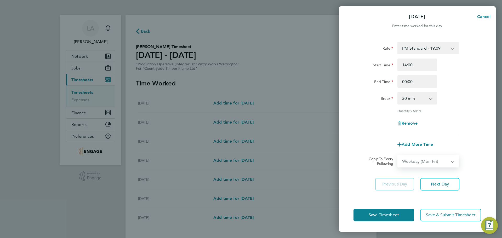
click at [398, 155] on select "Select days Day Weekday (Mon-Fri) Weekend (Sat-Sun) Tuesday Wednesday Thursday …" at bounding box center [425, 160] width 55 height 11
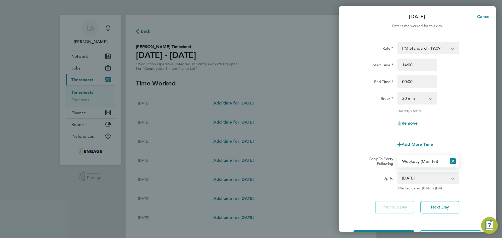
click at [409, 183] on select "23 Sep 2025 24 Sep 2025 25 Sep 2025 26 Sep 2025 27 Sep 2025 28 Sep 2025" at bounding box center [425, 177] width 54 height 11
click at [398, 172] on select "23 Sep 2025 24 Sep 2025 25 Sep 2025 26 Sep 2025 27 Sep 2025 28 Sep 2025" at bounding box center [425, 177] width 54 height 11
click at [418, 182] on select "23 Sep 2025 24 Sep 2025 25 Sep 2025 26 Sep 2025 27 Sep 2025 28 Sep 2025" at bounding box center [425, 177] width 54 height 11
select select "2025-09-24"
click at [398, 172] on select "23 Sep 2025 24 Sep 2025 25 Sep 2025 26 Sep 2025 27 Sep 2025 28 Sep 2025" at bounding box center [425, 177] width 54 height 11
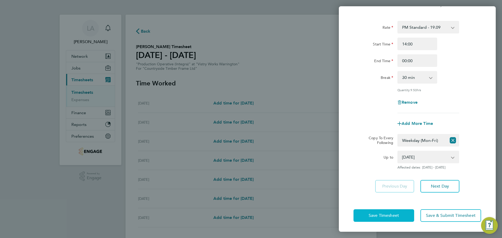
click at [392, 215] on span "Save Timesheet" at bounding box center [383, 215] width 30 height 5
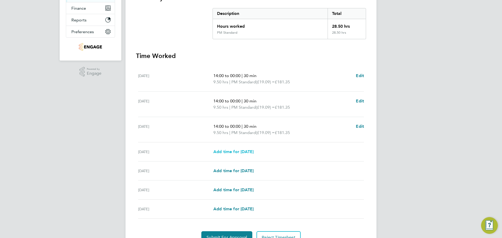
click at [246, 152] on span "Add time for [DATE]" at bounding box center [233, 151] width 40 height 5
select select "15"
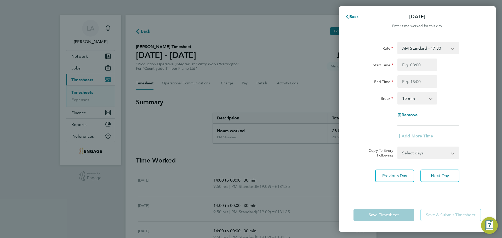
click at [412, 51] on select "AM Standard - 17.80 BONUS - 13.50 PM Standard - 19.09 AM OT1 - 26.70 AM OT2 - 3…" at bounding box center [425, 47] width 54 height 11
select select "15"
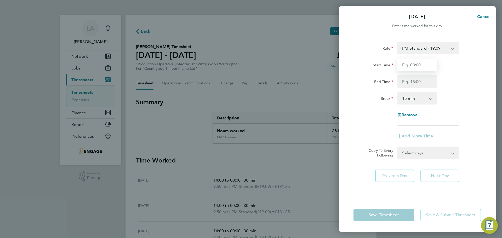
click at [419, 68] on input "Start Time" at bounding box center [417, 65] width 40 height 13
type input "14:00"
click at [418, 84] on input "End Time" at bounding box center [417, 81] width 40 height 13
type input "23:30"
click at [417, 97] on select "0 min 15 min 30 min 45 min 60 min 75 min 90 min" at bounding box center [414, 97] width 32 height 11
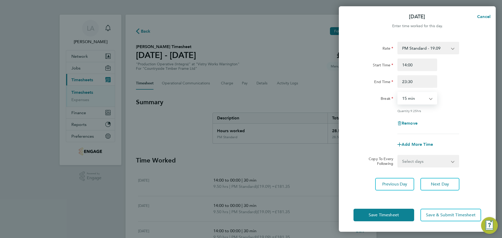
select select "30"
click at [398, 92] on select "0 min 15 min 30 min 45 min 60 min 75 min 90 min" at bounding box center [414, 97] width 32 height 11
click at [399, 215] on button "Save Timesheet" at bounding box center [383, 215] width 61 height 13
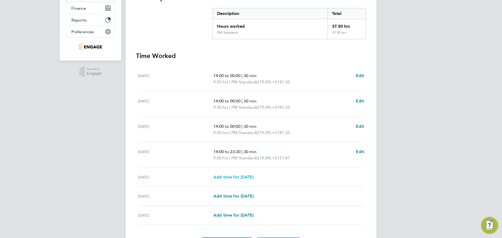
click at [234, 178] on span "Add time for [DATE]" at bounding box center [233, 177] width 40 height 5
select select "15"
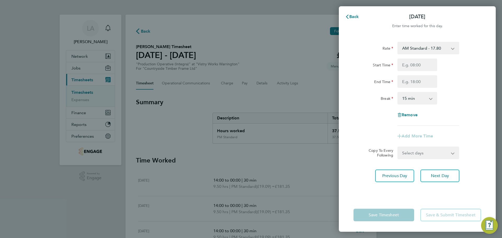
click at [428, 47] on select "AM Standard - 17.80 BONUS - 13.50 PM Standard - 19.09 AM OT1 - 26.70 AM OT2 - 3…" at bounding box center [425, 47] width 54 height 11
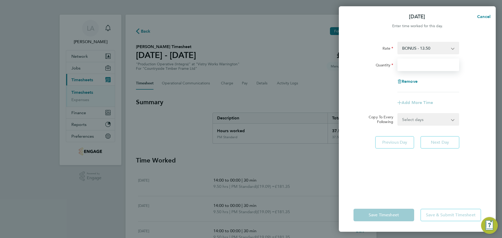
click at [417, 65] on input "Quantity" at bounding box center [428, 65] width 62 height 13
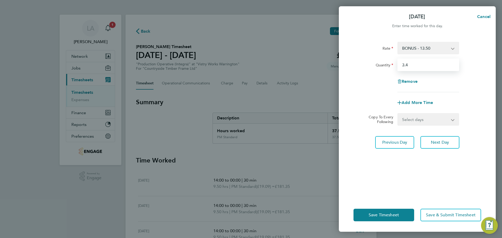
type input "3.4"
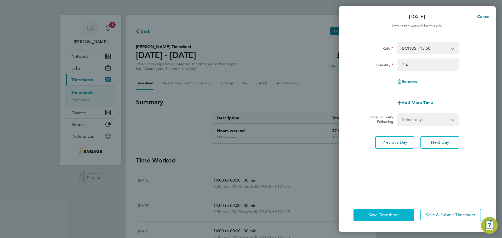
click at [403, 216] on button "Save Timesheet" at bounding box center [383, 215] width 61 height 13
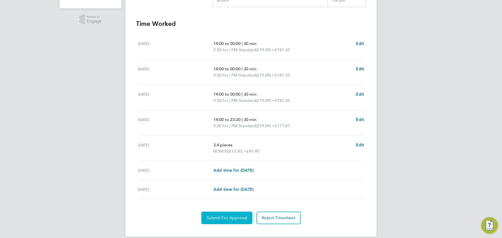
click at [228, 223] on button "Submit For Approval" at bounding box center [226, 218] width 51 height 13
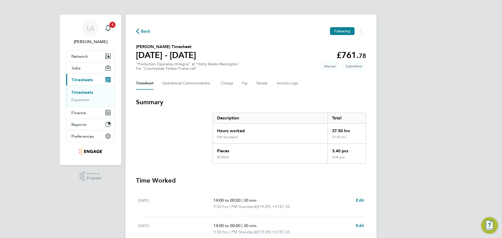
click at [140, 32] on span "Back" at bounding box center [143, 30] width 15 height 5
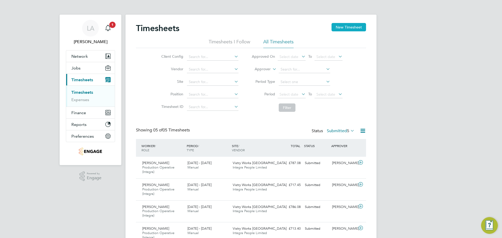
click at [344, 23] on button "New Timesheet" at bounding box center [348, 27] width 34 height 8
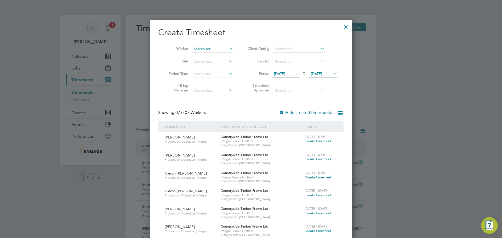
click at [202, 46] on input at bounding box center [212, 48] width 41 height 7
click at [209, 54] on li "[PERSON_NAME]" at bounding box center [218, 56] width 52 height 7
type input "[PERSON_NAME]"
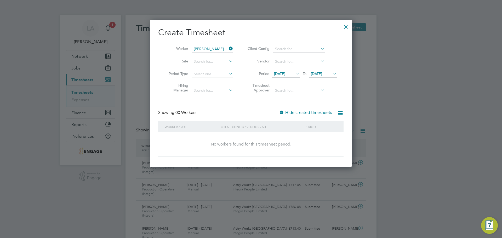
click at [299, 112] on label "Hide created timesheets" at bounding box center [305, 112] width 53 height 5
click at [288, 113] on label "Hide created timesheets" at bounding box center [305, 112] width 53 height 5
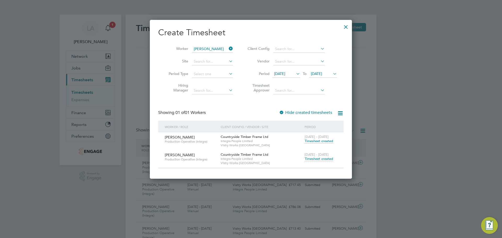
click at [312, 160] on span "Timesheet created" at bounding box center [318, 159] width 28 height 5
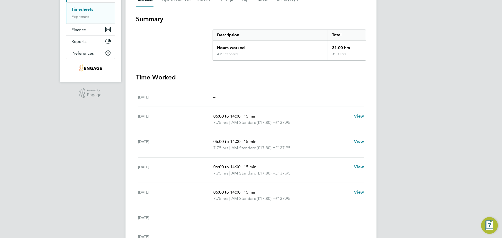
scroll to position [86, 0]
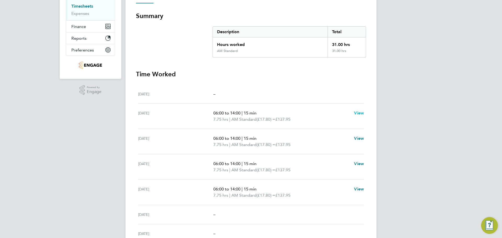
click at [362, 112] on span "View" at bounding box center [359, 113] width 10 height 5
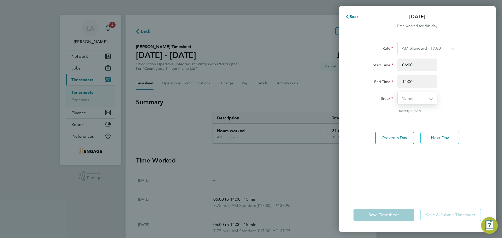
click at [412, 98] on select "0 min 15 min 30 min 45 min 60 min 75 min 90 min" at bounding box center [413, 98] width 33 height 12
select select "30"
click at [397, 92] on select "0 min 15 min 30 min 45 min 60 min 75 min 90 min" at bounding box center [413, 98] width 33 height 12
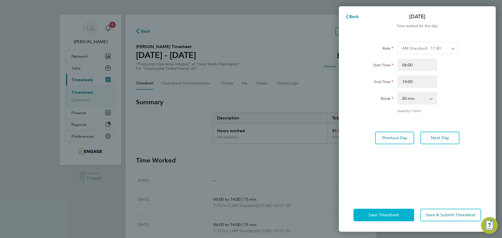
click at [386, 221] on button "Save Timesheet" at bounding box center [383, 215] width 61 height 13
click at [398, 216] on span "Save Timesheet" at bounding box center [383, 214] width 30 height 5
click at [442, 137] on span "Next Day" at bounding box center [440, 137] width 18 height 5
click at [292, 151] on div "Back Tue 23 Sep Time worked for this day. Rate AM Standard - 17.80 BONUS - 13.5…" at bounding box center [251, 119] width 502 height 238
click at [348, 17] on icon "button" at bounding box center [347, 17] width 4 height 4
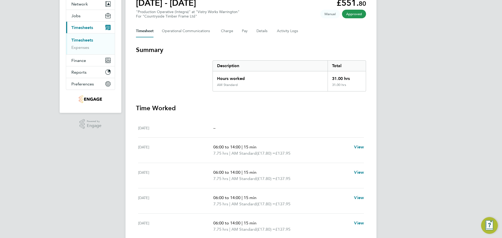
scroll to position [78, 0]
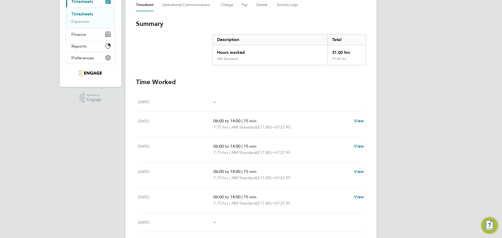
drag, startPoint x: 216, startPoint y: 122, endPoint x: 257, endPoint y: 199, distance: 87.0
click at [258, 200] on ul "Mon 22 Sep – Tue 23 Sep 06:00 to 14:00 | 15 min 7.75 hrs | AM Standard (£17.80)…" at bounding box center [251, 171] width 230 height 159
click at [219, 163] on div "Thu 25 Sep 06:00 to 14:00 | 15 min 7.75 hrs | AM Standard (£17.80) = £137.95 Vi…" at bounding box center [251, 174] width 226 height 25
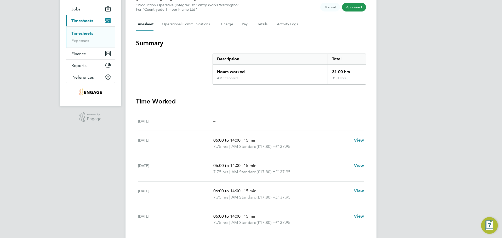
scroll to position [0, 0]
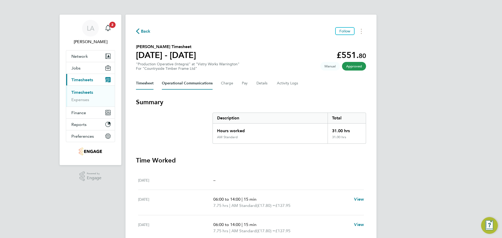
click at [180, 82] on Communications-tab "Operational Communications" at bounding box center [187, 83] width 51 height 13
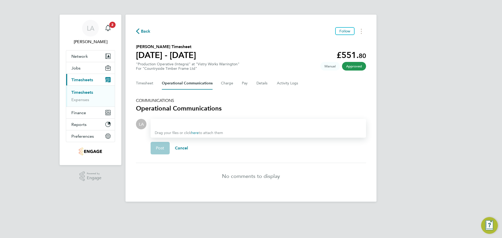
click at [193, 124] on div at bounding box center [258, 124] width 207 height 6
click at [181, 124] on div at bounding box center [258, 124] width 207 height 6
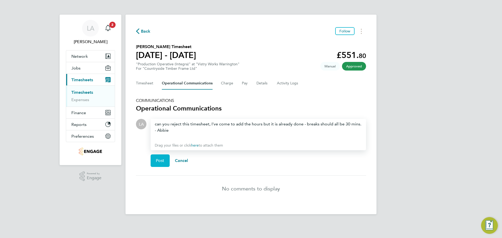
click at [161, 157] on button "Post" at bounding box center [160, 160] width 19 height 13
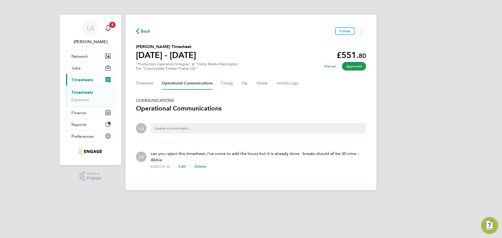
click at [145, 30] on span "Back" at bounding box center [146, 31] width 10 height 6
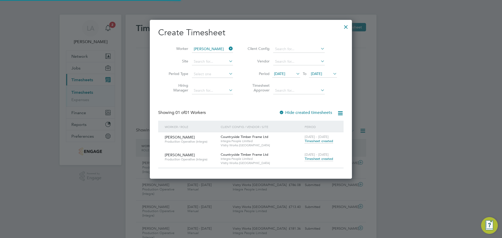
scroll to position [13, 45]
click at [228, 48] on icon at bounding box center [228, 48] width 0 height 7
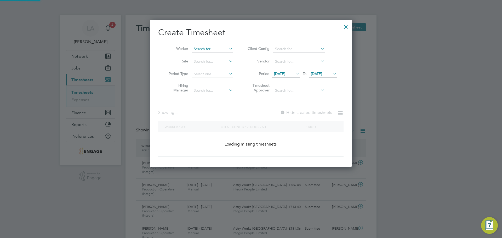
scroll to position [147, 202]
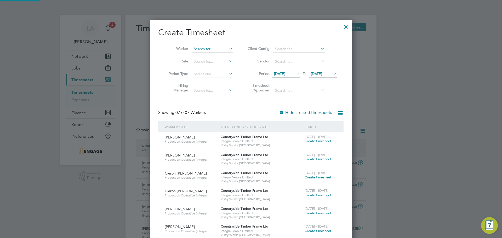
click at [219, 49] on input at bounding box center [212, 48] width 41 height 7
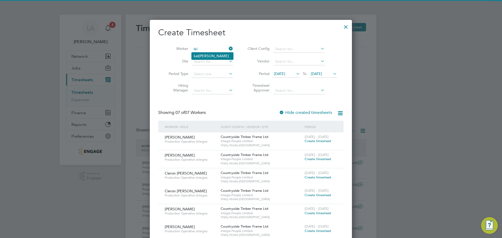
click at [205, 56] on li "Lei gh Mcgrail" at bounding box center [213, 56] width 42 height 7
type input "Leigh Mcgrail"
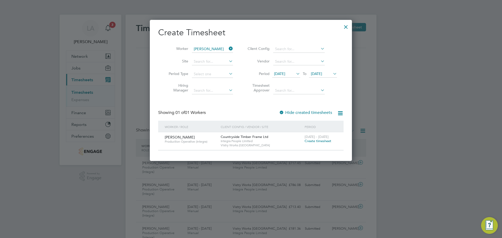
scroll to position [141, 202]
click at [321, 141] on span "Create timesheet" at bounding box center [317, 141] width 27 height 4
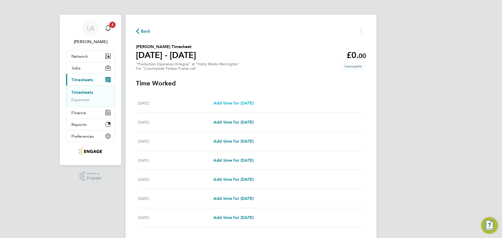
click at [229, 104] on span "Add time for [DATE]" at bounding box center [233, 103] width 40 height 5
select select "15"
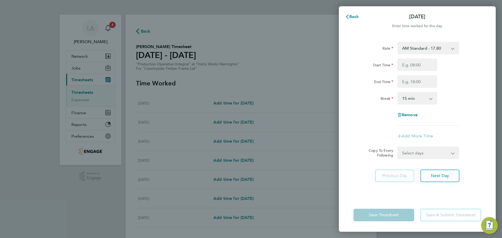
click at [416, 49] on select "AM Standard - 17.80 BONUS - 13.50 AM OT2 - 35.60 PM OT2 - 38.18 PM Standard - 1…" at bounding box center [425, 47] width 54 height 11
click at [377, 62] on div "Start Time" at bounding box center [373, 64] width 40 height 10
click at [411, 66] on input "Start Time" at bounding box center [417, 65] width 40 height 13
type input "06:00"
click at [409, 82] on input "End Time" at bounding box center [417, 81] width 40 height 13
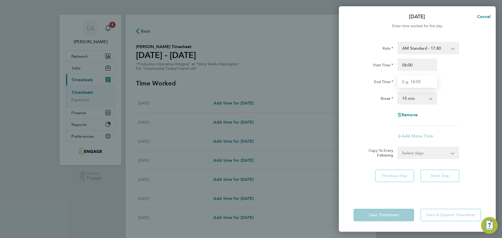
type input "14:00"
click at [410, 97] on select "0 min 15 min 30 min 45 min 60 min 75 min 90 min" at bounding box center [414, 97] width 32 height 11
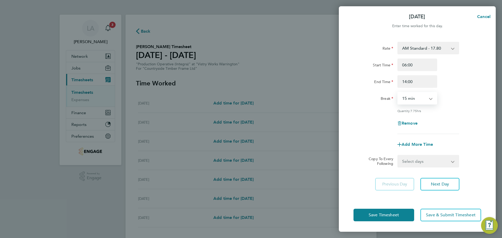
select select "30"
click at [398, 92] on select "0 min 15 min 30 min 45 min 60 min 75 min 90 min" at bounding box center [414, 97] width 32 height 11
click at [424, 160] on select "Select days Day Weekday (Mon-Fri) Weekend (Sat-Sun) Tuesday Wednesday Thursday …" at bounding box center [425, 160] width 55 height 11
select select "WEEKDAY"
click at [398, 155] on select "Select days Day Weekday (Mon-Fri) Weekend (Sat-Sun) Tuesday Wednesday Thursday …" at bounding box center [425, 160] width 55 height 11
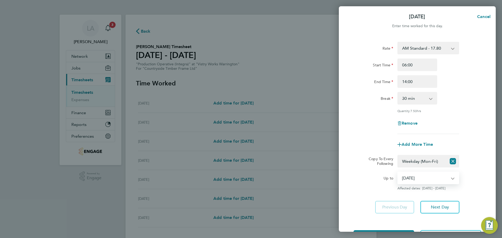
drag, startPoint x: 421, startPoint y: 178, endPoint x: 420, endPoint y: 182, distance: 4.5
click at [421, 178] on select "23 Sep 2025 24 Sep 2025 25 Sep 2025 26 Sep 2025 27 Sep 2025 28 Sep 2025" at bounding box center [425, 177] width 54 height 11
select select "[DATE]"
click at [398, 172] on select "23 Sep 2025 24 Sep 2025 25 Sep 2025 26 Sep 2025 27 Sep 2025 28 Sep 2025" at bounding box center [425, 177] width 54 height 11
click at [403, 231] on button "Save Timesheet" at bounding box center [383, 236] width 61 height 13
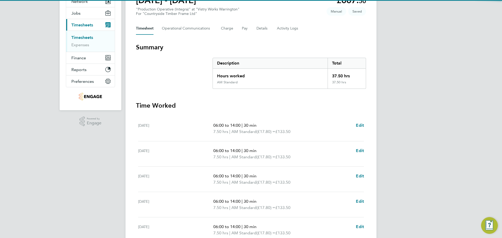
scroll to position [105, 0]
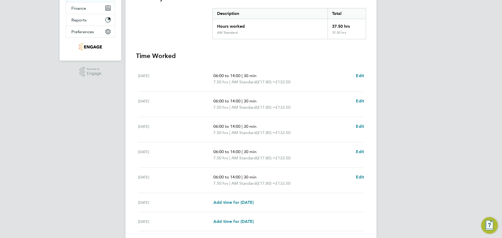
click at [354, 127] on div "06:00 to 14:00 | 30 min 7.50 hrs | AM Standard (£17.80) = £133.50 Edit" at bounding box center [288, 129] width 151 height 13
click at [357, 126] on span "Edit" at bounding box center [360, 126] width 8 height 5
select select "30"
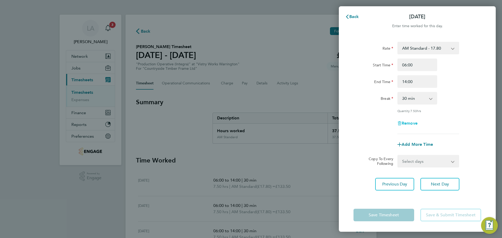
click at [411, 122] on span "Remove" at bounding box center [409, 123] width 16 height 5
select select "null"
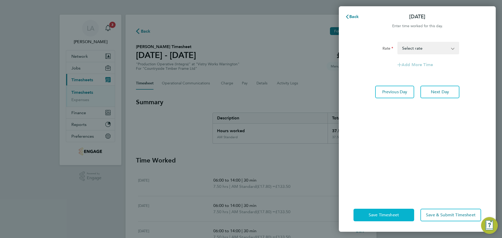
click at [394, 218] on button "Save Timesheet" at bounding box center [383, 215] width 61 height 13
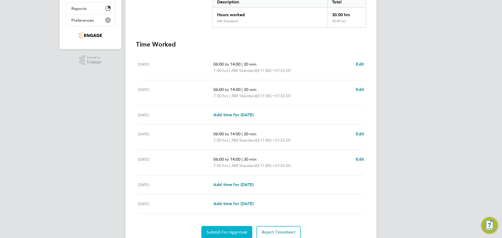
scroll to position [137, 0]
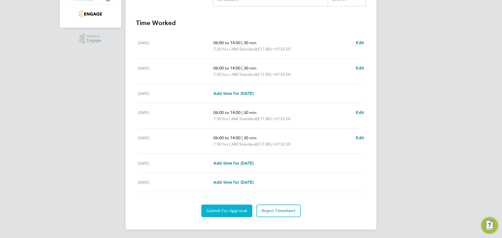
click at [240, 215] on button "Submit For Approval" at bounding box center [226, 211] width 51 height 13
click at [358, 136] on span "Edit" at bounding box center [360, 137] width 8 height 5
select select "30"
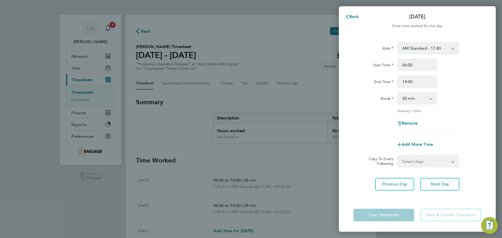
click at [411, 153] on form "Rate AM Standard - 17.80 BONUS - 13.50 AM OT2 - 35.60 PM OT2 - 38.18 PM Standar…" at bounding box center [417, 105] width 128 height 126
click at [412, 157] on select "Select days Day Weekend (Sat-Sun) Saturday Sunday" at bounding box center [425, 160] width 55 height 11
click at [411, 143] on span "Add More Time" at bounding box center [416, 144] width 31 height 5
select select "null"
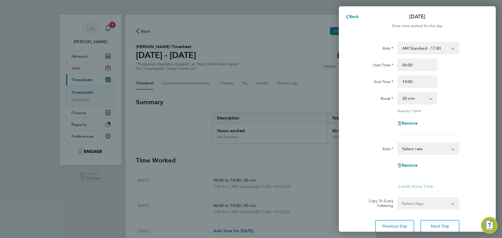
click at [418, 152] on select "BONUS - 13.50 AM OT2 - 35.60 PM OT2 - 38.18 PM Standard - 19.09 AM Standard - 1…" at bounding box center [425, 148] width 54 height 11
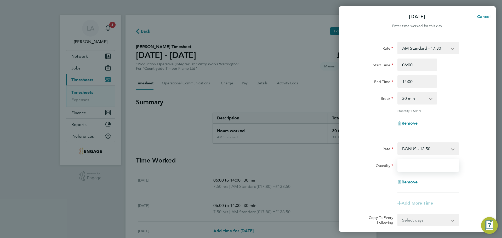
click at [415, 167] on input "Quantity" at bounding box center [428, 165] width 62 height 13
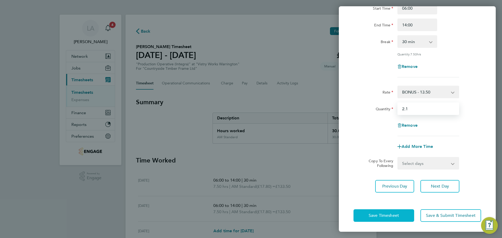
type input "2.1"
click at [396, 216] on span "Save Timesheet" at bounding box center [383, 215] width 30 height 5
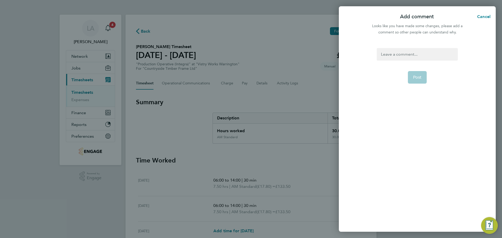
click at [407, 54] on div at bounding box center [417, 54] width 81 height 13
click at [403, 55] on div at bounding box center [417, 54] width 81 height 13
click at [420, 79] on span "Post" at bounding box center [417, 77] width 9 height 5
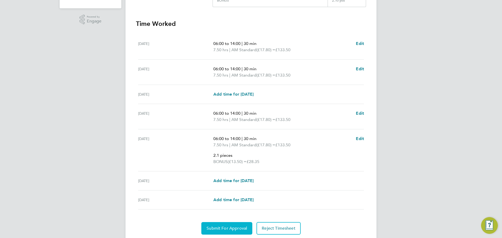
click at [235, 230] on span "Submit For Approval" at bounding box center [226, 228] width 41 height 5
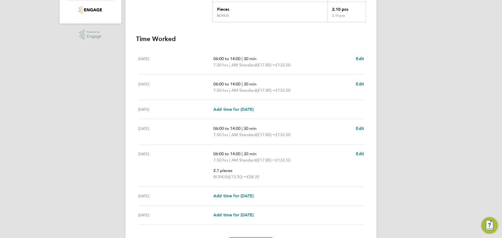
scroll to position [18, 0]
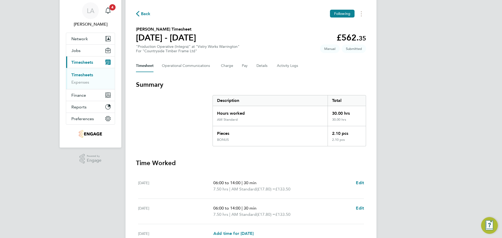
click at [150, 14] on span "Back" at bounding box center [146, 14] width 10 height 6
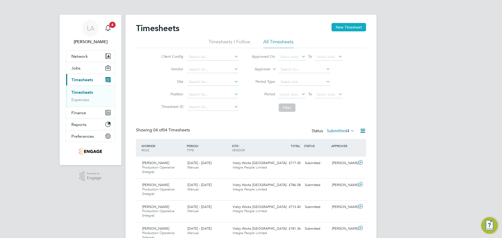
click at [343, 26] on button "New Timesheet" at bounding box center [348, 27] width 34 height 8
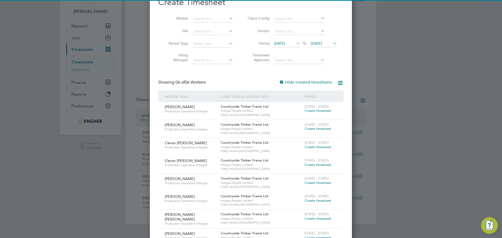
scroll to position [48, 0]
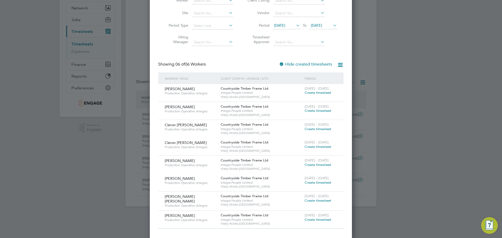
click at [326, 200] on span "Create timesheet" at bounding box center [317, 200] width 27 height 4
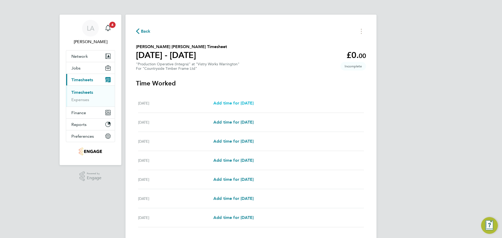
click at [237, 103] on span "Add time for [DATE]" at bounding box center [233, 103] width 40 height 5
select select "15"
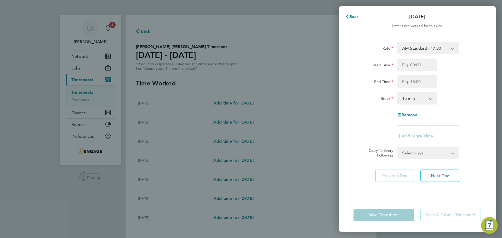
click at [413, 47] on select "AM Standard - 17.80 BONUS - 13.50 AM OT1 - 26.70 AM OT2 - 35.60 PM Standard - 1…" at bounding box center [425, 47] width 54 height 11
select select "15"
click at [413, 66] on input "Start Time" at bounding box center [417, 65] width 40 height 13
type input "14:00"
click at [415, 81] on input "End Time" at bounding box center [417, 81] width 40 height 13
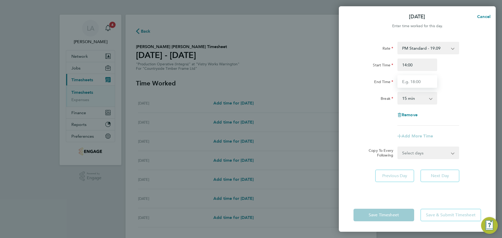
type input "00:00"
click at [413, 98] on select "0 min 15 min 30 min 45 min 60 min 75 min 90 min" at bounding box center [414, 97] width 32 height 11
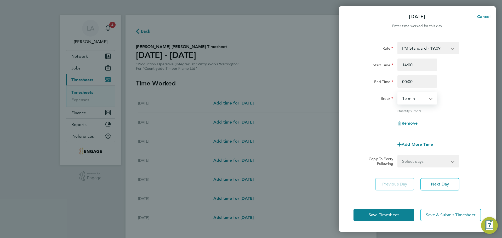
select select "30"
click at [398, 92] on select "0 min 15 min 30 min 45 min 60 min 75 min 90 min" at bounding box center [414, 97] width 32 height 11
drag, startPoint x: 412, startPoint y: 159, endPoint x: 414, endPoint y: 165, distance: 6.3
click at [412, 159] on select "Select days Day Weekday (Mon-Fri) Weekend (Sat-Sun) Tuesday Wednesday Thursday …" at bounding box center [425, 160] width 55 height 11
select select "WEEKDAY"
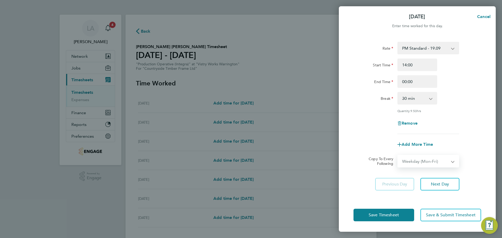
click at [398, 155] on select "Select days Day Weekday (Mon-Fri) Weekend (Sat-Sun) Tuesday Wednesday Thursday …" at bounding box center [425, 160] width 55 height 11
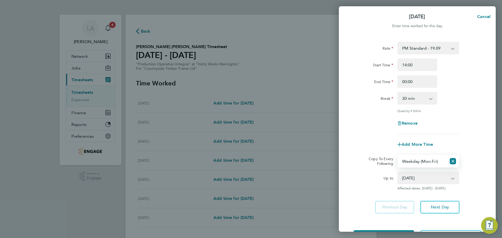
click at [415, 179] on select "23 Sep 2025 24 Sep 2025 25 Sep 2025 26 Sep 2025 27 Sep 2025 28 Sep 2025" at bounding box center [425, 177] width 54 height 11
select select "2025-09-24"
click at [398, 172] on select "23 Sep 2025 24 Sep 2025 25 Sep 2025 26 Sep 2025 27 Sep 2025 28 Sep 2025" at bounding box center [425, 177] width 54 height 11
click at [409, 230] on button "Save Timesheet" at bounding box center [383, 236] width 61 height 13
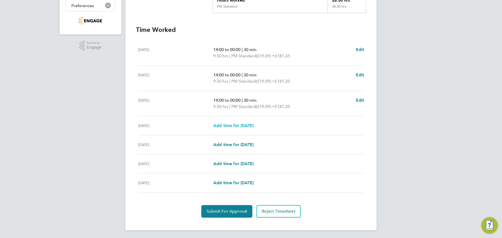
click at [247, 126] on span "Add time for [DATE]" at bounding box center [233, 125] width 40 height 5
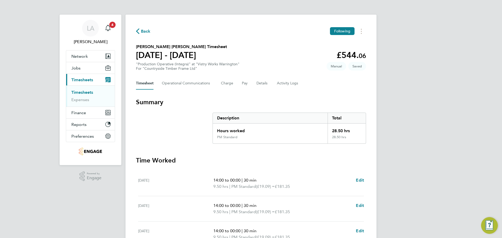
select select "15"
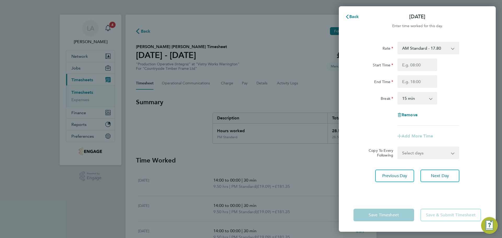
click at [418, 51] on select "AM Standard - 17.80 BONUS - 13.50 AM OT1 - 26.70 AM OT2 - 35.60 PM Standard - 1…" at bounding box center [425, 47] width 54 height 11
select select "15"
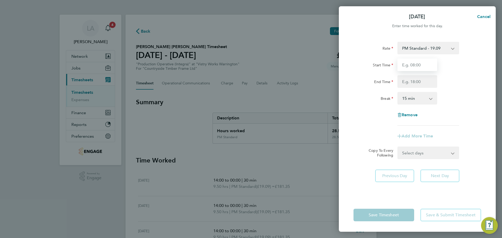
click at [418, 67] on input "Start Time" at bounding box center [417, 65] width 40 height 13
type input "14:00"
click at [409, 77] on input "End Time" at bounding box center [417, 81] width 40 height 13
type input "00:00"
click at [412, 99] on select "0 min 15 min 30 min 45 min 60 min 75 min 90 min" at bounding box center [414, 97] width 32 height 11
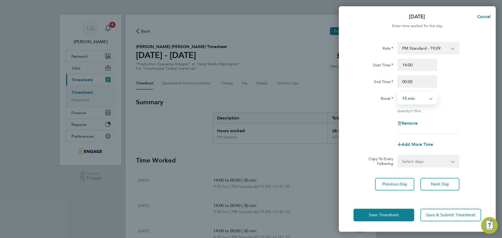
select select "30"
click at [398, 92] on select "0 min 15 min 30 min 45 min 60 min 75 min 90 min" at bounding box center [414, 97] width 32 height 11
click at [402, 213] on button "Save Timesheet" at bounding box center [383, 215] width 61 height 13
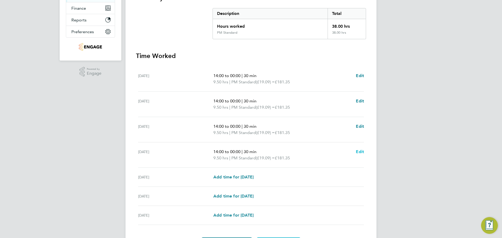
click at [360, 151] on span "Edit" at bounding box center [360, 151] width 8 height 5
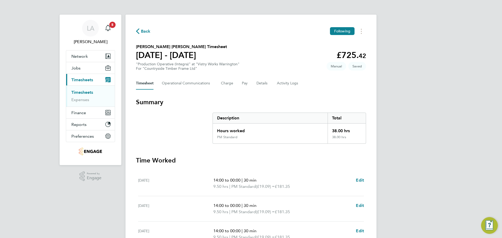
select select "30"
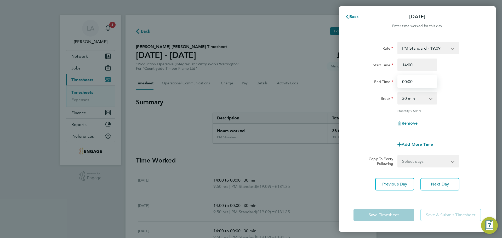
click at [424, 85] on input "00:00" at bounding box center [417, 81] width 40 height 13
drag, startPoint x: 423, startPoint y: 83, endPoint x: 375, endPoint y: 83, distance: 48.1
click at [375, 83] on div "End Time 00:00" at bounding box center [417, 81] width 132 height 13
click at [407, 86] on input "End Time" at bounding box center [417, 81] width 40 height 13
type input "23:30"
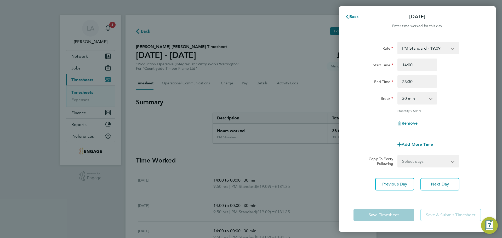
click at [394, 216] on app-form-button "Save Timesheet" at bounding box center [385, 215] width 64 height 13
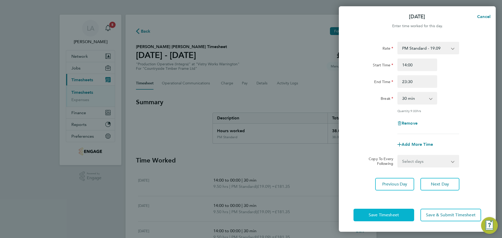
click at [400, 221] on button "Save Timesheet" at bounding box center [383, 215] width 61 height 13
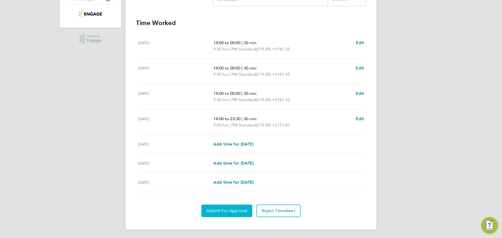
click at [240, 210] on span "Submit For Approval" at bounding box center [226, 210] width 41 height 5
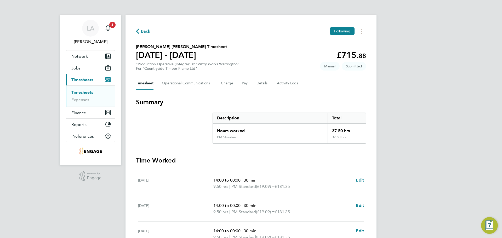
click at [149, 31] on span "Back" at bounding box center [146, 31] width 10 height 6
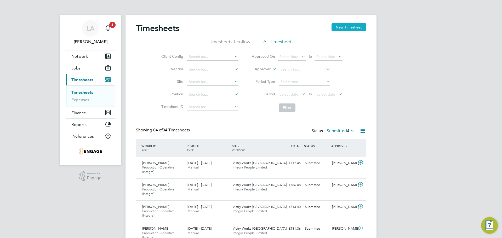
click at [345, 26] on button "New Timesheet" at bounding box center [348, 27] width 34 height 8
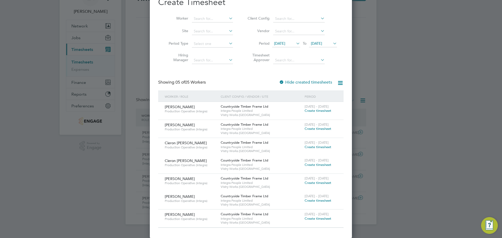
click at [315, 219] on span "Create timesheet" at bounding box center [317, 218] width 27 height 4
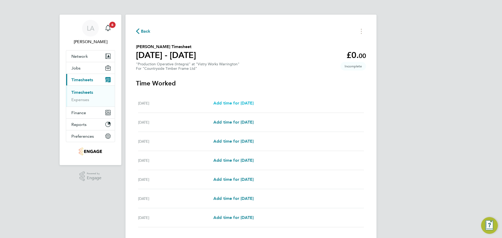
click at [229, 103] on span "Add time for [DATE]" at bounding box center [233, 103] width 40 height 5
select select "15"
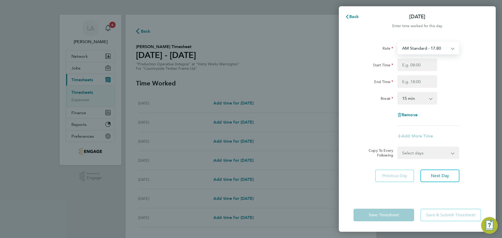
click at [417, 48] on select "AM Standard - 17.80 BONUS - 13.50 PM Standard - 19.09 PM OT1 - 28.64 PM OT2 - 3…" at bounding box center [425, 47] width 54 height 11
select select "15"
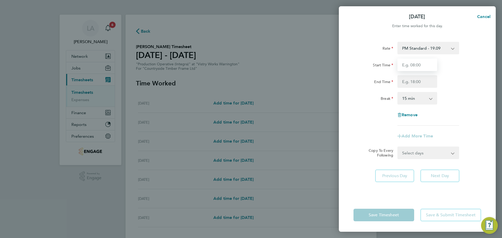
click at [420, 68] on input "Start Time" at bounding box center [417, 65] width 40 height 13
type input "14:00"
click at [417, 79] on input "End Time" at bounding box center [417, 81] width 40 height 13
type input "00:00"
click at [417, 95] on select "0 min 15 min 30 min 45 min 60 min 75 min 90 min" at bounding box center [414, 97] width 32 height 11
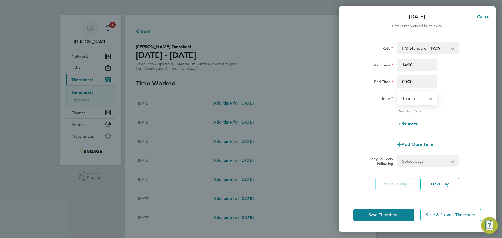
select select "30"
click at [398, 92] on select "0 min 15 min 30 min 45 min 60 min 75 min 90 min" at bounding box center [414, 97] width 32 height 11
drag, startPoint x: 420, startPoint y: 159, endPoint x: 415, endPoint y: 159, distance: 4.7
click at [420, 159] on select "Select days Day Weekday (Mon-Fri) Weekend (Sat-Sun) Tuesday Wednesday Thursday …" at bounding box center [425, 160] width 55 height 11
select select "WEEKDAY"
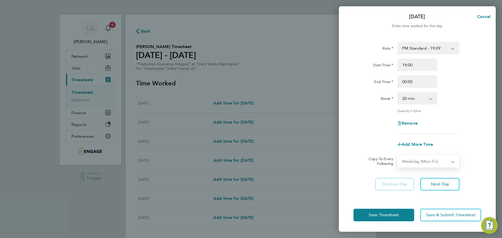
click at [398, 155] on select "Select days Day Weekday (Mon-Fri) Weekend (Sat-Sun) Tuesday Wednesday Thursday …" at bounding box center [425, 160] width 55 height 11
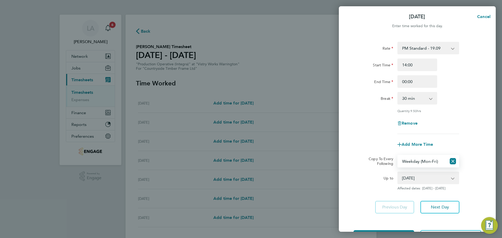
click at [415, 180] on select "23 Sep 2025 24 Sep 2025 25 Sep 2025 26 Sep 2025 27 Sep 2025 28 Sep 2025" at bounding box center [425, 177] width 54 height 11
select select "2025-09-25"
click at [398, 172] on select "23 Sep 2025 24 Sep 2025 25 Sep 2025 26 Sep 2025 27 Sep 2025 28 Sep 2025" at bounding box center [425, 177] width 54 height 11
click at [402, 231] on button "Save Timesheet" at bounding box center [383, 236] width 61 height 13
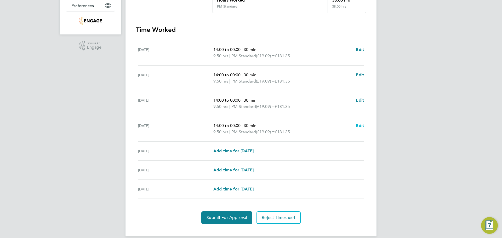
click at [361, 126] on span "Edit" at bounding box center [360, 125] width 8 height 5
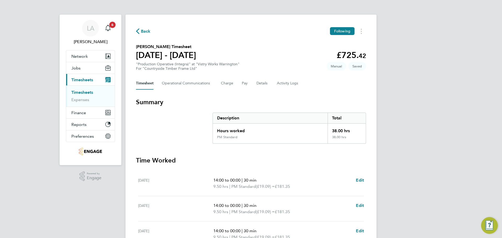
select select "30"
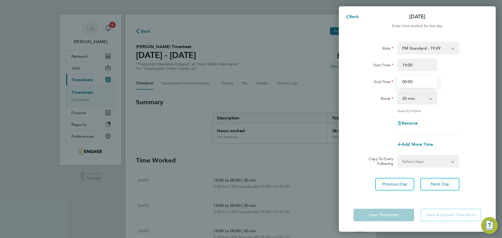
drag, startPoint x: 425, startPoint y: 81, endPoint x: 338, endPoint y: 80, distance: 86.8
click at [339, 79] on div "Rate PM Standard - 19.09 BONUS - 13.50 PM OT1 - 28.64 PM OT2 - 38.18 AM OT2 - 3…" at bounding box center [417, 117] width 157 height 163
click at [412, 79] on input "End Time" at bounding box center [417, 81] width 40 height 13
type input "23:30"
click at [395, 214] on app-form-button "Save Timesheet" at bounding box center [385, 215] width 64 height 13
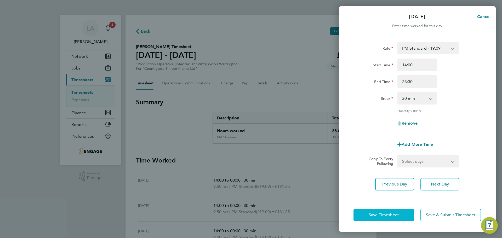
click at [399, 214] on span "Save Timesheet" at bounding box center [383, 214] width 30 height 5
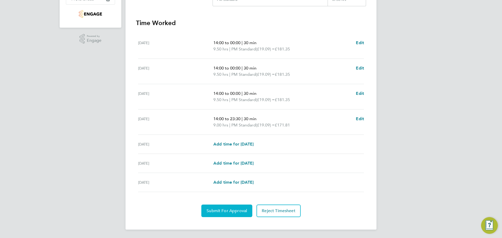
click at [241, 212] on span "Submit For Approval" at bounding box center [226, 210] width 41 height 5
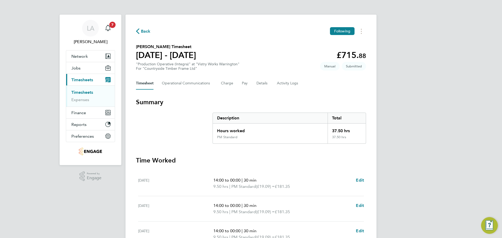
click at [148, 33] on span "Back" at bounding box center [146, 31] width 10 height 6
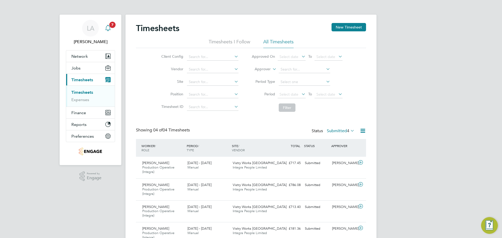
click at [110, 29] on icon "Main navigation" at bounding box center [107, 27] width 5 height 5
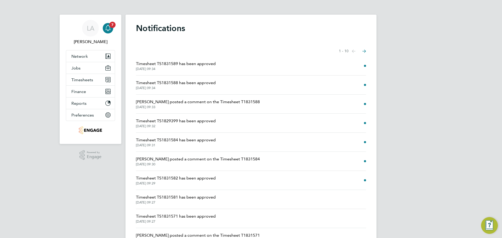
click at [213, 158] on span "Naomi Mutter posted a comment on the Timesheet T1831584" at bounding box center [198, 159] width 124 height 6
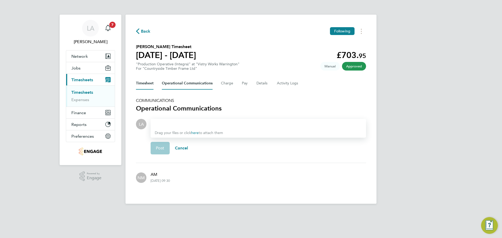
click at [147, 81] on button "Timesheet" at bounding box center [145, 83] width 18 height 13
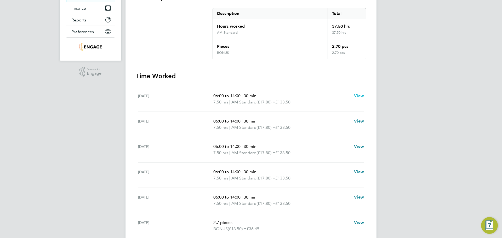
click at [363, 95] on span "View" at bounding box center [359, 95] width 10 height 5
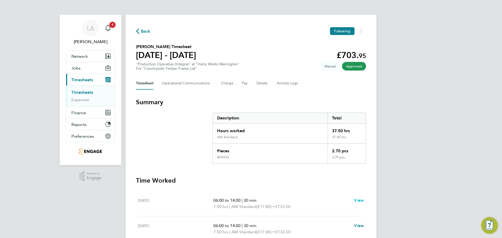
select select "30"
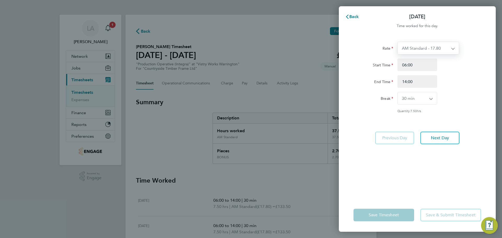
click at [422, 50] on select "AM Standard - 17.80 BONUS - 13.50 PM Standard - 19.09 AM OT1 - 26.70 AM OT2 - 3…" at bounding box center [424, 48] width 55 height 12
select select "30"
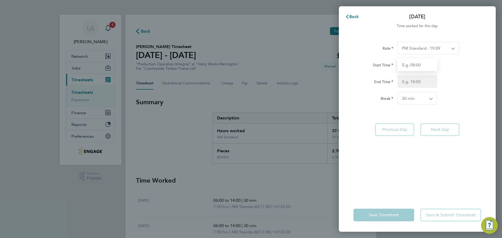
click at [421, 65] on input "Start Time" at bounding box center [417, 65] width 40 height 13
type input "14:00"
click at [412, 79] on input "End Time" at bounding box center [417, 81] width 40 height 13
type input "00:00"
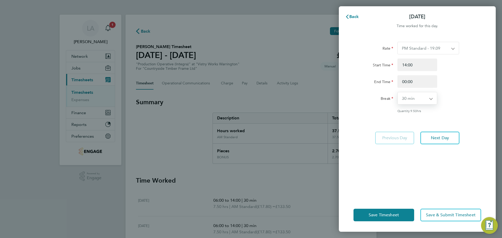
click at [415, 100] on select "0 min 15 min 30 min 45 min 60 min 75 min 90 min" at bounding box center [413, 98] width 33 height 12
click at [397, 92] on select "0 min 15 min 30 min 45 min 60 min 75 min 90 min" at bounding box center [413, 98] width 33 height 12
click at [395, 215] on span "Save Timesheet" at bounding box center [383, 214] width 30 height 5
click at [310, 177] on div "Back Mon 22 Sep Time worked for this day. Rate PM Standard - 19.09 BONUS - 13.5…" at bounding box center [251, 119] width 502 height 238
click at [356, 16] on span "Back" at bounding box center [354, 16] width 10 height 5
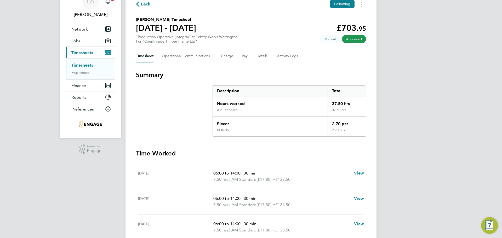
scroll to position [14, 0]
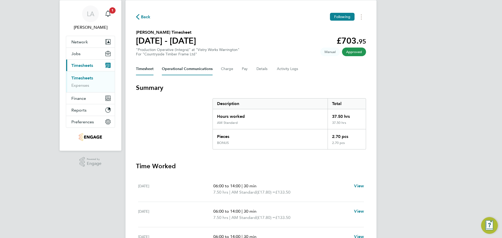
click at [193, 71] on Communications-tab "Operational Communications" at bounding box center [187, 69] width 51 height 13
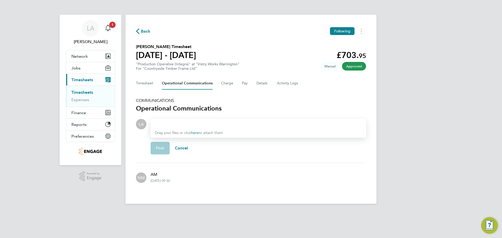
click at [187, 125] on div at bounding box center [258, 124] width 207 height 6
click at [171, 125] on div at bounding box center [258, 124] width 207 height 6
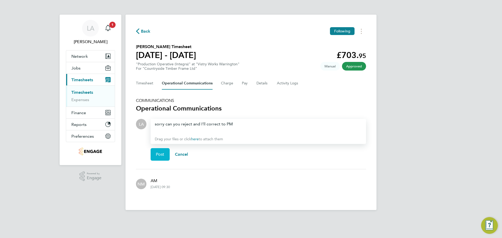
click at [158, 151] on button "Post" at bounding box center [160, 154] width 19 height 13
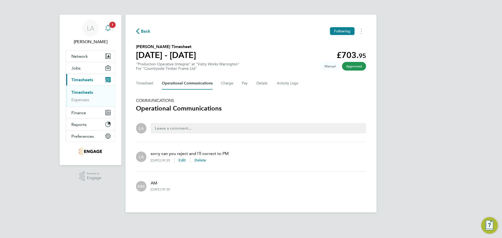
click at [110, 27] on app-alerts-badge "1" at bounding box center [112, 24] width 7 height 7
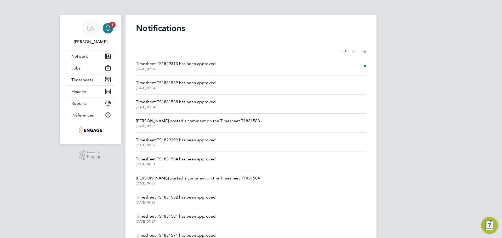
click at [198, 124] on span "Naomi Mutter posted a comment on the Timesheet T1831588" at bounding box center [198, 121] width 124 height 6
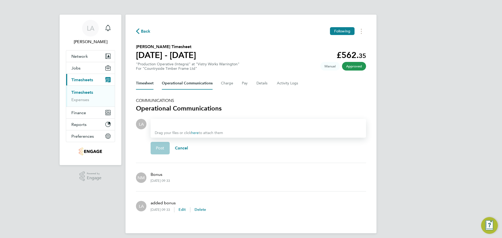
click at [145, 82] on button "Timesheet" at bounding box center [145, 83] width 18 height 13
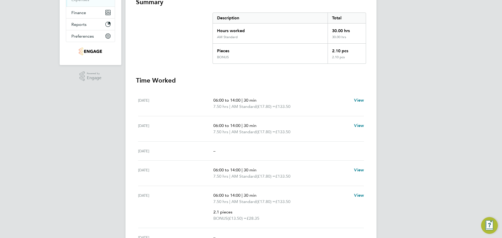
scroll to position [26, 0]
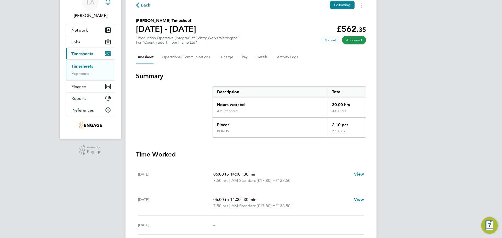
click at [111, 4] on div "Main navigation" at bounding box center [108, 2] width 10 height 10
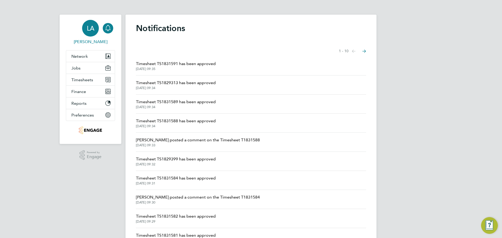
click at [93, 25] on span "LA" at bounding box center [91, 28] width 8 height 7
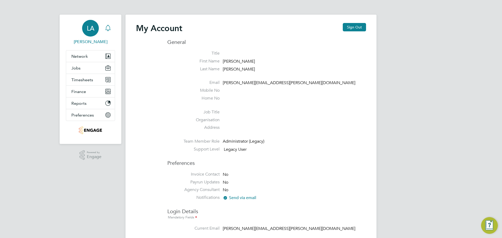
click at [105, 28] on icon "Main navigation" at bounding box center [108, 28] width 6 height 6
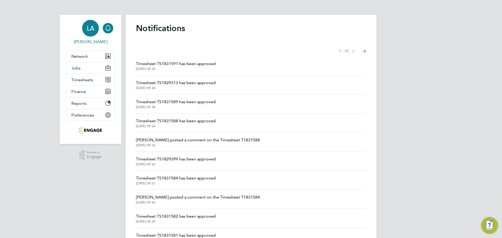
click at [93, 32] on span "LA" at bounding box center [91, 28] width 8 height 7
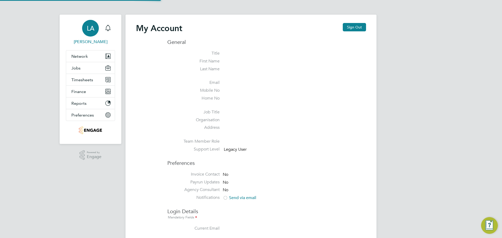
type input "[PERSON_NAME][EMAIL_ADDRESS][PERSON_NAME][DOMAIN_NAME]"
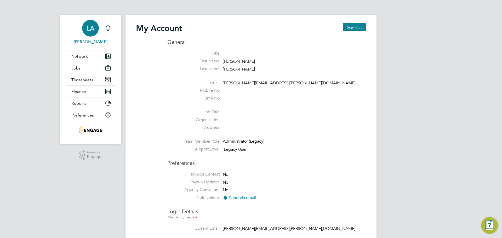
drag, startPoint x: 170, startPoint y: 84, endPoint x: 157, endPoint y: 85, distance: 12.6
click at [157, 85] on div "My Account Sign Out General Title First Name Lucy Last Name Anderton Email lucy…" at bounding box center [251, 230] width 230 height 414
click at [107, 80] on icon "Main navigation" at bounding box center [107, 80] width 2 height 2
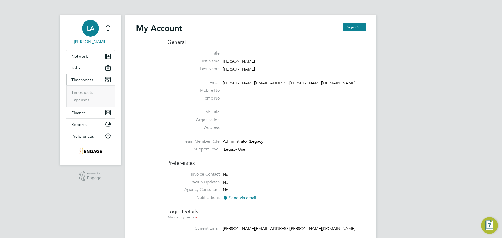
click at [98, 92] on li "Timesheets" at bounding box center [90, 93] width 39 height 7
click at [90, 92] on link "Timesheets" at bounding box center [82, 92] width 22 height 5
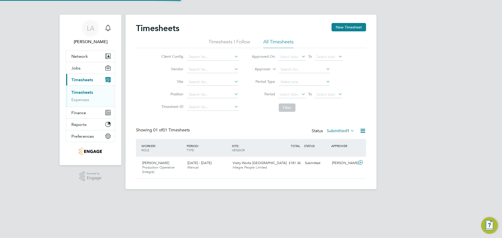
scroll to position [13, 45]
click at [107, 29] on icon "Main navigation" at bounding box center [108, 28] width 6 height 6
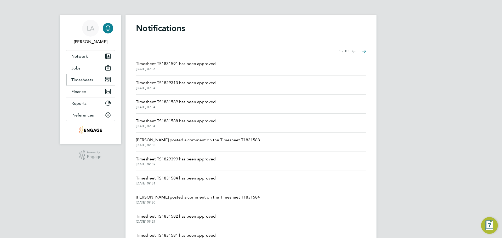
click at [86, 77] on span "Timesheets" at bounding box center [82, 79] width 22 height 5
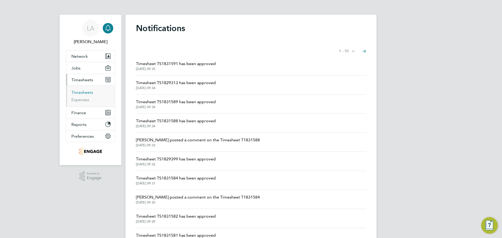
click at [88, 93] on link "Timesheets" at bounding box center [82, 92] width 22 height 5
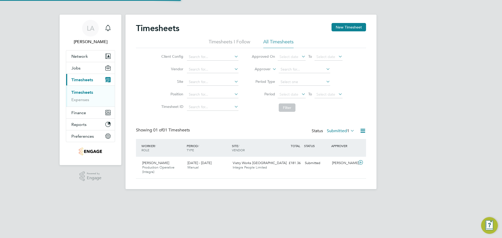
scroll to position [13, 45]
click at [213, 57] on input at bounding box center [212, 56] width 51 height 7
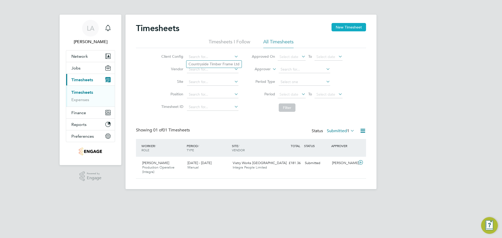
click at [349, 28] on button "New Timesheet" at bounding box center [348, 27] width 34 height 8
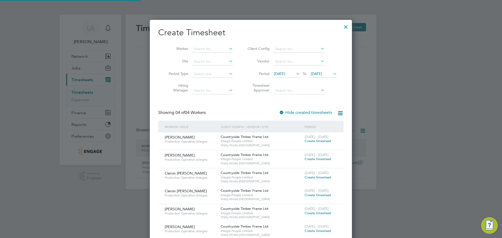
scroll to position [231, 202]
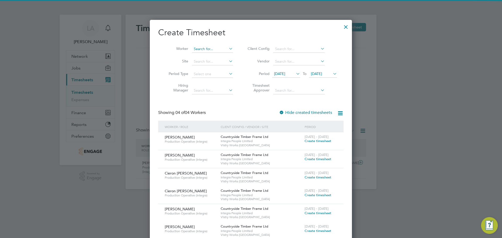
click at [200, 48] on input at bounding box center [212, 48] width 41 height 7
click at [209, 55] on li "[PERSON_NAME]" at bounding box center [218, 56] width 52 height 7
type input "[PERSON_NAME]"
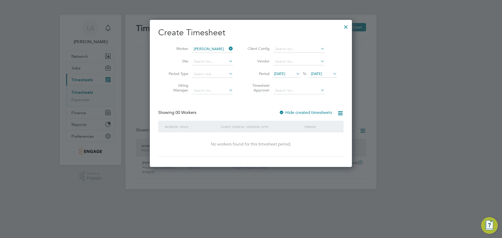
scroll to position [147, 202]
click at [286, 113] on label "Hide created timesheets" at bounding box center [305, 112] width 53 height 5
click at [284, 112] on div at bounding box center [281, 112] width 5 height 5
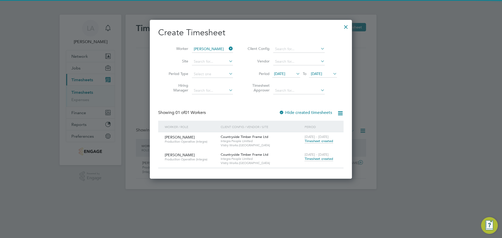
scroll to position [159, 202]
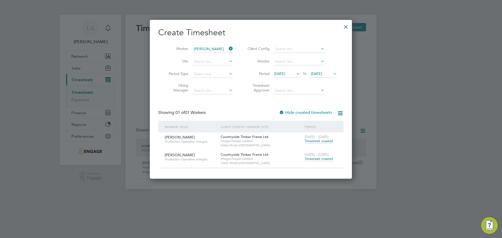
click at [314, 159] on span "Timesheet created" at bounding box center [318, 159] width 28 height 5
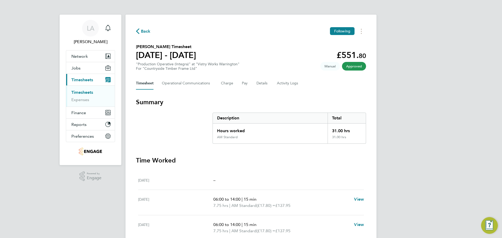
drag, startPoint x: 147, startPoint y: 31, endPoint x: 106, endPoint y: 97, distance: 77.6
click at [147, 31] on span "Back" at bounding box center [146, 31] width 10 height 6
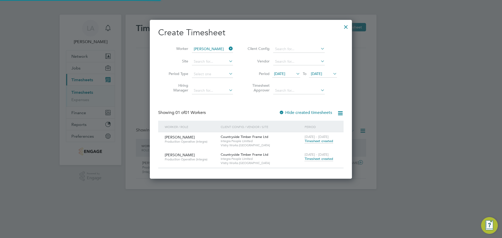
scroll to position [13, 45]
drag, startPoint x: 254, startPoint y: 106, endPoint x: 246, endPoint y: 106, distance: 8.6
click at [246, 106] on div "Create Timesheet Worker Kai Whitbread Site Period Type Hiring Manager Client Co…" at bounding box center [250, 97] width 185 height 141
drag, startPoint x: 345, startPoint y: 25, endPoint x: 333, endPoint y: 34, distance: 14.9
click at [345, 25] on div at bounding box center [345, 25] width 9 height 9
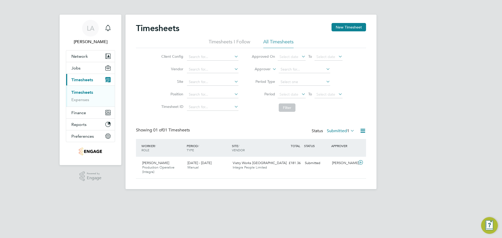
click at [88, 93] on link "Timesheets" at bounding box center [82, 92] width 22 height 5
click at [348, 27] on button "New Timesheet" at bounding box center [348, 27] width 34 height 8
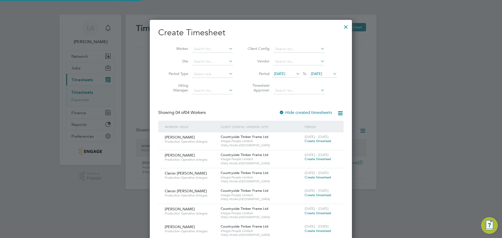
scroll to position [231, 202]
click at [209, 49] on input at bounding box center [212, 48] width 41 height 7
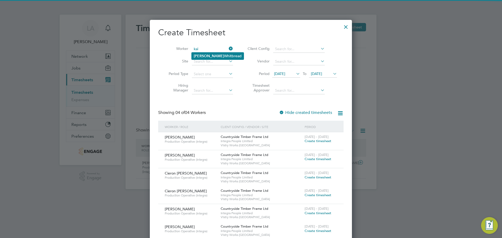
click at [212, 54] on li "[PERSON_NAME]" at bounding box center [218, 56] width 52 height 7
type input "[PERSON_NAME]"
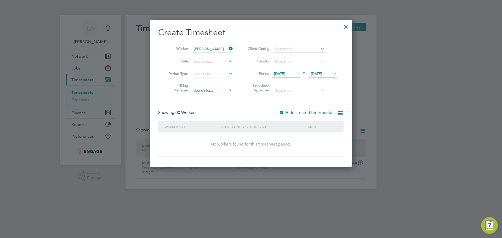
scroll to position [147, 202]
click at [304, 114] on label "Hide created timesheets" at bounding box center [305, 112] width 53 height 5
click at [297, 113] on label "Hide created timesheets" at bounding box center [305, 112] width 53 height 5
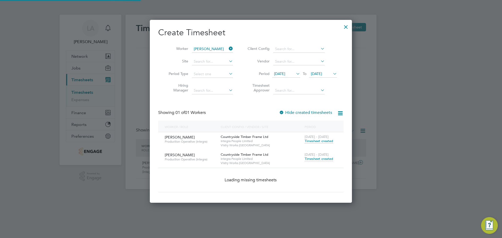
scroll to position [159, 202]
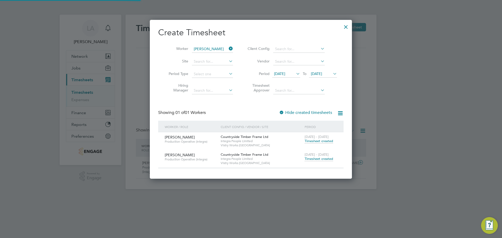
click at [313, 160] on span "Timesheet created" at bounding box center [318, 159] width 28 height 5
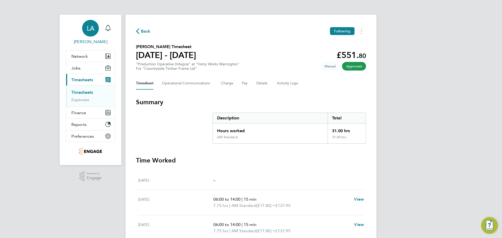
click at [94, 31] on span "LA" at bounding box center [91, 28] width 8 height 7
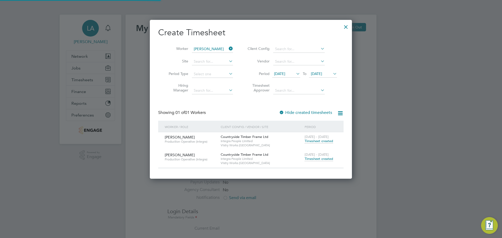
scroll to position [159, 202]
type input "[PERSON_NAME][EMAIL_ADDRESS][PERSON_NAME][DOMAIN_NAME]"
click at [346, 27] on div at bounding box center [345, 25] width 9 height 9
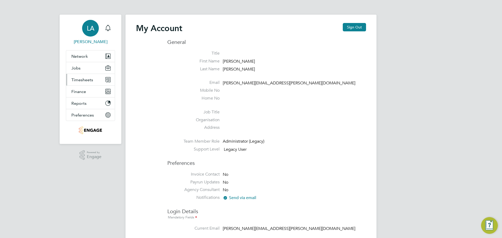
click at [92, 81] on span "Timesheets" at bounding box center [82, 79] width 22 height 5
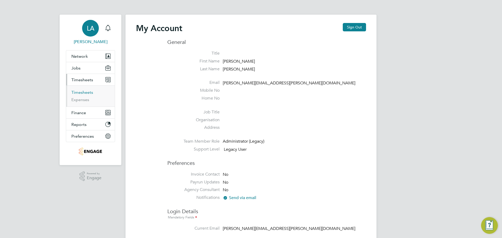
click at [86, 92] on link "Timesheets" at bounding box center [82, 92] width 22 height 5
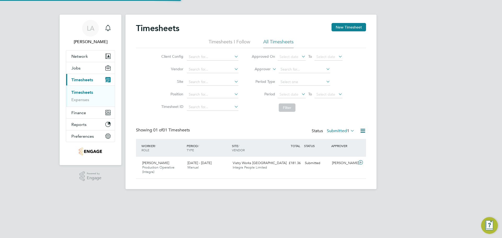
scroll to position [13, 45]
click at [344, 31] on button "New Timesheet" at bounding box center [348, 27] width 34 height 8
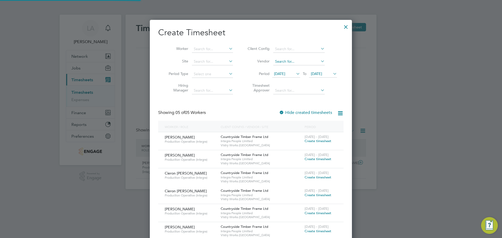
scroll to position [249, 202]
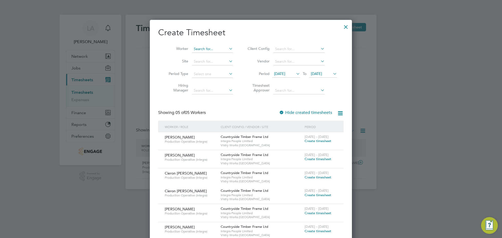
click at [213, 48] on input at bounding box center [212, 48] width 41 height 7
click at [211, 55] on li "[PERSON_NAME]" at bounding box center [218, 56] width 52 height 7
type input "[PERSON_NAME]"
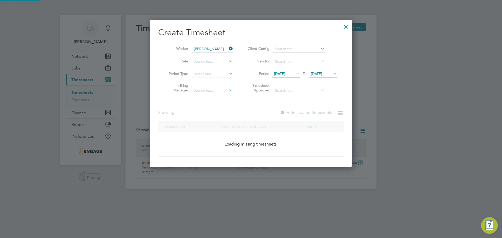
scroll to position [141, 202]
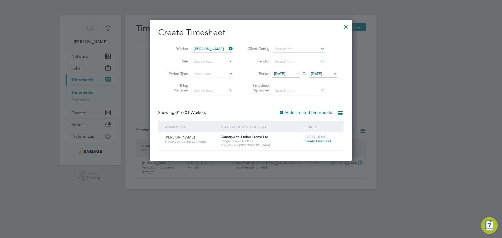
click at [314, 140] on span "Create timesheet" at bounding box center [317, 141] width 27 height 4
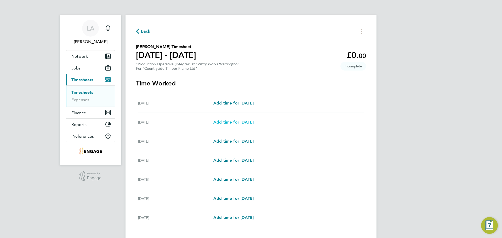
click at [228, 122] on span "Add time for [DATE]" at bounding box center [233, 122] width 40 height 5
select select "15"
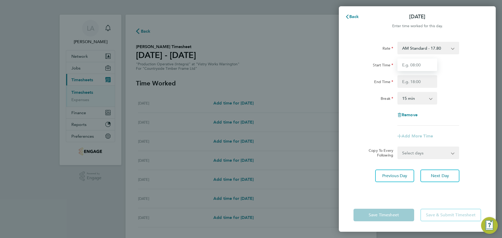
click at [415, 66] on input "Start Time" at bounding box center [417, 65] width 40 height 13
type input "06:00"
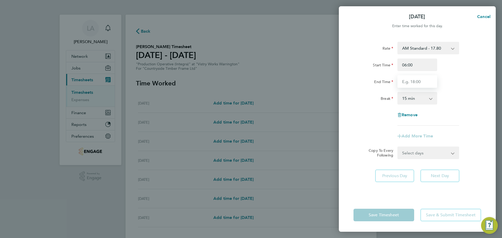
click at [409, 82] on input "End Time" at bounding box center [417, 81] width 40 height 13
type input "14:00"
click at [416, 99] on select "0 min 15 min 30 min 45 min 60 min 75 min 90 min" at bounding box center [414, 97] width 32 height 11
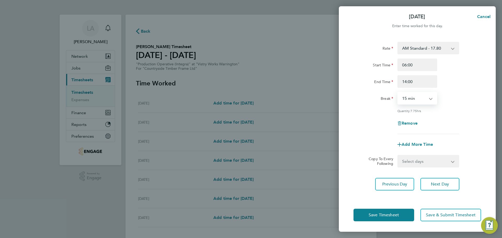
select select "30"
click at [398, 92] on select "0 min 15 min 30 min 45 min 60 min 75 min 90 min" at bounding box center [414, 97] width 32 height 11
drag, startPoint x: 472, startPoint y: 122, endPoint x: 463, endPoint y: 129, distance: 11.2
click at [463, 129] on div "Remove" at bounding box center [417, 123] width 132 height 13
click at [418, 159] on select "Select days Day Weekday (Mon-Fri) Weekend (Sat-Sun) [DATE] [DATE] [DATE] [DATE]…" at bounding box center [425, 160] width 55 height 11
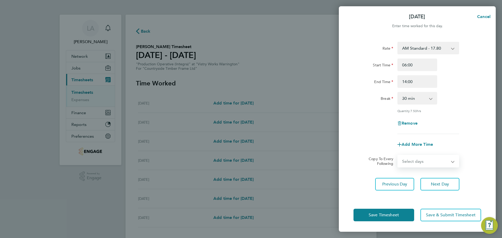
select select "WEEKDAY"
click at [398, 155] on select "Select days Day Weekday (Mon-Fri) Weekend (Sat-Sun) [DATE] [DATE] [DATE] [DATE]…" at bounding box center [425, 160] width 55 height 11
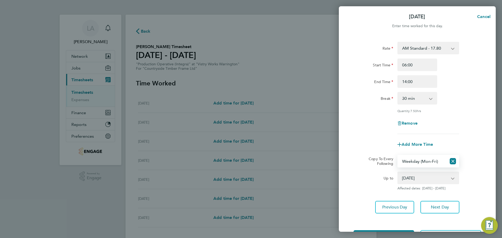
click at [418, 180] on select "[DATE] [DATE] [DATE] [DATE] [DATE]" at bounding box center [425, 177] width 54 height 11
select select "[DATE]"
click at [398, 172] on select "[DATE] [DATE] [DATE] [DATE] [DATE]" at bounding box center [425, 177] width 54 height 11
click at [390, 190] on div "Rate AM Standard - 17.80 BONUS - 13.50 PM OT2 - 38.18 PM OT1 - 28.64 AM OT1 - 2…" at bounding box center [417, 128] width 157 height 184
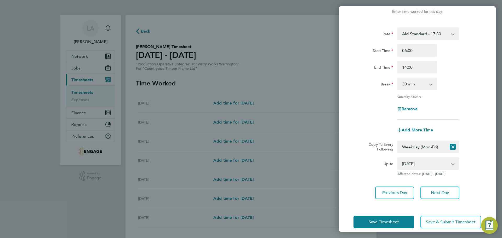
scroll to position [21, 0]
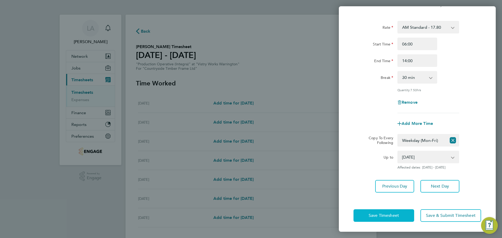
click at [391, 210] on button "Save Timesheet" at bounding box center [383, 215] width 61 height 13
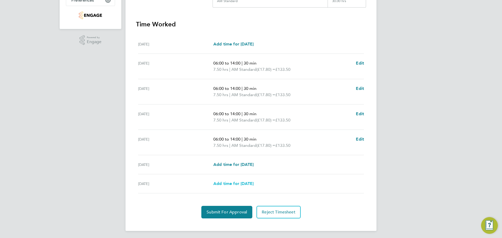
scroll to position [137, 0]
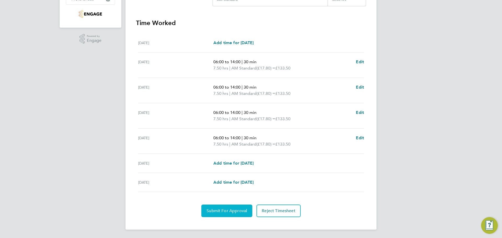
click at [233, 206] on button "Submit For Approval" at bounding box center [226, 211] width 51 height 13
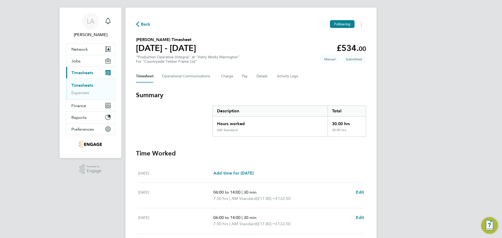
scroll to position [7, 0]
click at [142, 22] on span "Back" at bounding box center [146, 24] width 10 height 6
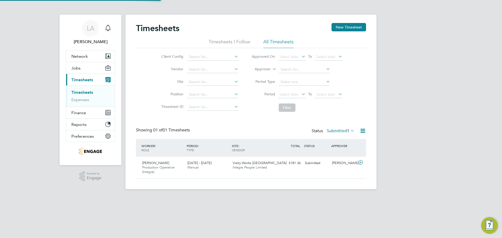
scroll to position [13, 45]
